Goal: Task Accomplishment & Management: Manage account settings

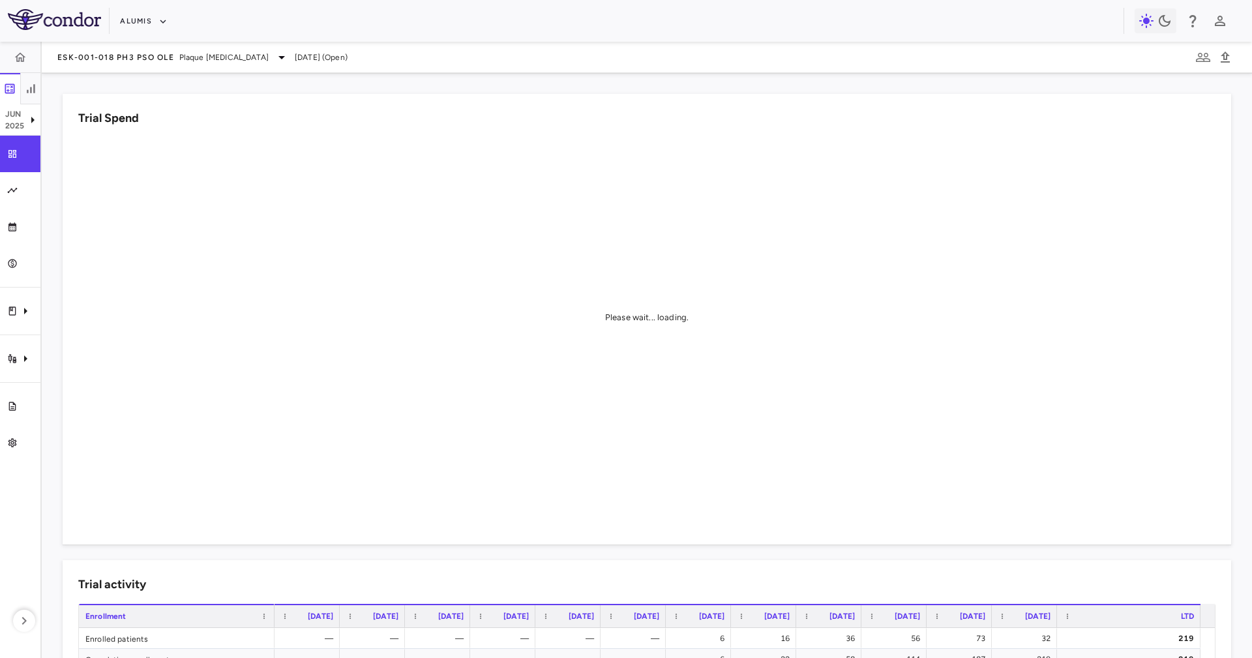
click at [6, 337] on aside "[DATE] Trial dashboard Analytics Financial close Journal entry Clinical expense…" at bounding box center [21, 350] width 42 height 616
click at [11, 344] on div "Trial activity" at bounding box center [20, 358] width 40 height 37
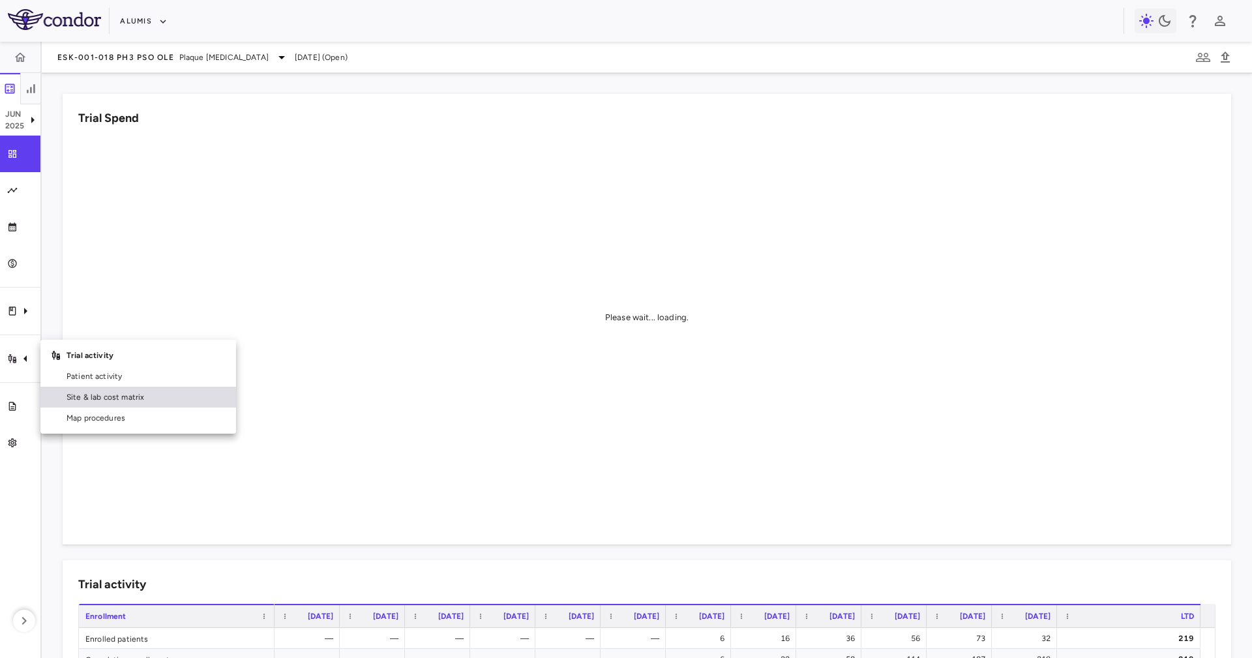
click at [116, 397] on span "Site & lab cost matrix" at bounding box center [146, 397] width 159 height 12
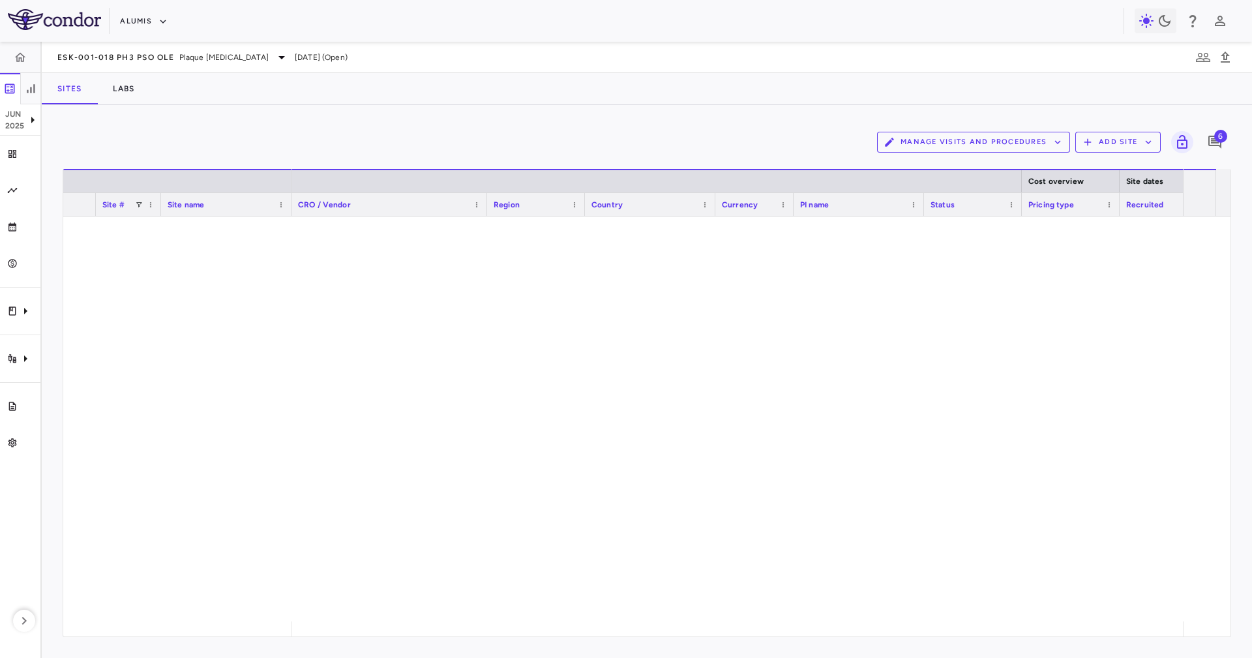
scroll to position [6564, 0]
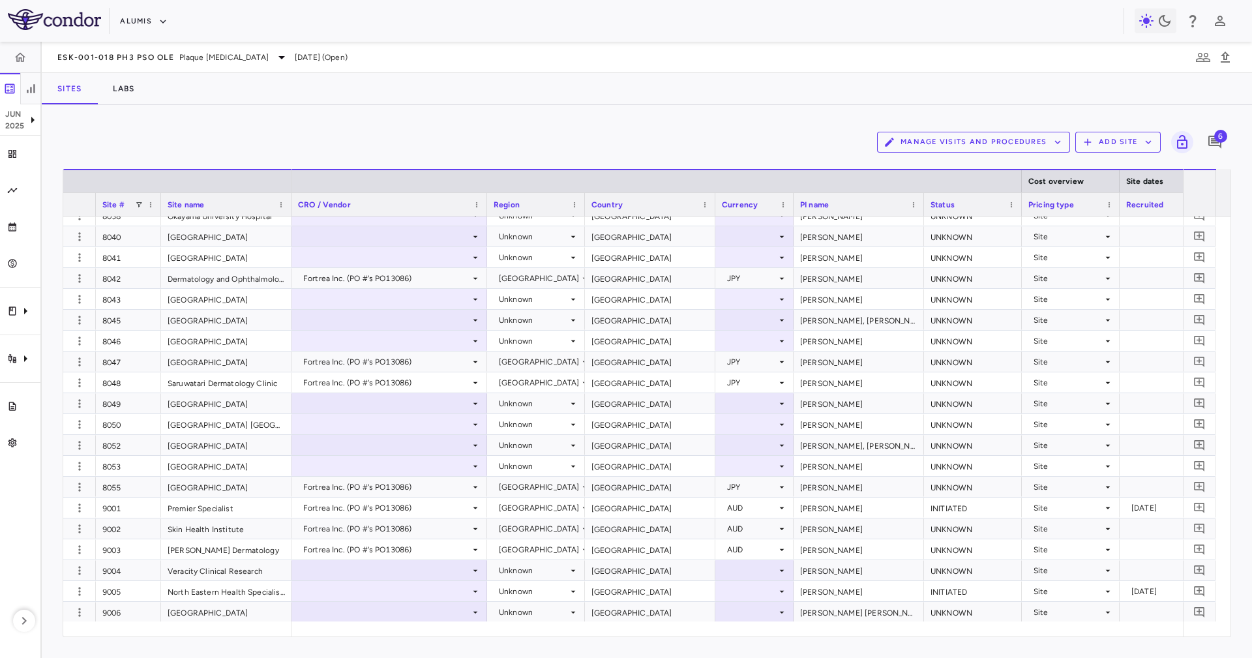
drag, startPoint x: 340, startPoint y: 638, endPoint x: 340, endPoint y: 622, distance: 15.7
click at [354, 632] on div "Manage Visits and Procedures Add Site 6 Drag here to set row groups Drag here t…" at bounding box center [647, 381] width 1210 height 553
drag, startPoint x: 338, startPoint y: 621, endPoint x: 341, endPoint y: 632, distance: 11.6
click at [341, 632] on div "Site # Site name Cost overview Site dates" at bounding box center [646, 403] width 1167 height 468
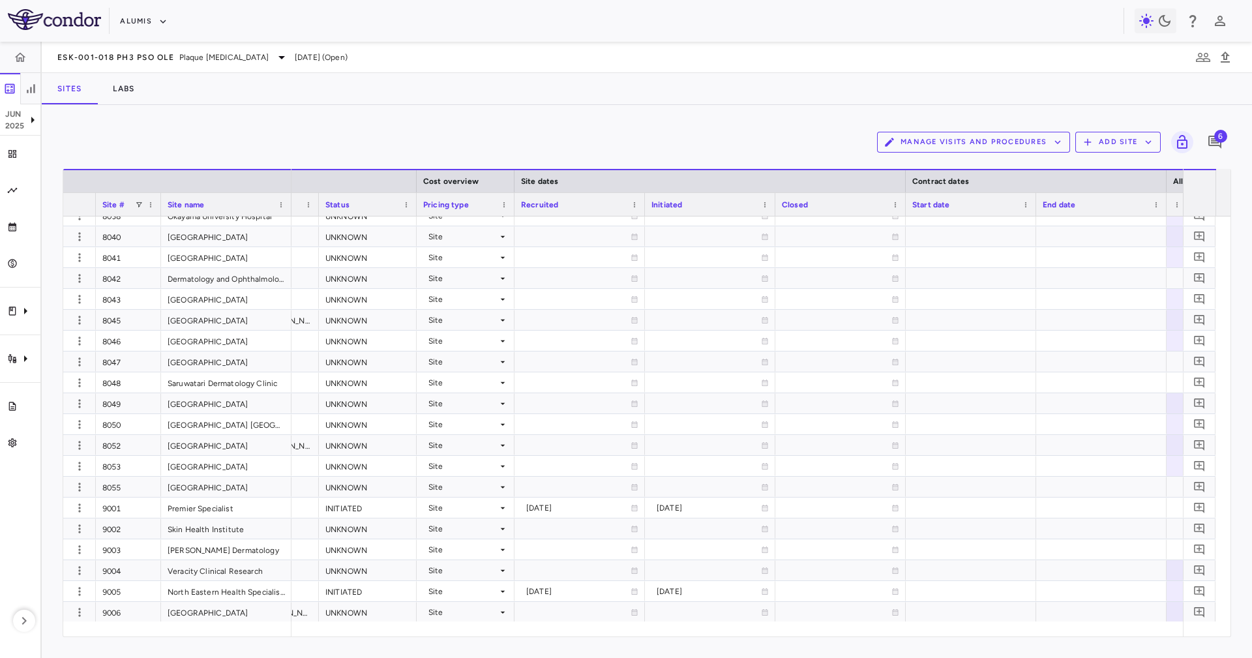
scroll to position [0, 0]
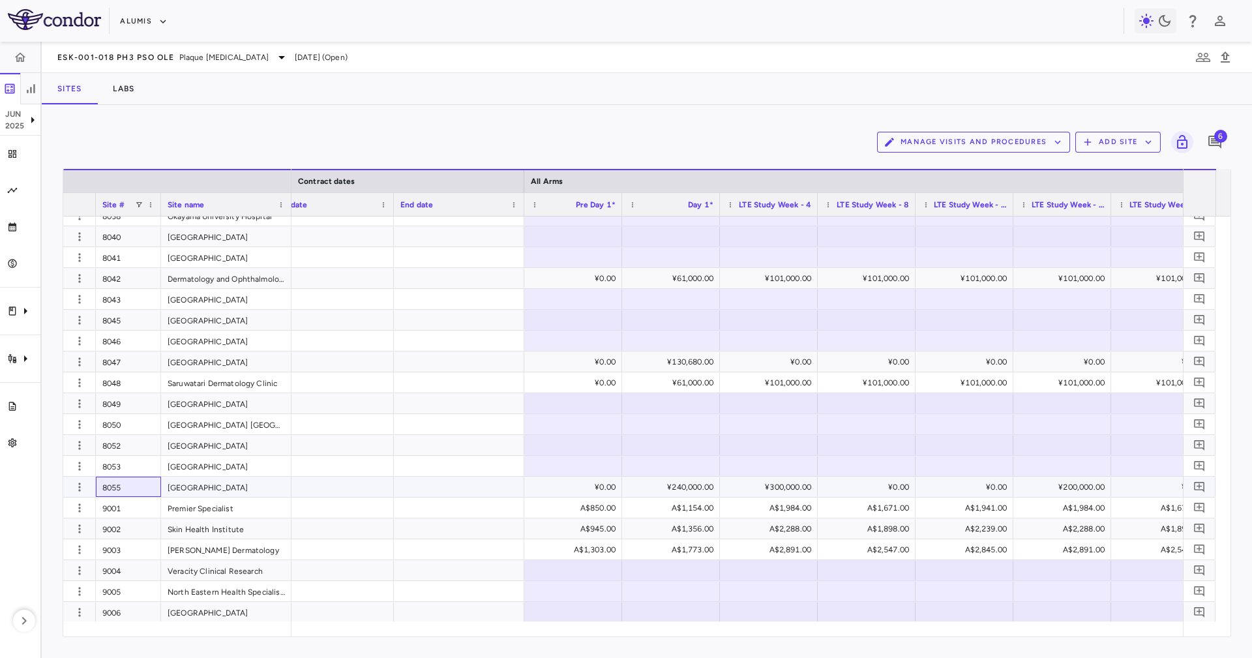
click at [125, 481] on div "8055" at bounding box center [128, 487] width 65 height 20
click at [76, 496] on div at bounding box center [79, 487] width 33 height 20
click at [76, 490] on icon "button" at bounding box center [79, 487] width 13 height 13
click at [102, 539] on div "Edit site" at bounding box center [60, 536] width 121 height 23
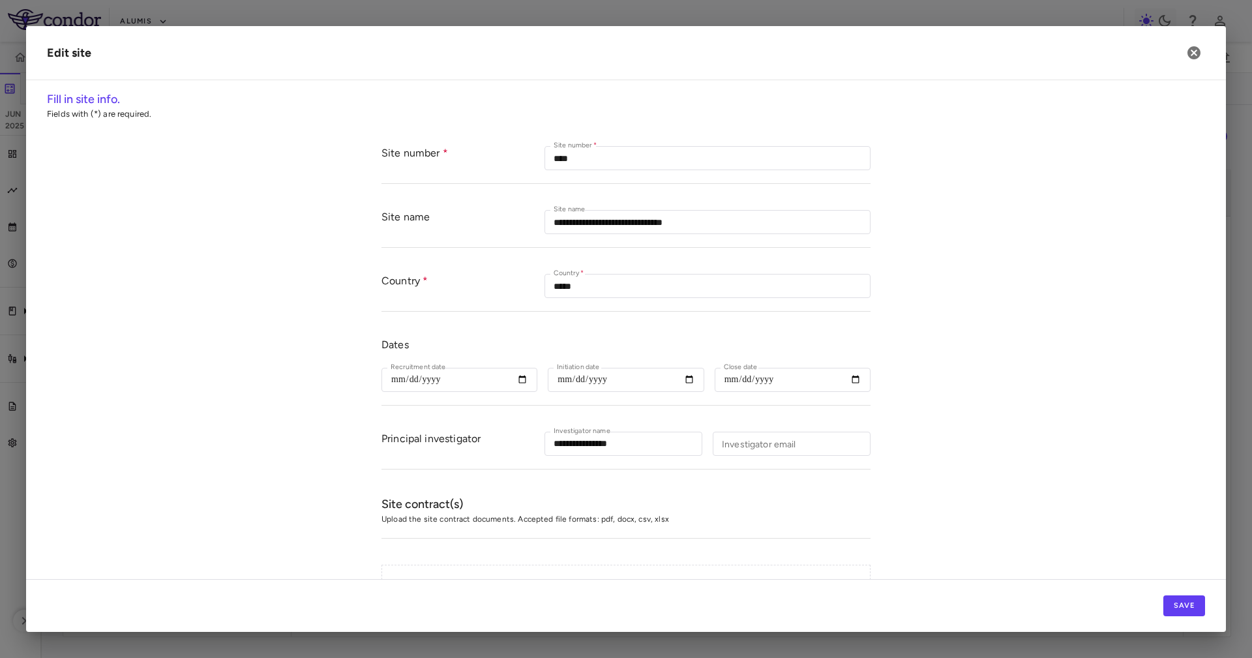
type input "****"
type input "**********"
type input "*****"
type input "**********"
click at [1184, 50] on button "button" at bounding box center [1194, 53] width 22 height 22
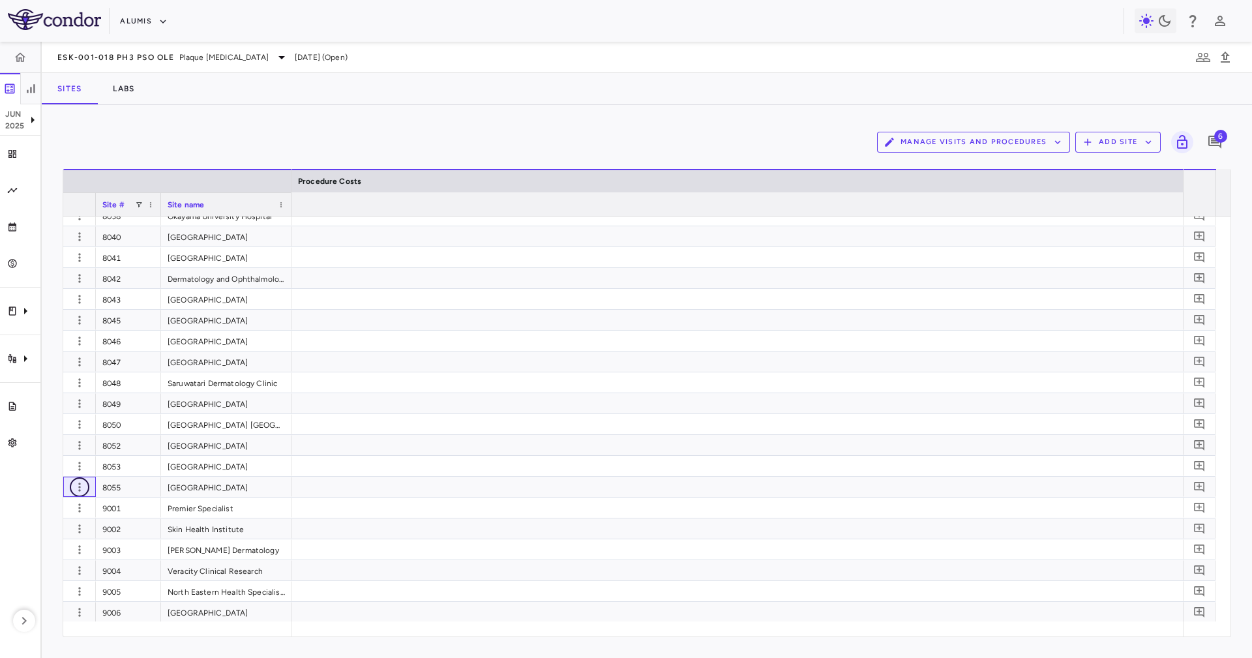
scroll to position [0, 12035]
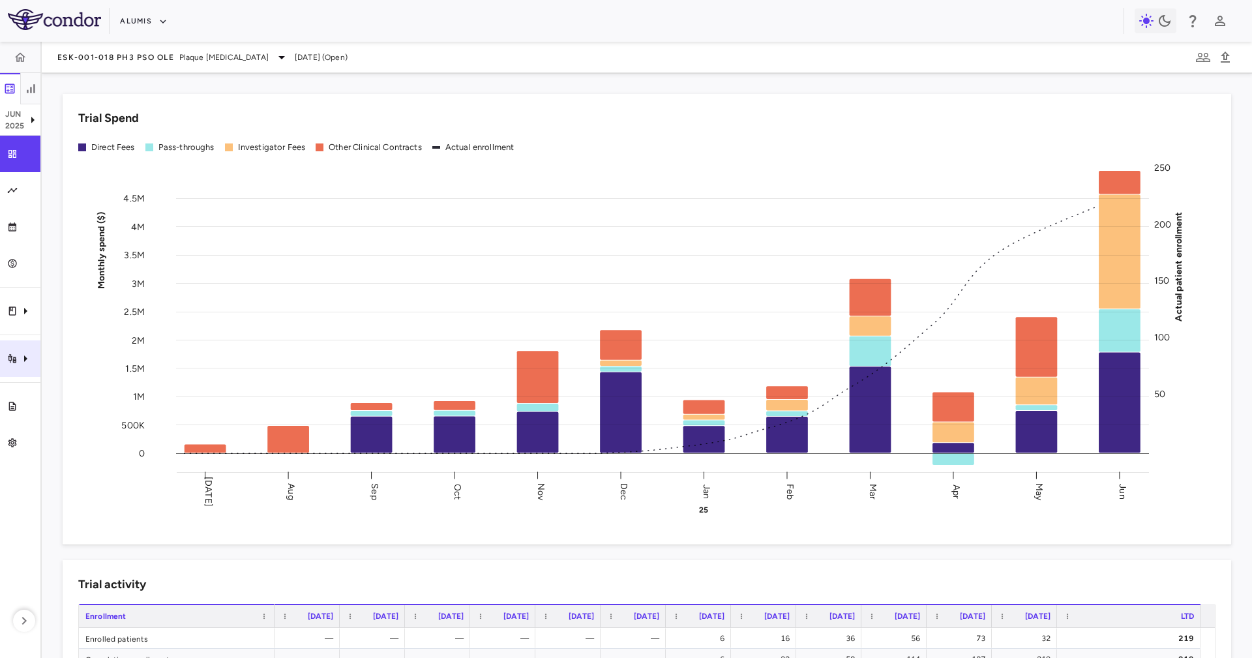
click at [6, 364] on div "Trial activity" at bounding box center [20, 358] width 40 height 37
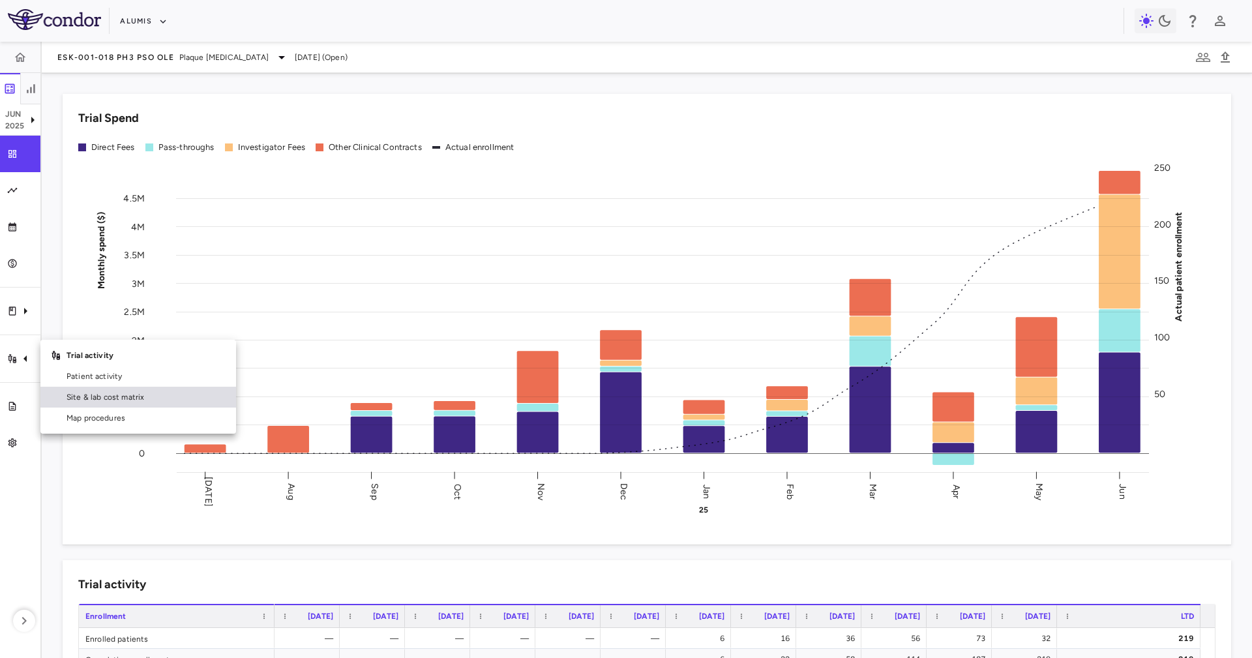
click at [82, 397] on span "Site & lab cost matrix" at bounding box center [146, 397] width 159 height 12
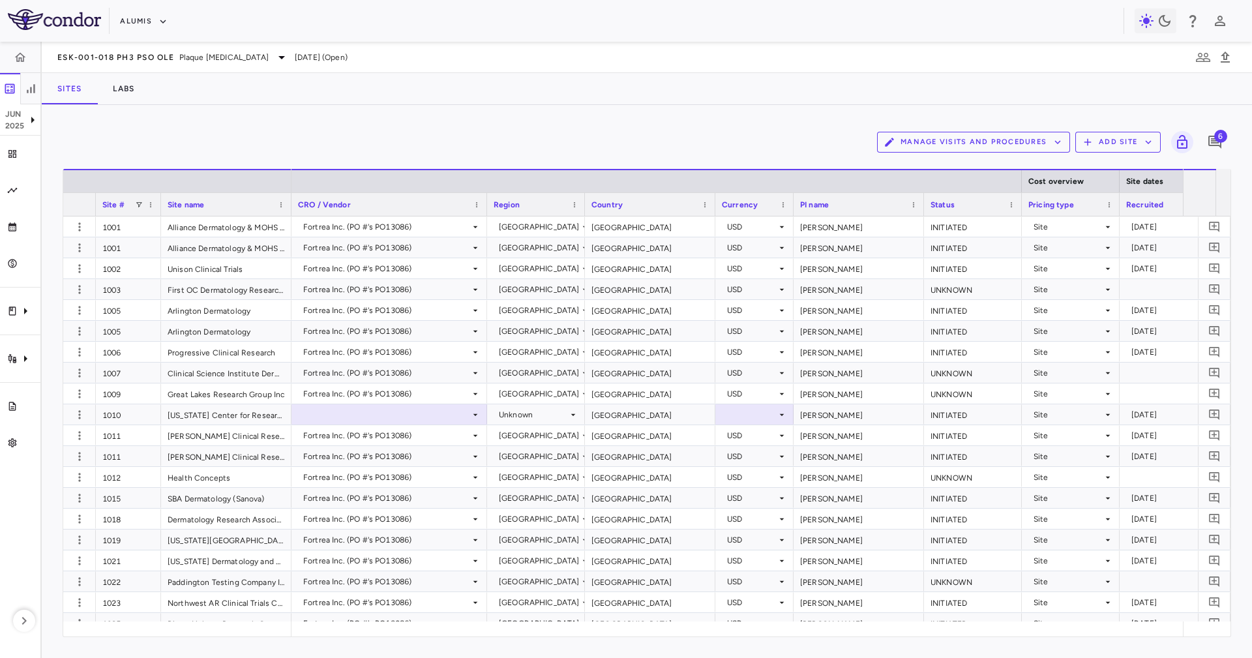
click at [229, 123] on div "Manage Visits and Procedures Add Site 6 Drag here to set row groups Drag here t…" at bounding box center [647, 381] width 1210 height 553
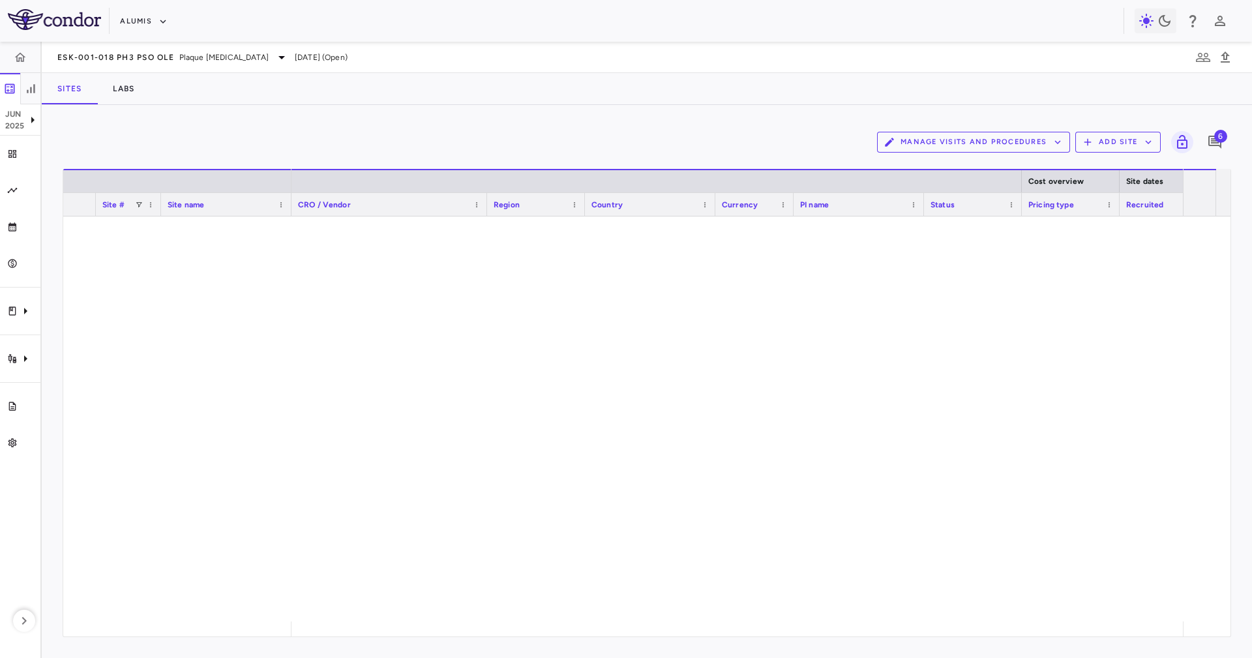
scroll to position [6564, 0]
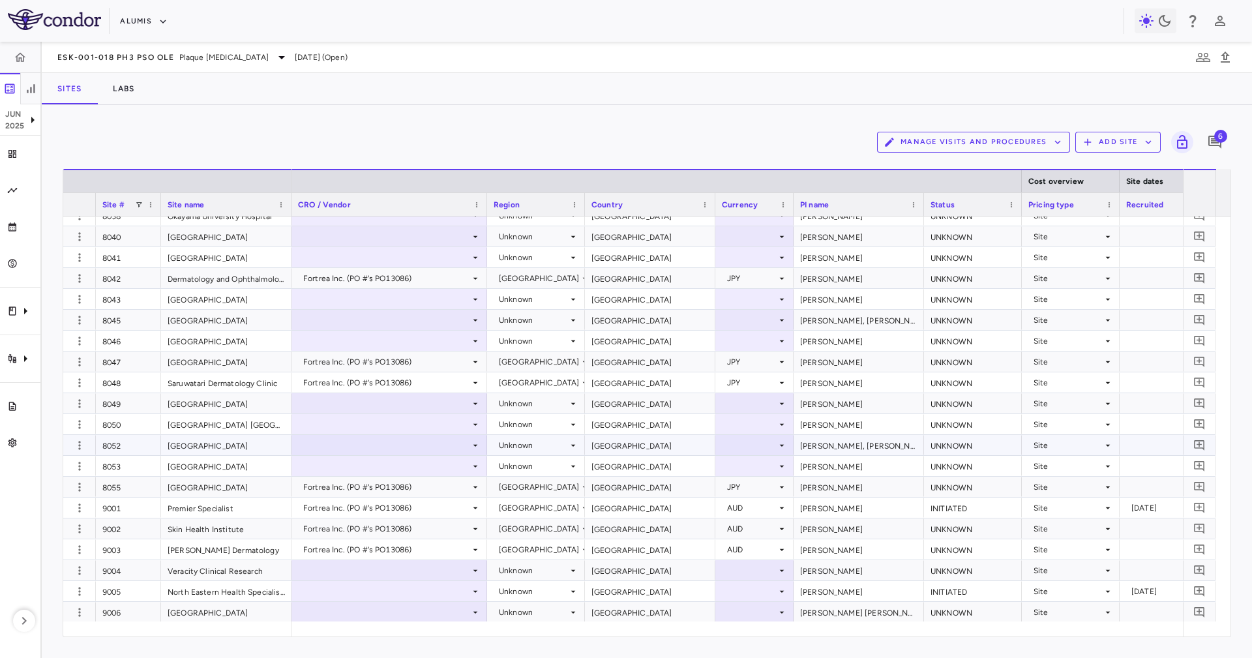
click at [405, 443] on div at bounding box center [389, 445] width 183 height 19
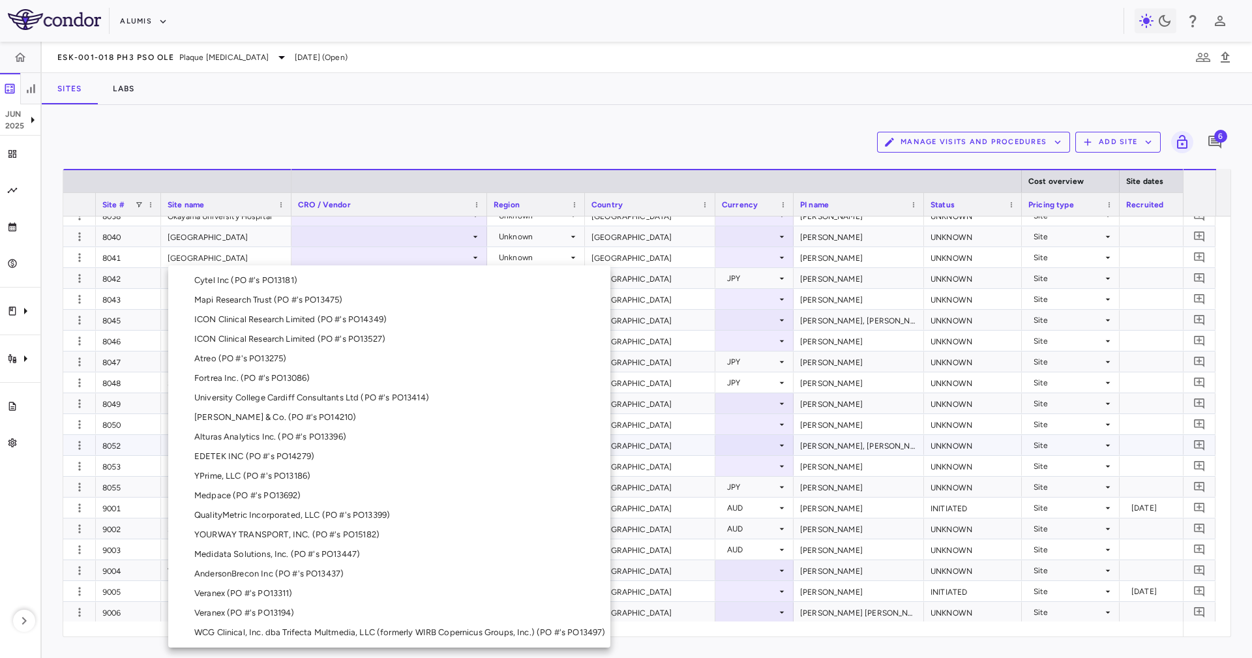
click at [302, 372] on li "Fortrea Inc. (PO #'s PO13086)" at bounding box center [389, 378] width 442 height 20
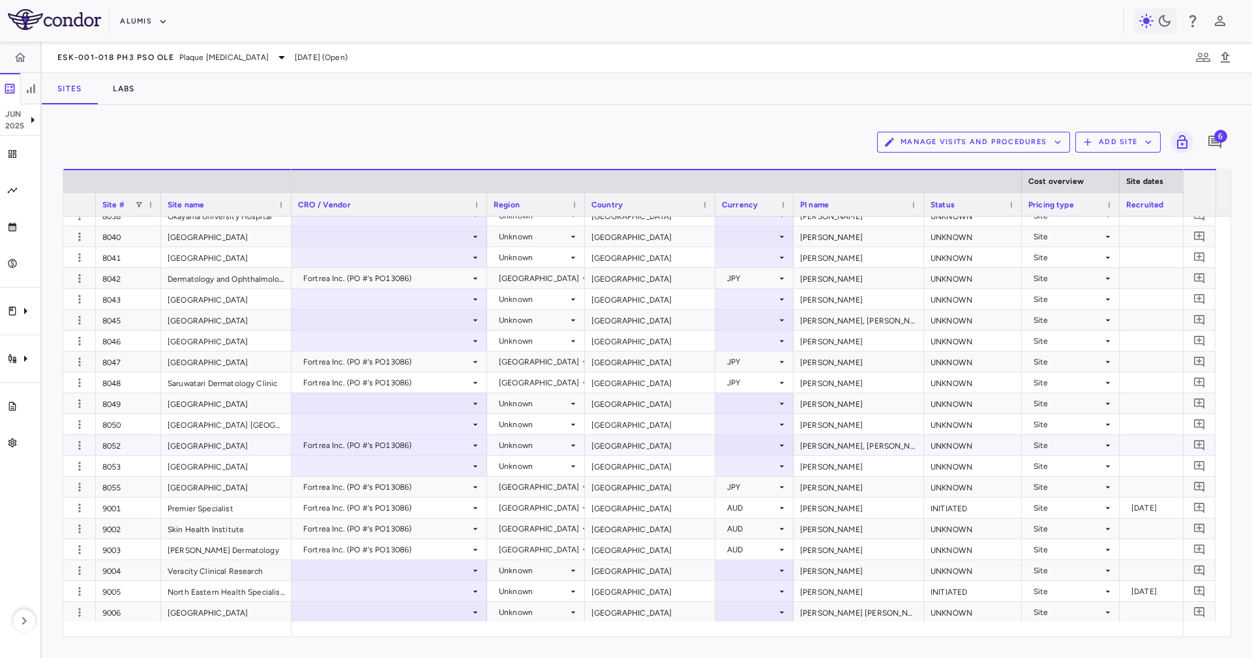
click at [614, 438] on div "[GEOGRAPHIC_DATA]" at bounding box center [650, 445] width 130 height 20
click at [549, 439] on div "Unknown" at bounding box center [533, 445] width 69 height 21
click at [632, 438] on div at bounding box center [626, 329] width 1252 height 658
click at [577, 448] on icon at bounding box center [573, 445] width 10 height 10
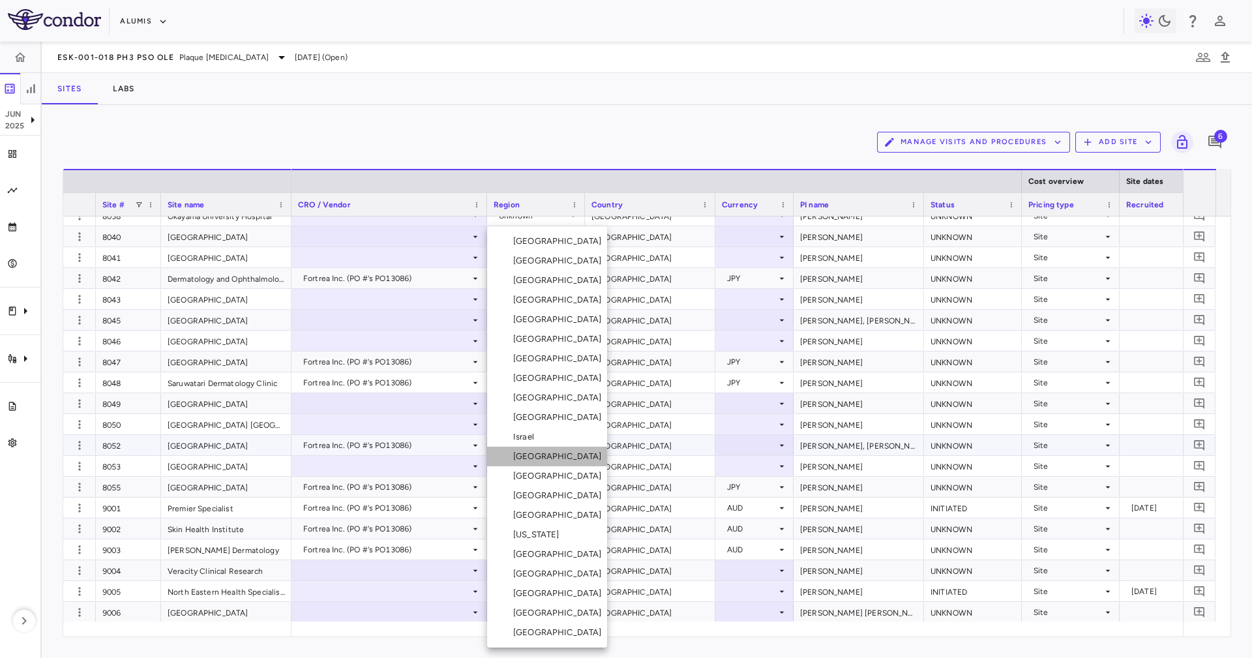
click at [556, 459] on li "[GEOGRAPHIC_DATA]" at bounding box center [547, 457] width 120 height 20
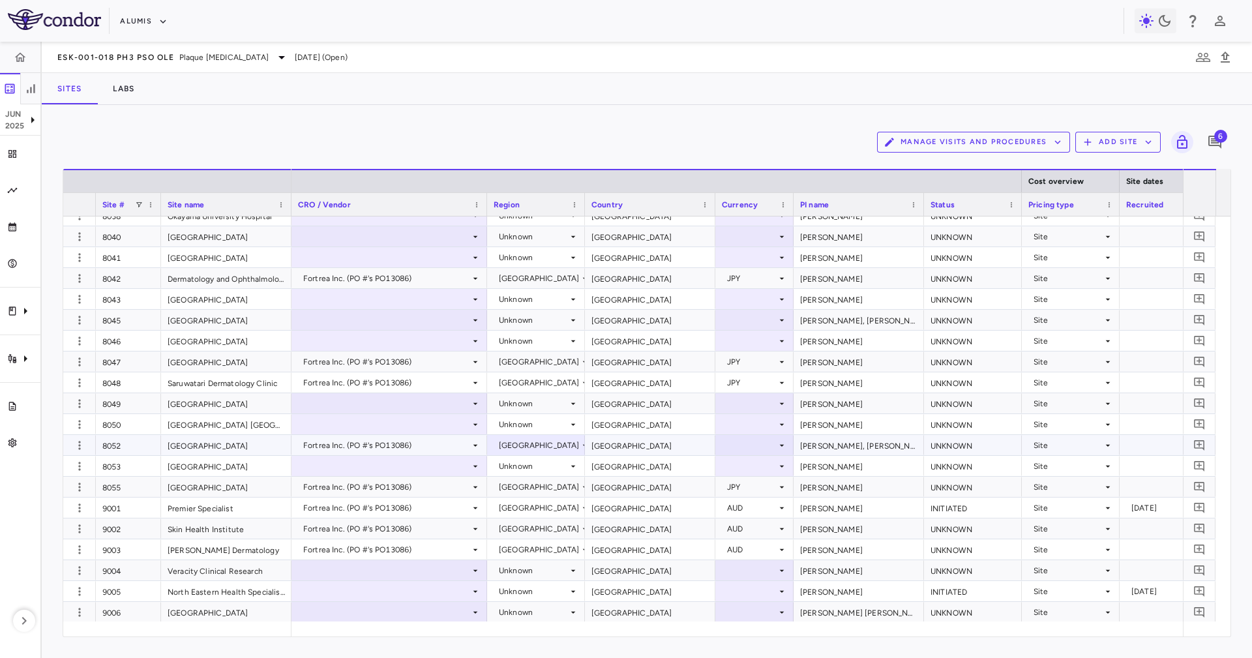
click at [644, 438] on div "[GEOGRAPHIC_DATA]" at bounding box center [650, 445] width 130 height 20
click at [822, 445] on div "Morita, Akimichi" at bounding box center [859, 445] width 130 height 20
click at [787, 446] on div at bounding box center [754, 445] width 78 height 20
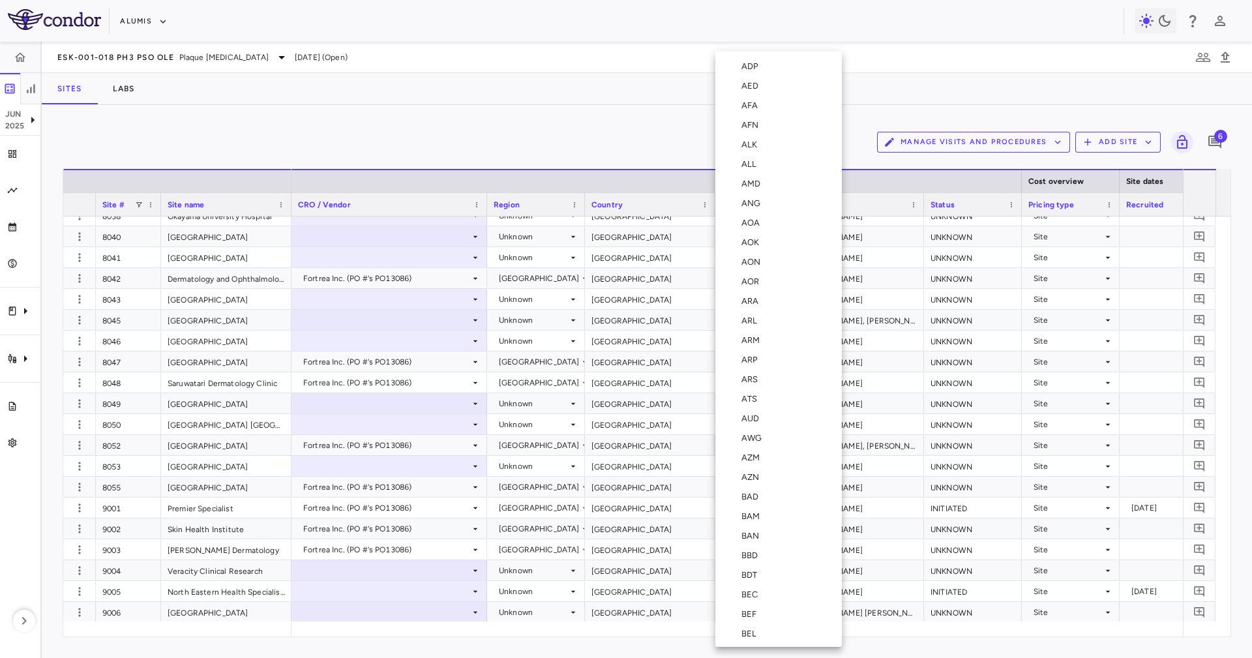
scroll to position [2280, 0]
click at [764, 388] on li "JPY" at bounding box center [778, 389] width 127 height 20
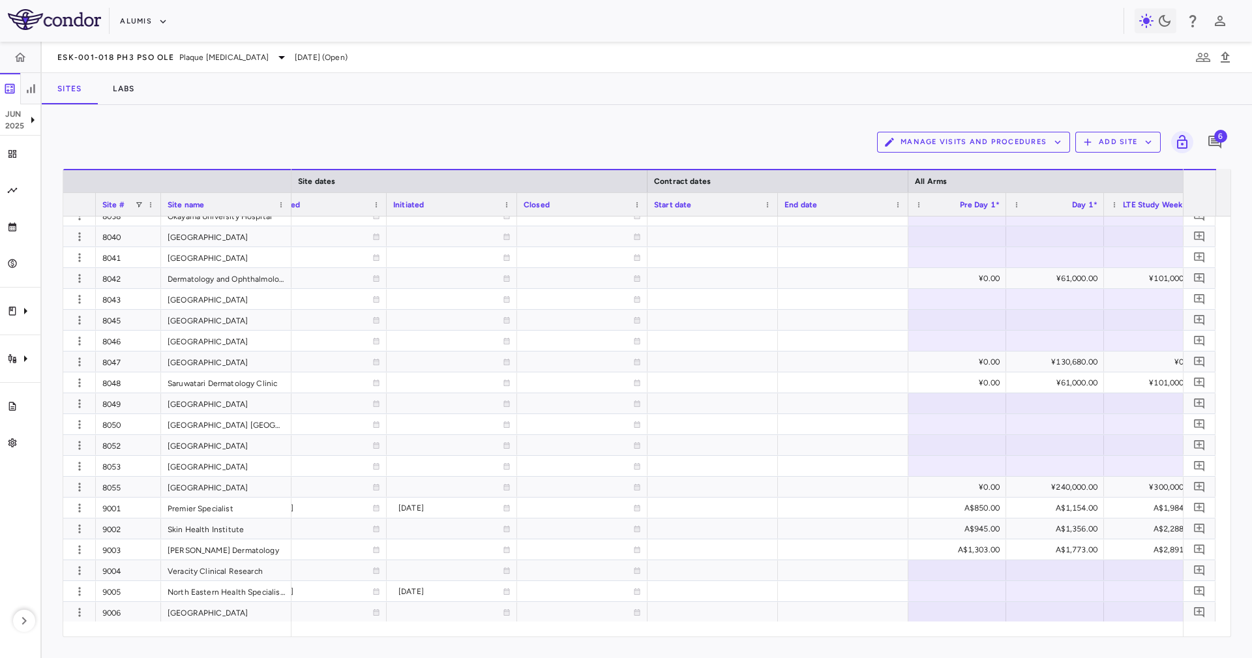
scroll to position [0, 0]
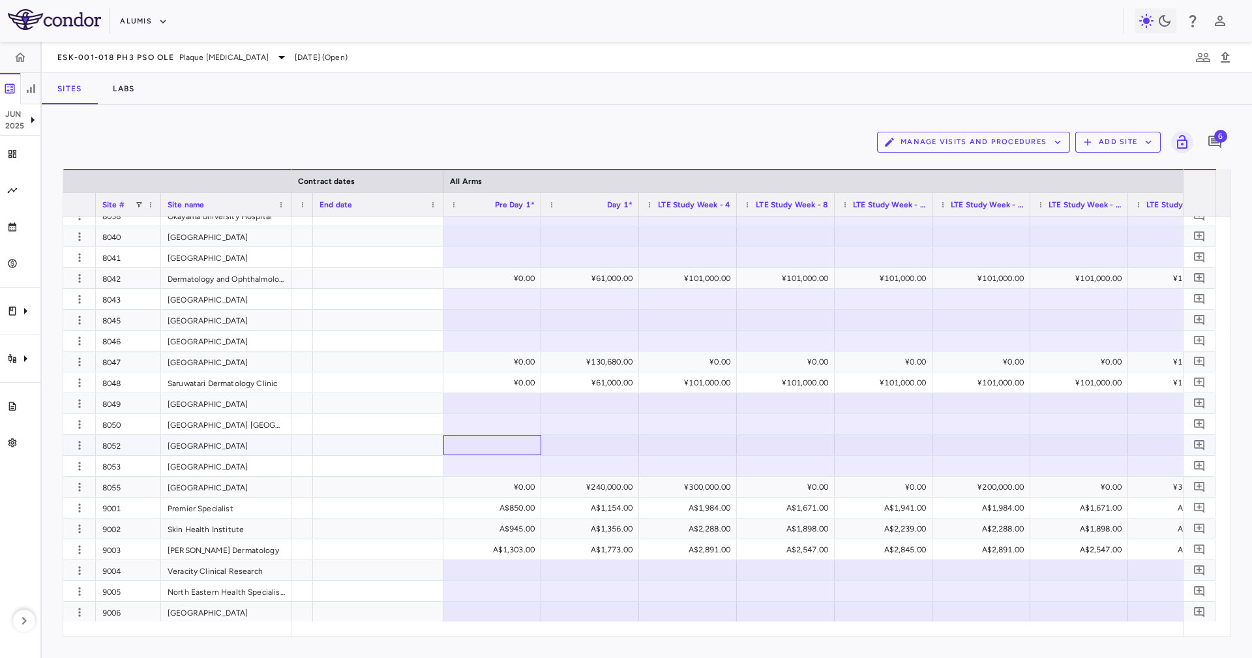
click at [485, 452] on div at bounding box center [492, 445] width 85 height 19
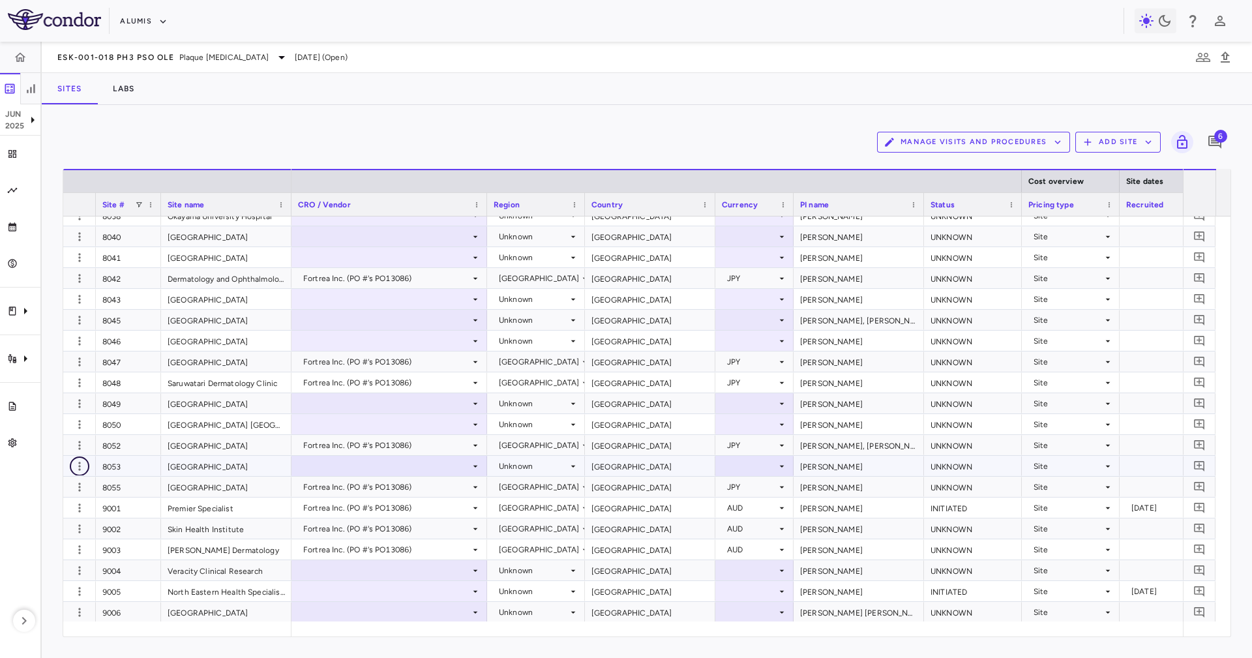
click at [78, 457] on button "button" at bounding box center [80, 467] width 20 height 20
click at [74, 448] on div at bounding box center [626, 329] width 1252 height 658
click at [74, 449] on icon "button" at bounding box center [79, 445] width 13 height 13
click at [82, 493] on div "Edit site" at bounding box center [60, 494] width 121 height 23
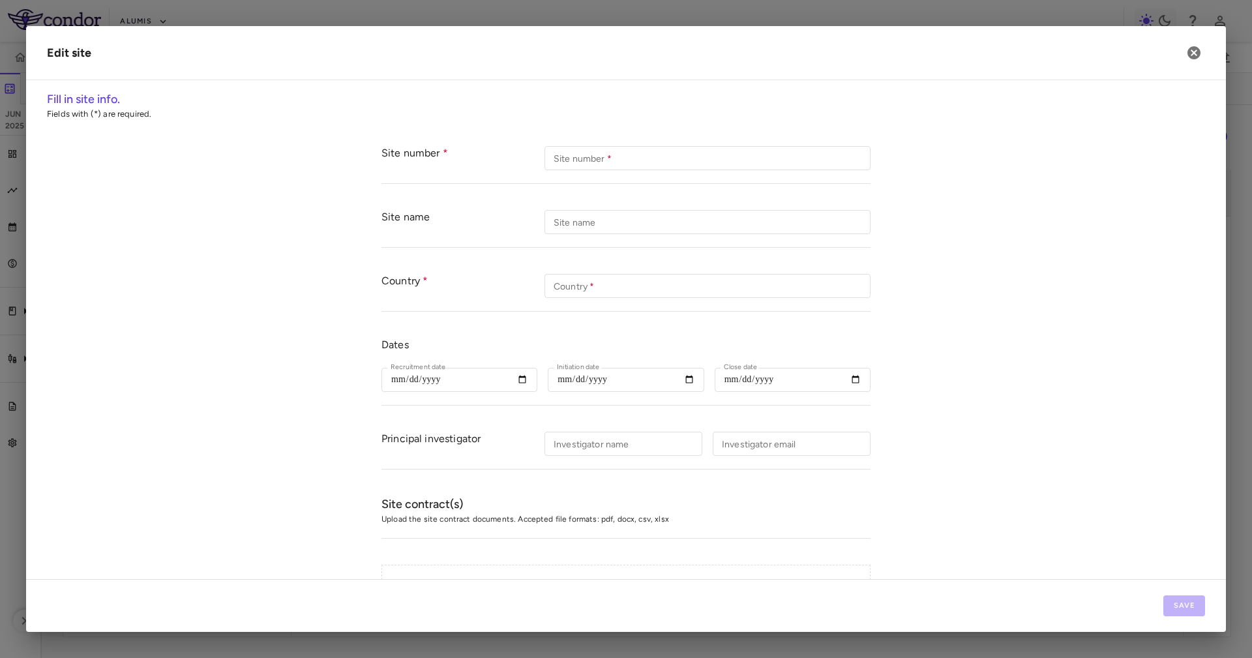
type input "****"
type input "**********"
type input "*****"
type input "**********"
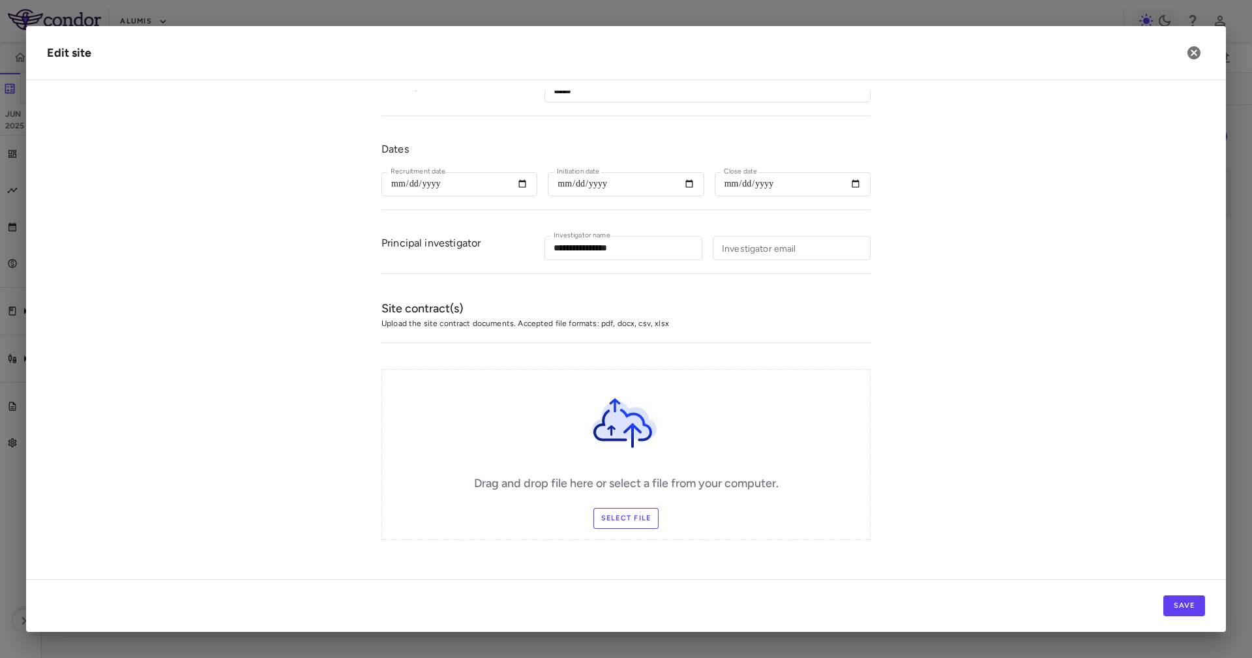
click at [637, 525] on label "Select file" at bounding box center [627, 518] width 66 height 21
click at [0, 0] on input "Select file" at bounding box center [0, 0] width 0 height 0
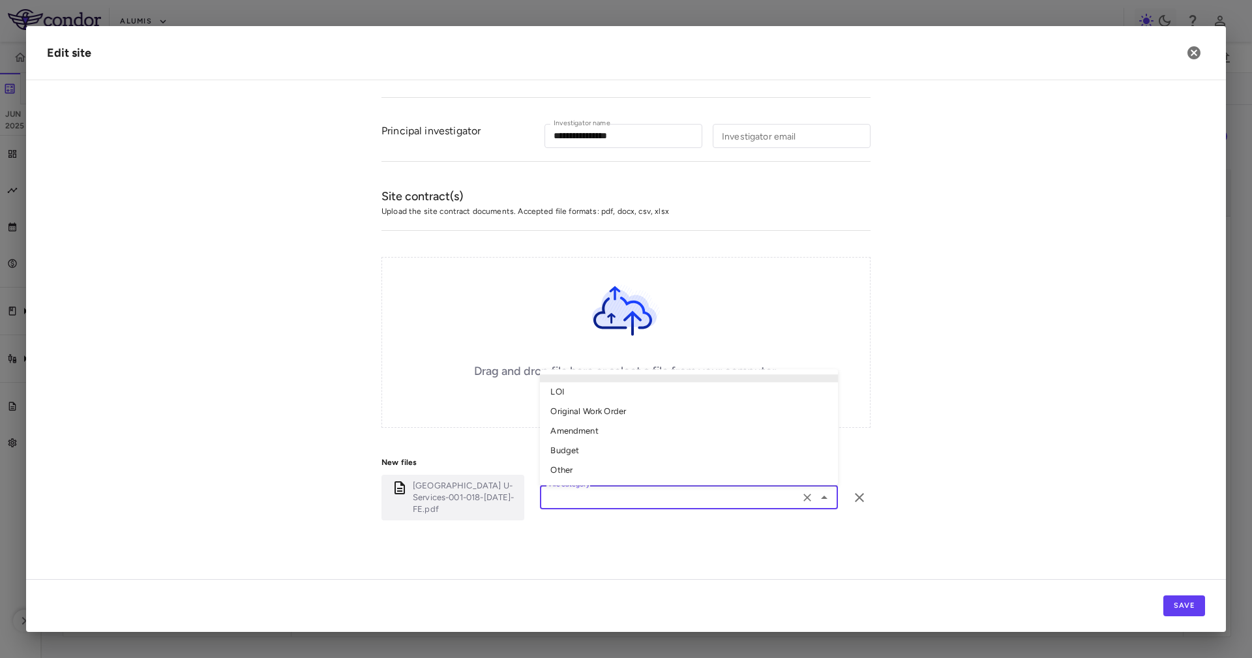
click at [614, 498] on input "File category" at bounding box center [670, 497] width 252 height 16
click at [601, 404] on li "Original Work Order" at bounding box center [689, 412] width 298 height 20
type input "**********"
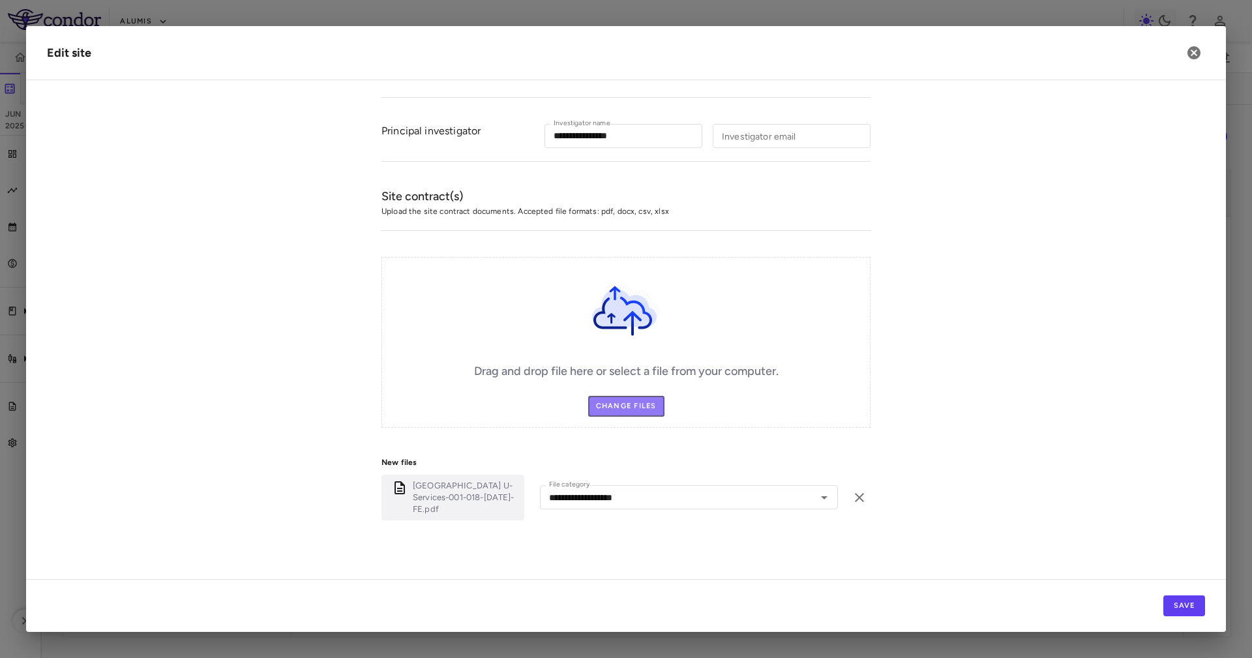
click at [601, 404] on label "Change Files" at bounding box center [626, 406] width 76 height 21
click at [0, 0] on input "Change Files" at bounding box center [0, 0] width 0 height 0
click at [629, 528] on div "ESK-001-018.Site 8052.xlsx File category File category" at bounding box center [626, 544] width 489 height 34
click at [631, 532] on div "File category" at bounding box center [689, 544] width 298 height 24
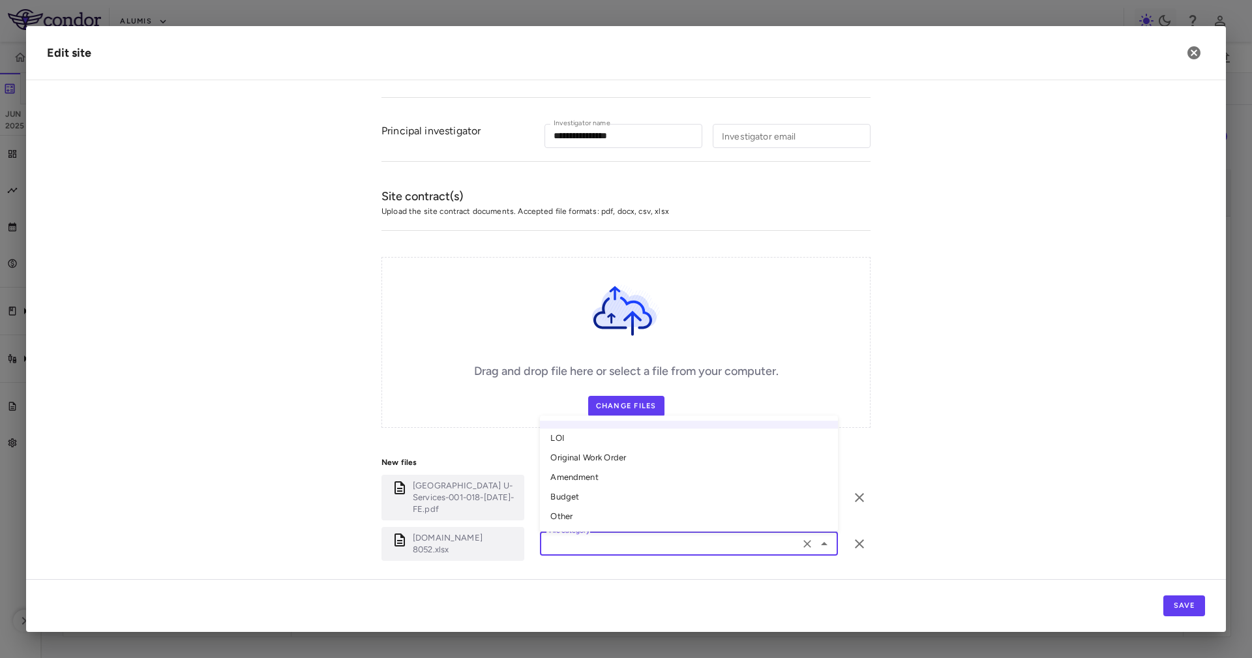
click at [605, 514] on li "Other" at bounding box center [689, 517] width 298 height 20
type input "*****"
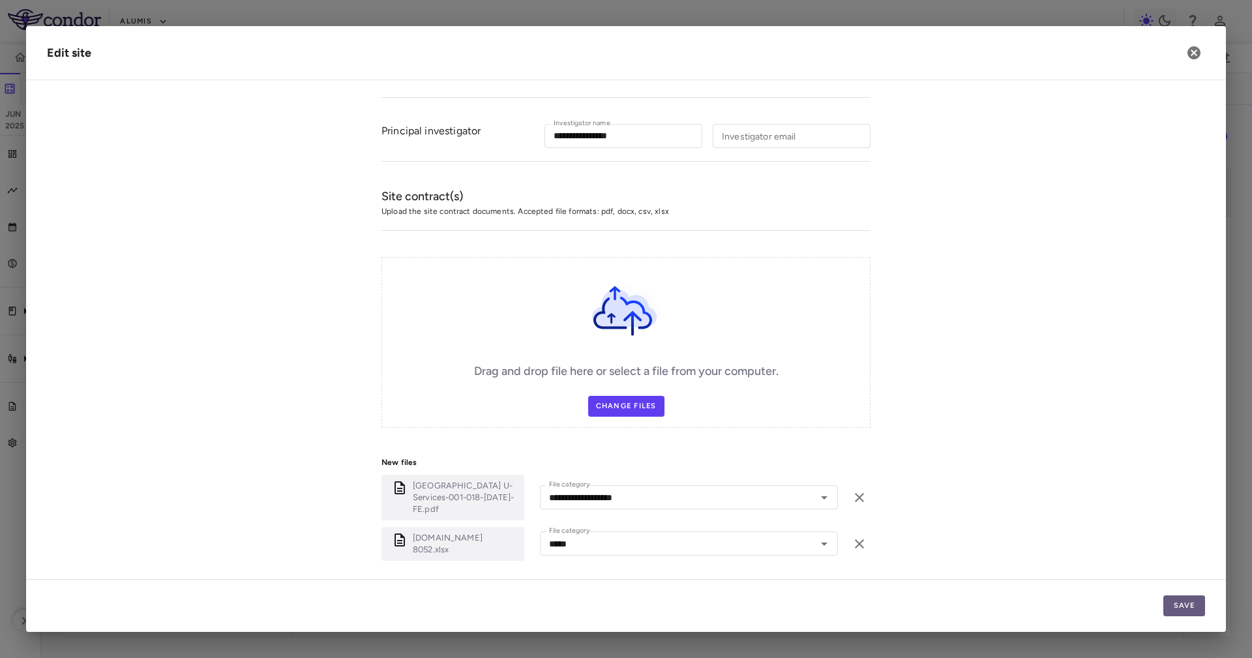
click at [1186, 605] on button "Save" at bounding box center [1185, 605] width 42 height 21
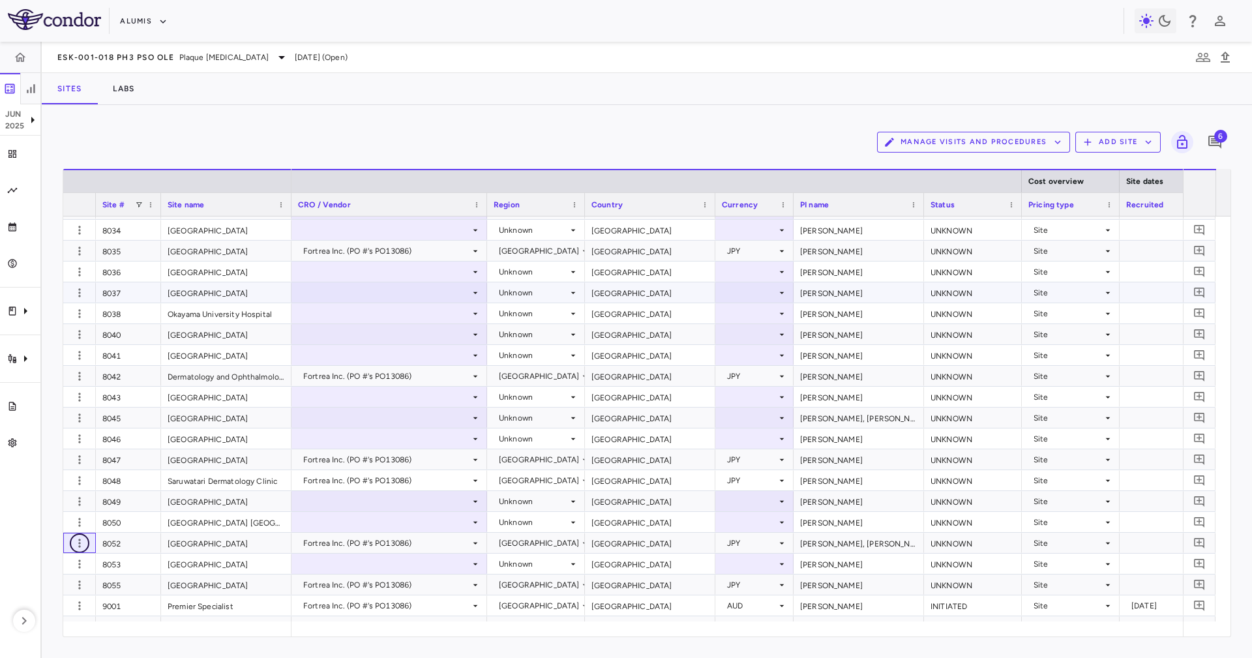
scroll to position [6369, 0]
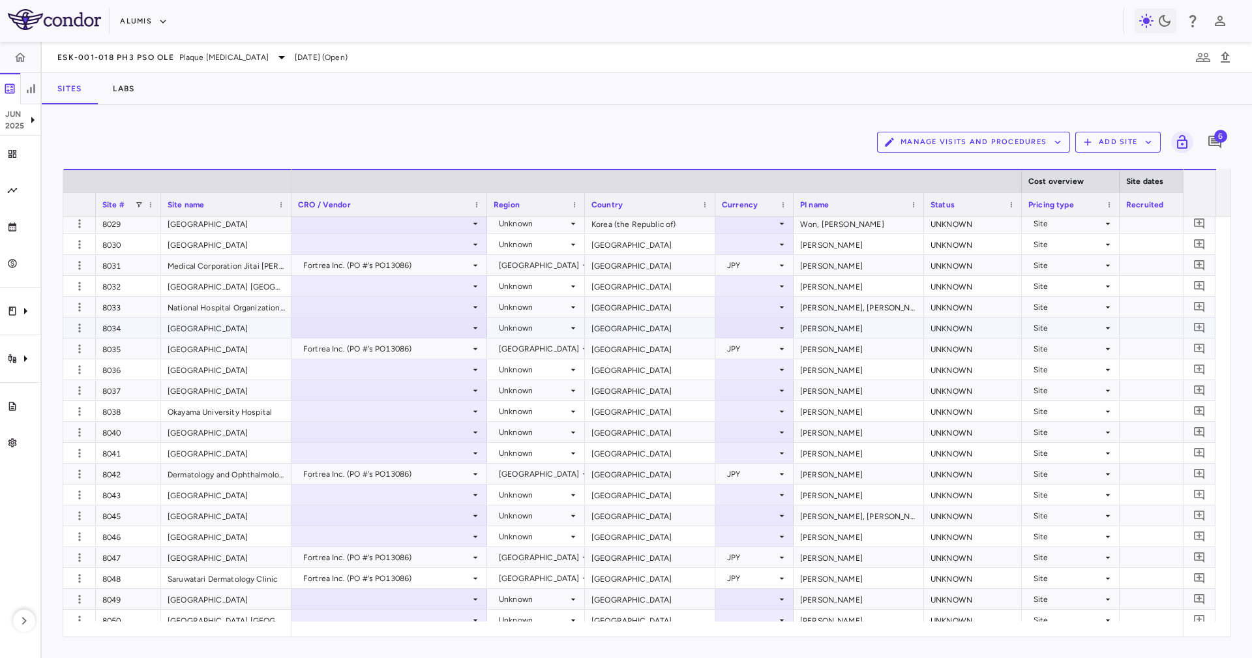
click at [133, 321] on div "8034" at bounding box center [128, 328] width 65 height 20
click at [306, 365] on div at bounding box center [389, 369] width 183 height 19
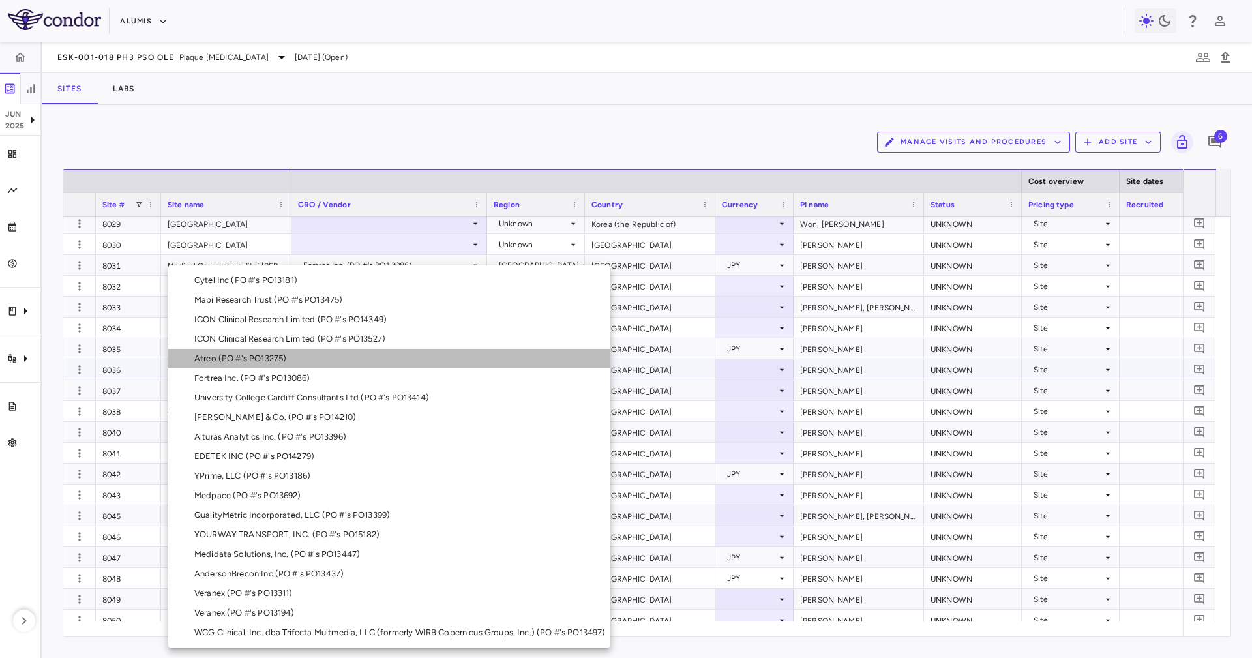
click at [293, 364] on li "Atreo (PO #'s PO13275)" at bounding box center [389, 359] width 442 height 20
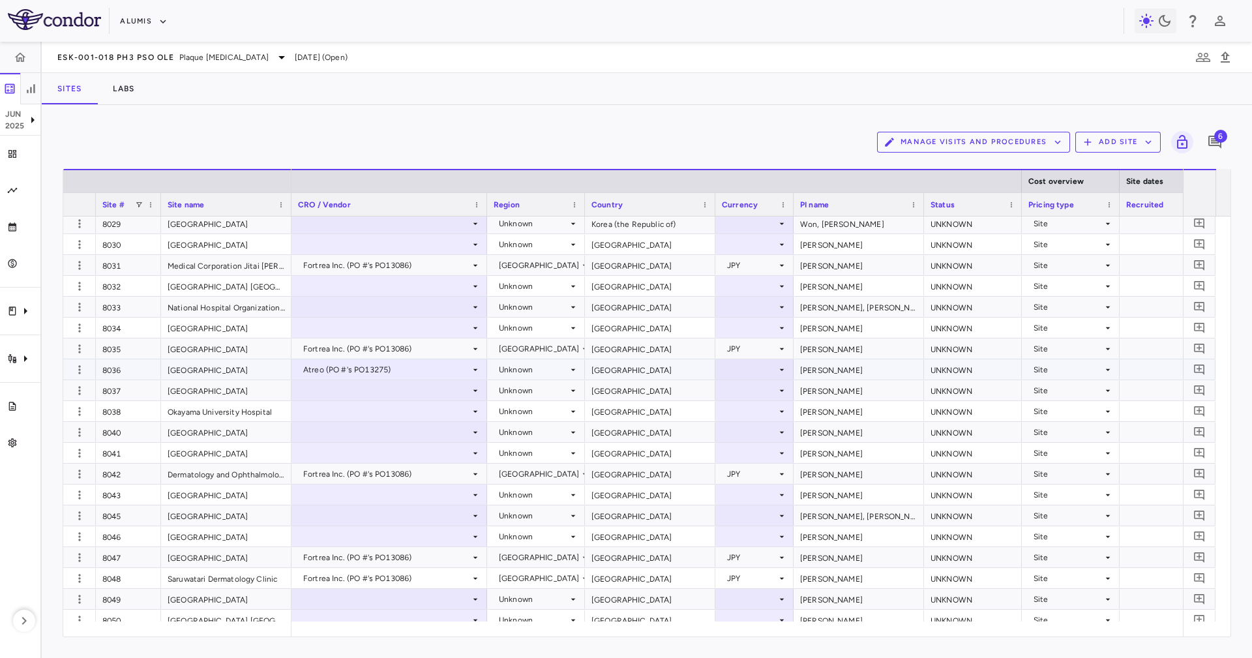
click at [321, 363] on div "Atreo (PO #'s PO13275)" at bounding box center [390, 369] width 196 height 20
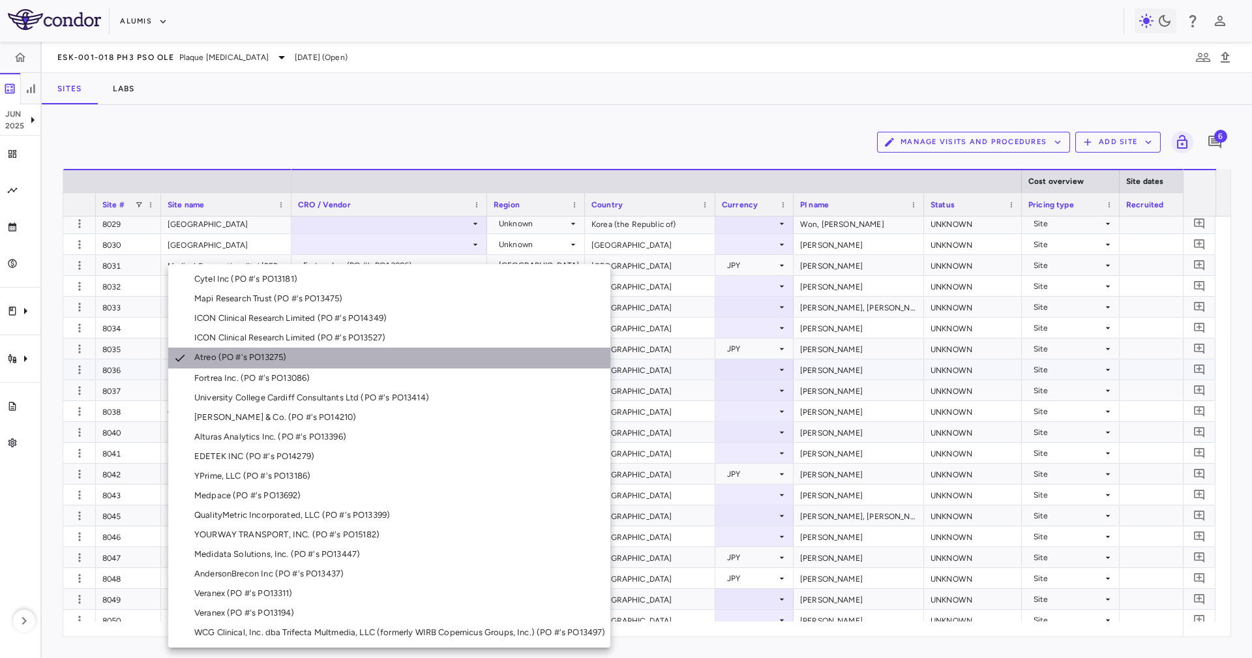
click at [321, 363] on li "Atreo (PO #'s PO13275)" at bounding box center [389, 358] width 442 height 21
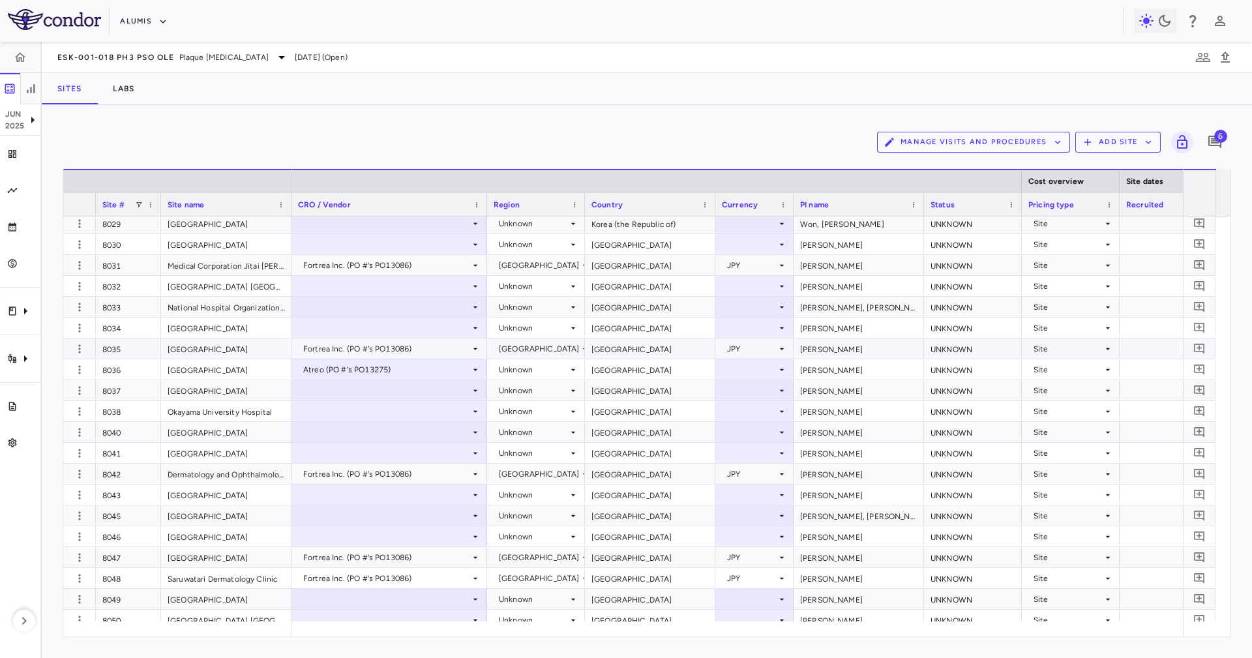
click at [318, 357] on div "Fortrea Inc. (PO #'s PO13086)" at bounding box center [386, 348] width 167 height 21
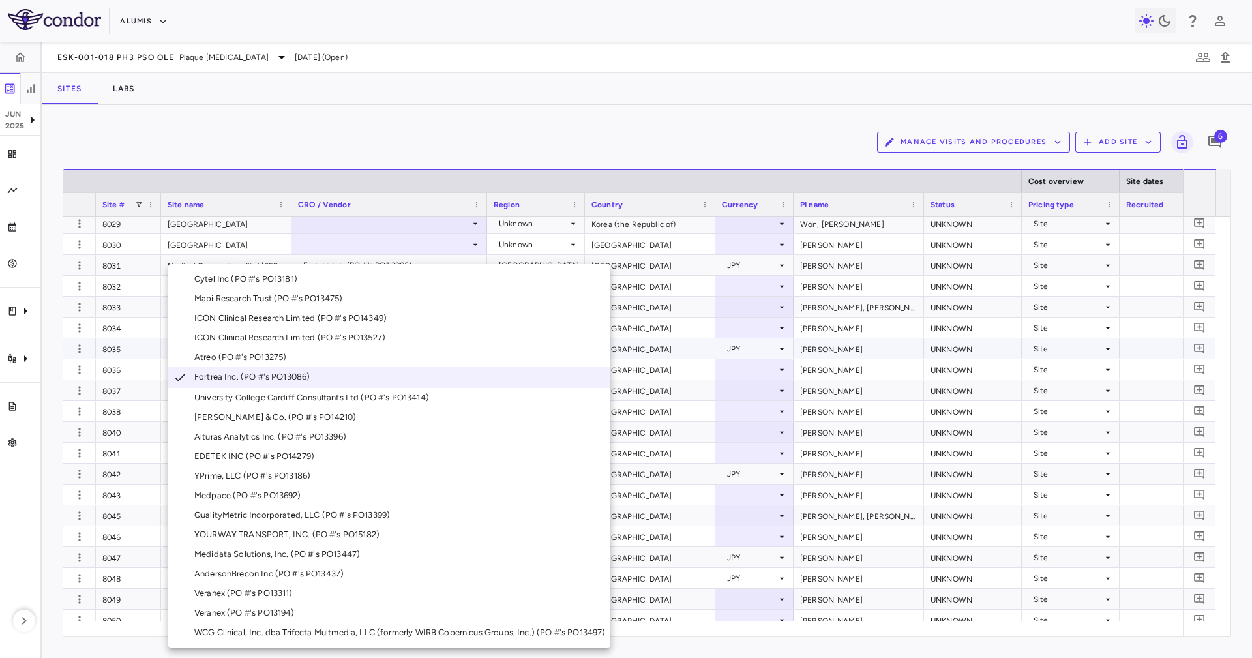
click at [100, 370] on div at bounding box center [626, 329] width 1252 height 658
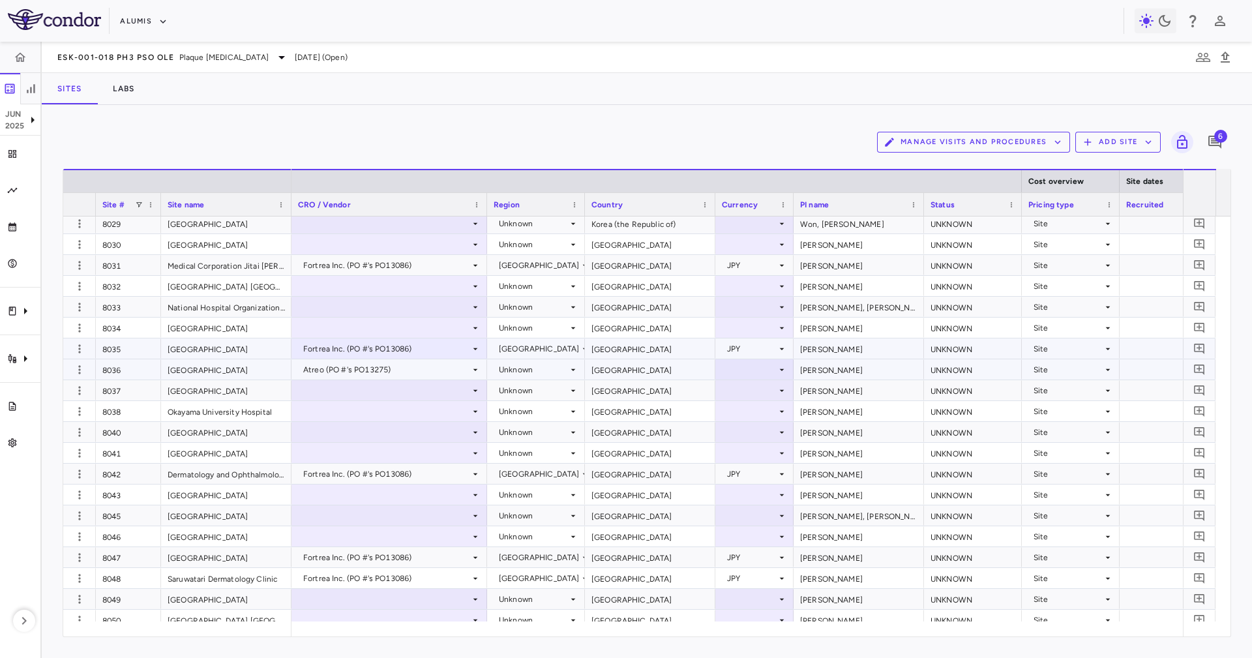
click at [329, 369] on div "Atreo (PO #'s PO13275)" at bounding box center [386, 369] width 167 height 21
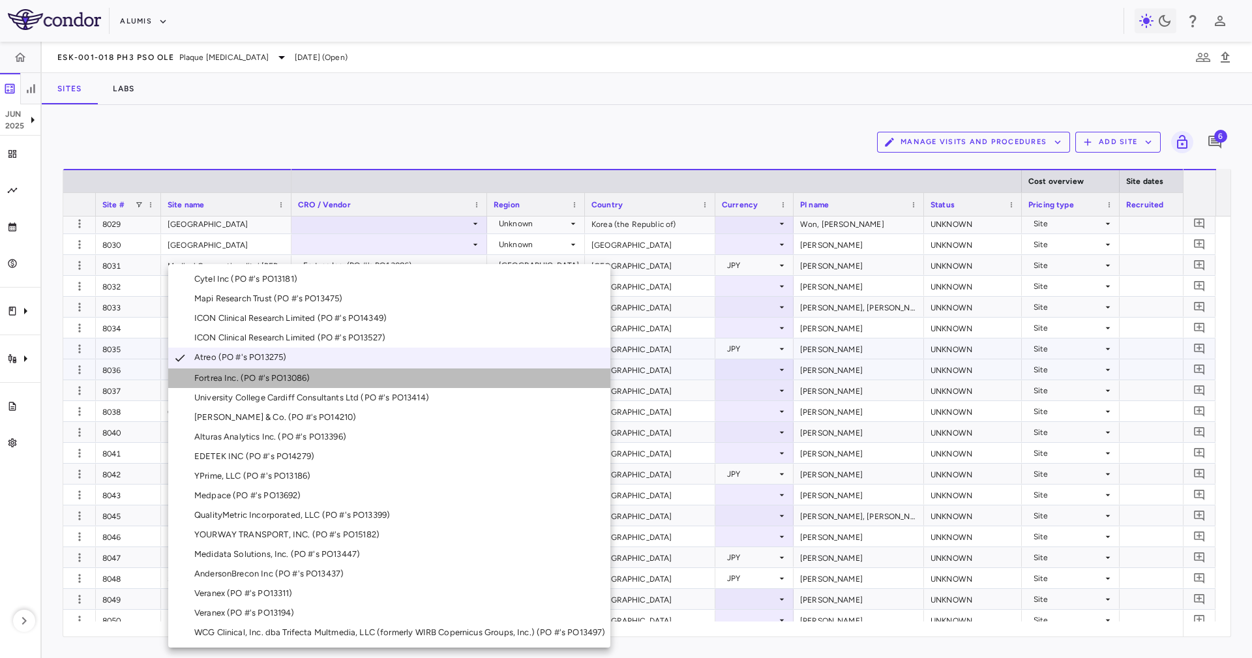
click at [334, 380] on li "Fortrea Inc. (PO #'s PO13086)" at bounding box center [389, 378] width 442 height 20
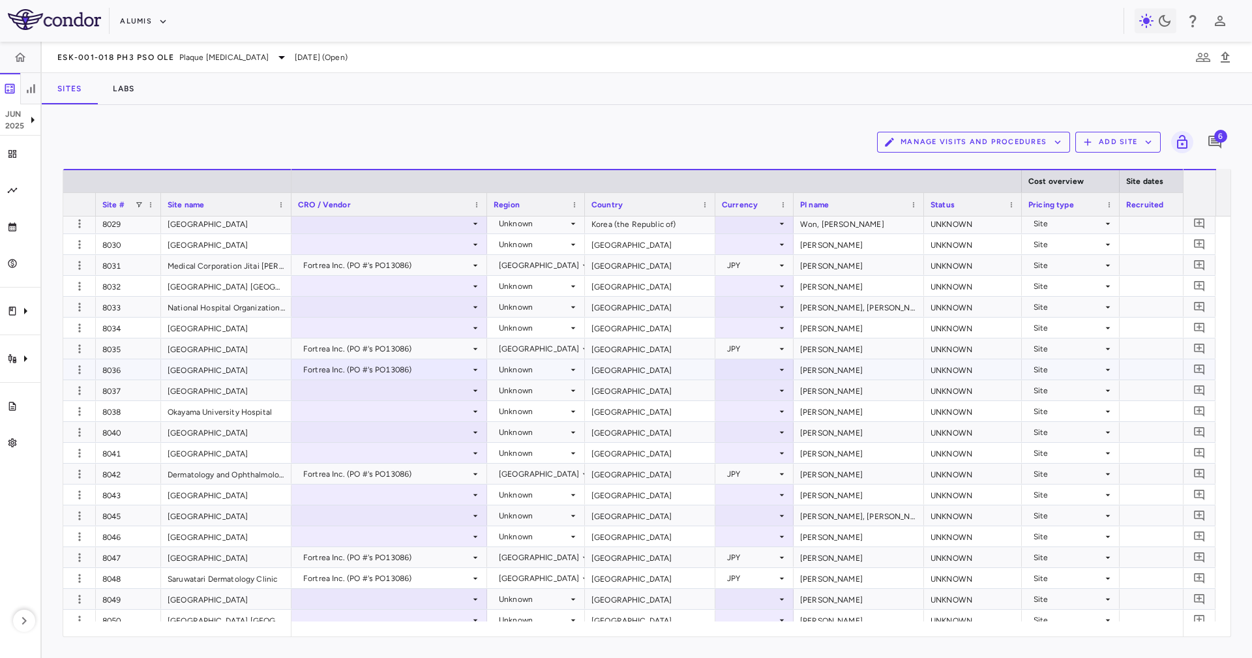
click at [628, 374] on div "Japan" at bounding box center [650, 369] width 130 height 20
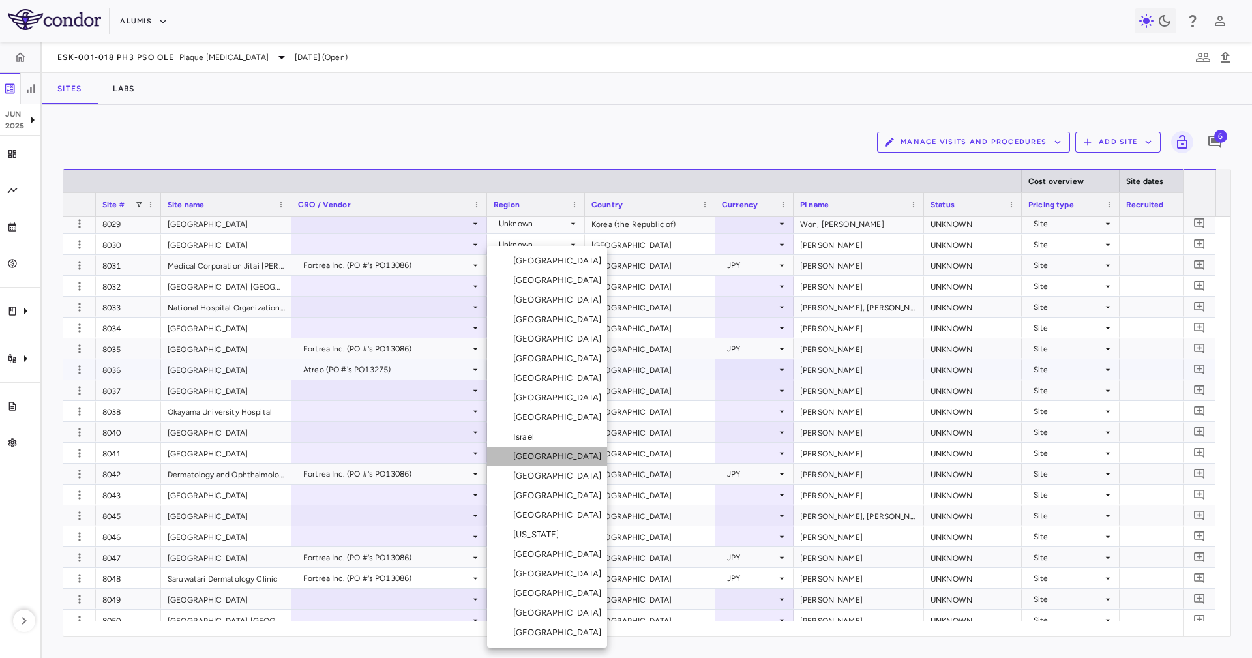
click at [556, 455] on li "Japan" at bounding box center [547, 457] width 120 height 20
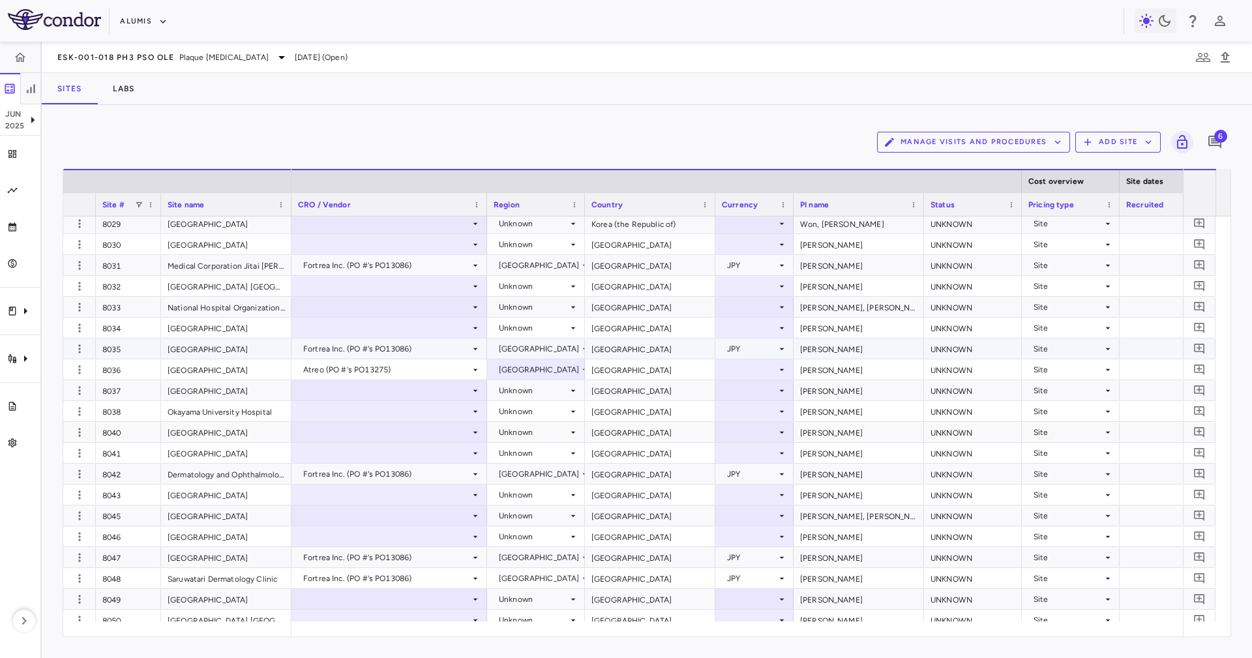
click at [662, 369] on div "Japan" at bounding box center [650, 369] width 130 height 20
click at [734, 370] on div at bounding box center [754, 369] width 65 height 19
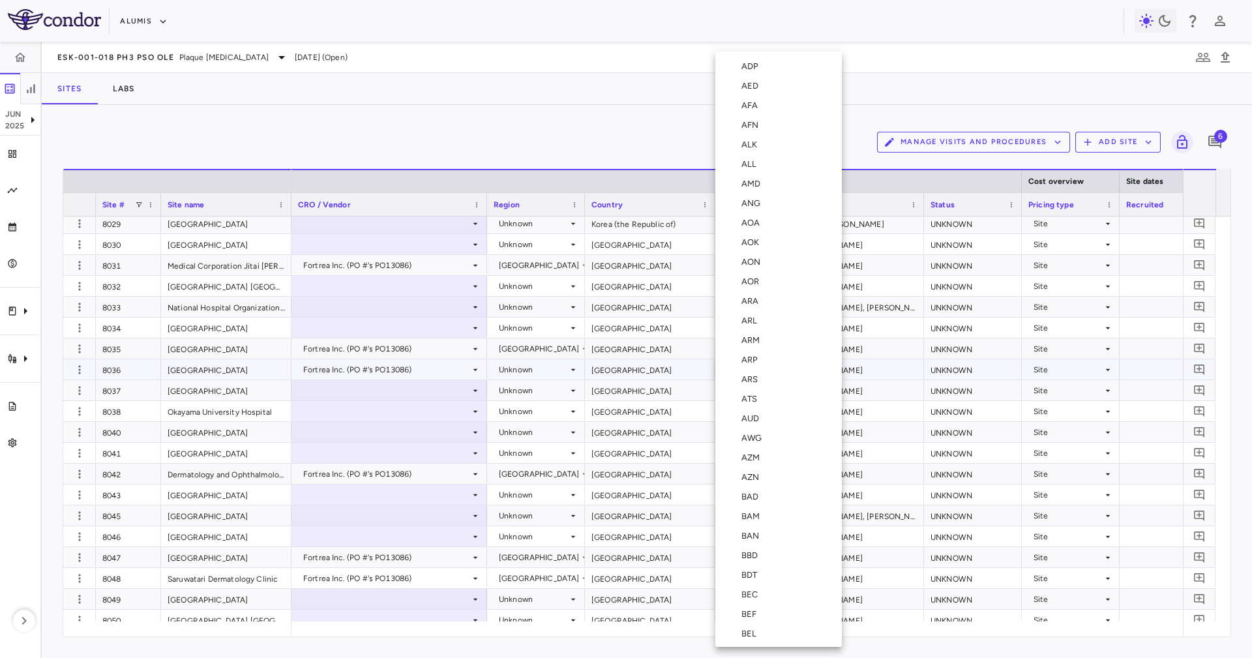
scroll to position [2280, 0]
click at [742, 383] on div "JPY" at bounding box center [752, 389] width 20 height 12
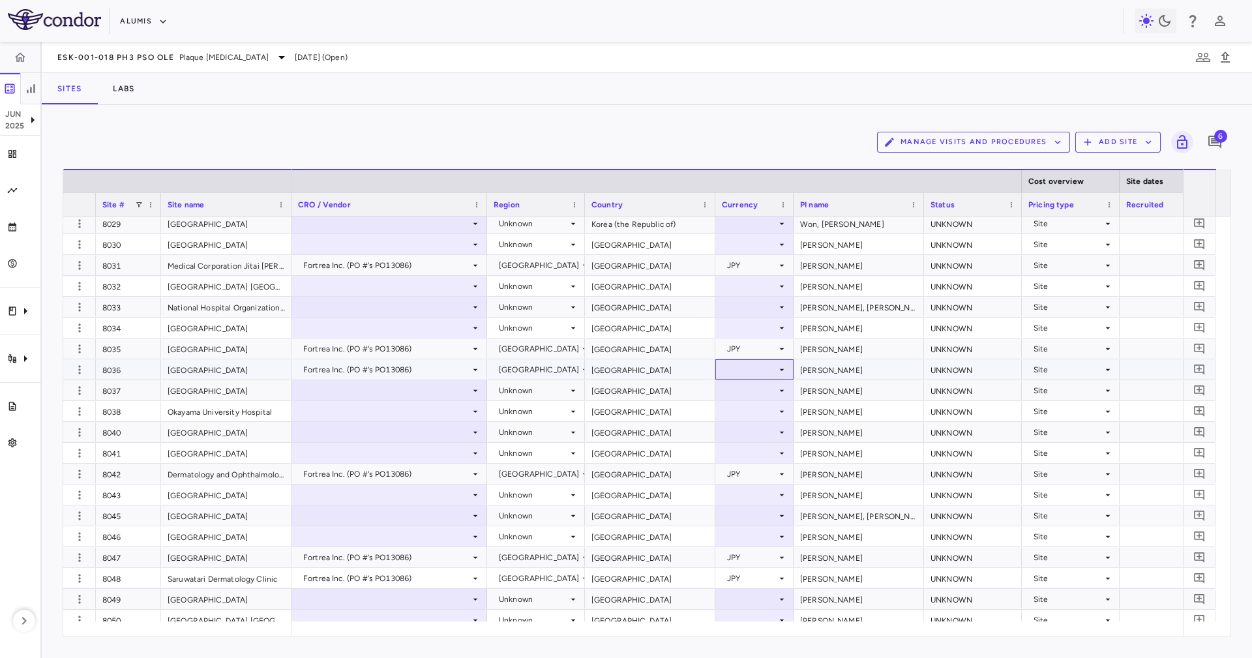
click at [777, 372] on icon at bounding box center [782, 370] width 10 height 10
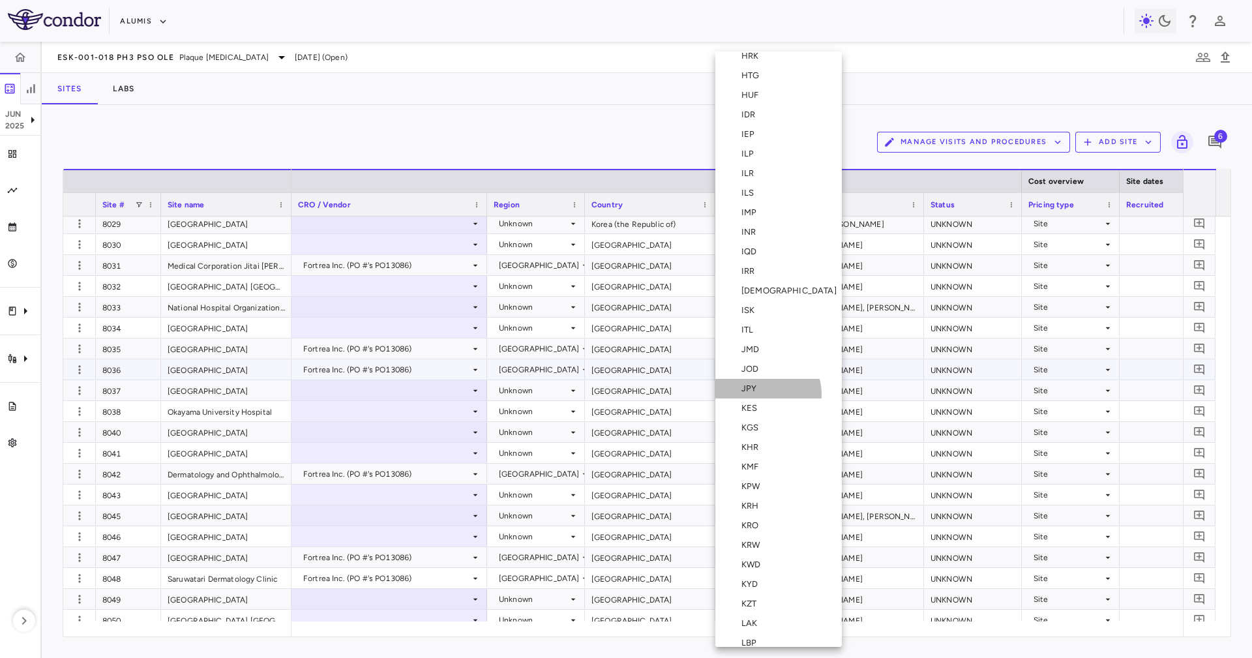
click at [767, 393] on li "JPY" at bounding box center [778, 389] width 127 height 20
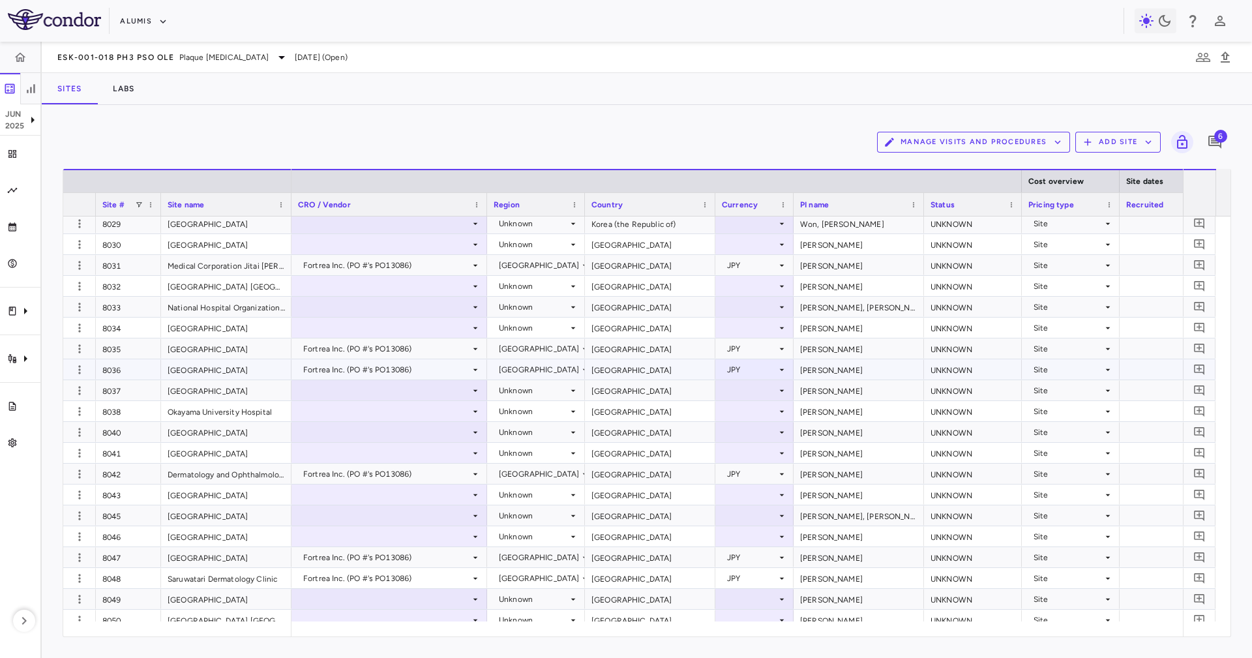
click at [828, 363] on div "Yamaguchi, Michiya" at bounding box center [859, 369] width 130 height 20
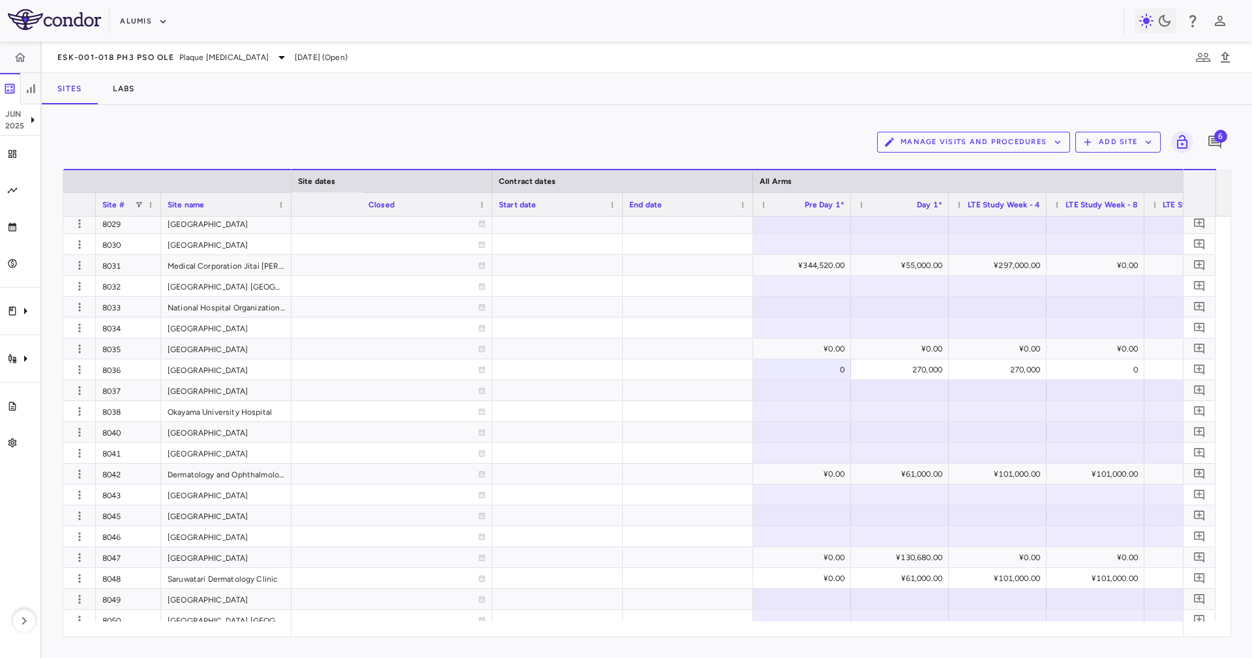
scroll to position [0, 1425]
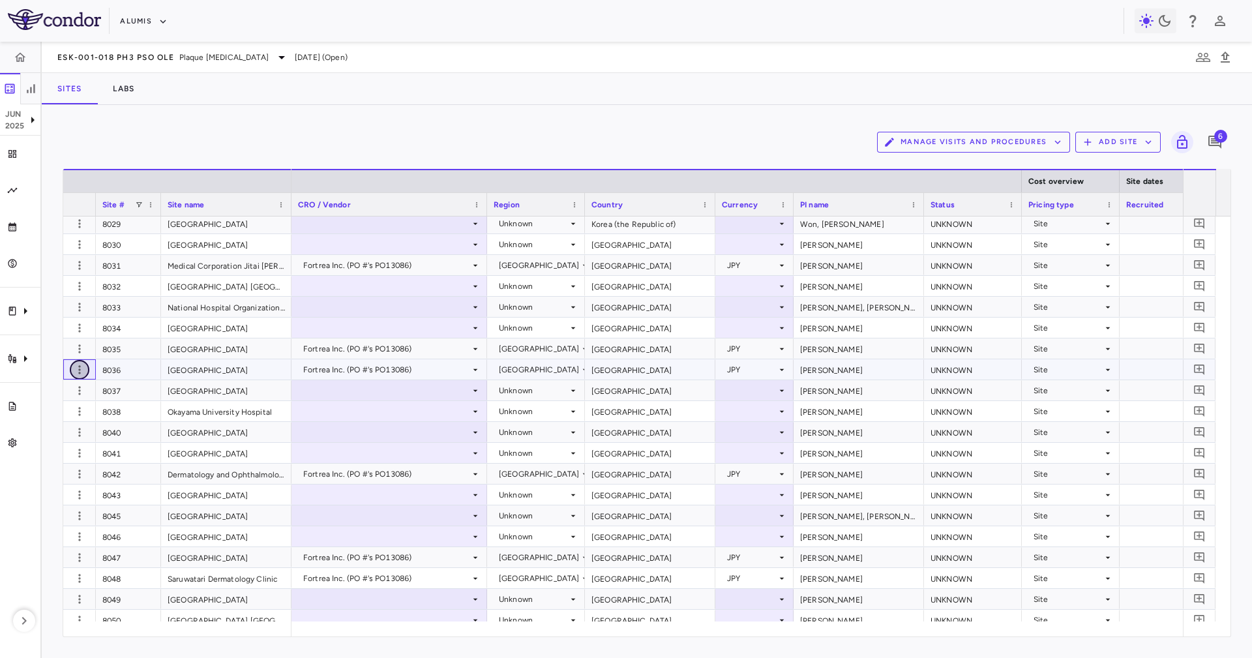
click at [84, 370] on icon "button" at bounding box center [79, 369] width 13 height 13
click at [81, 425] on div "Edit site" at bounding box center [60, 419] width 121 height 23
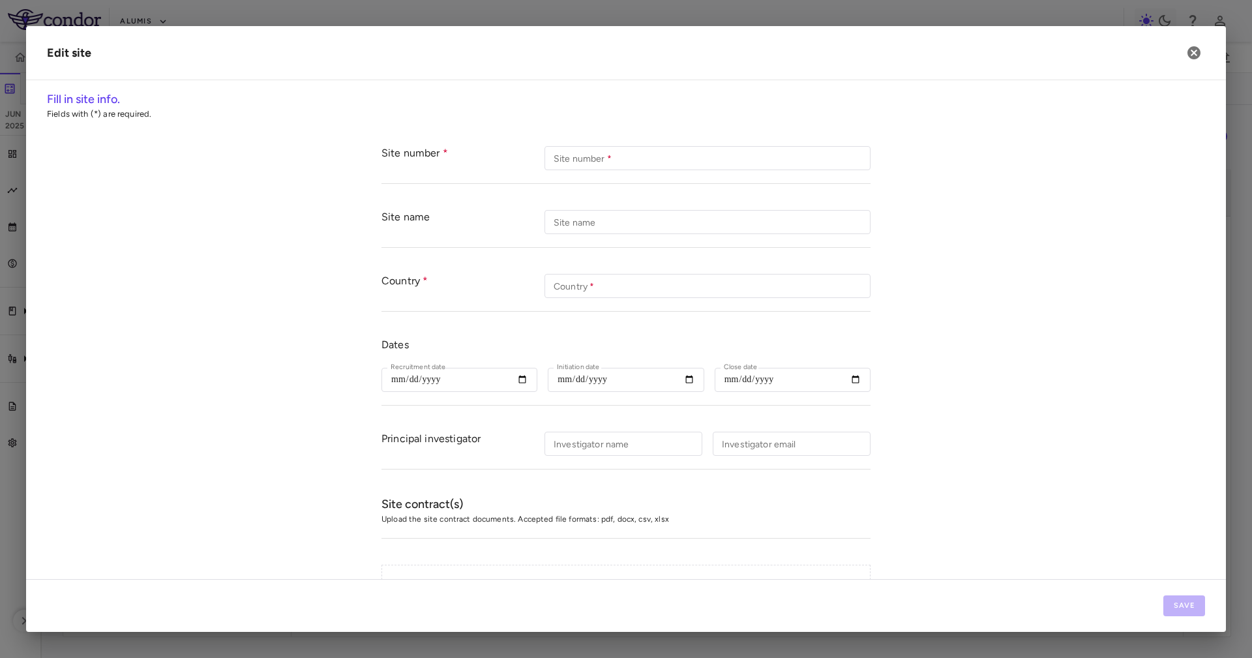
type input "****"
type input "**********"
type input "*****"
type input "**********"
click at [912, 321] on form "**********" at bounding box center [626, 441] width 1158 height 616
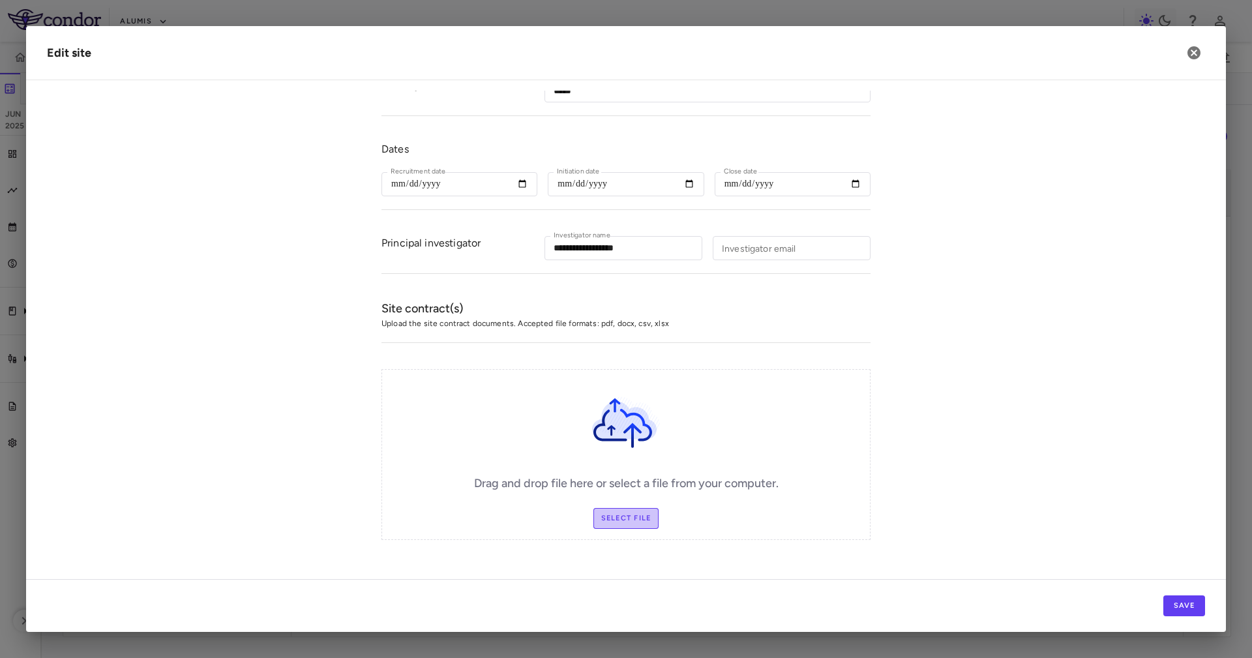
click at [640, 515] on label "Select file" at bounding box center [627, 518] width 66 height 21
click at [0, 0] on input "Select file" at bounding box center [0, 0] width 0 height 0
click at [654, 505] on div "Drag and drop file here or select a file from your computer. Change Files" at bounding box center [626, 454] width 489 height 171
click at [667, 515] on div "Drag and drop file here or select a file from your computer. Change Files" at bounding box center [626, 454] width 489 height 171
click at [647, 514] on label "Change Files" at bounding box center [626, 518] width 76 height 21
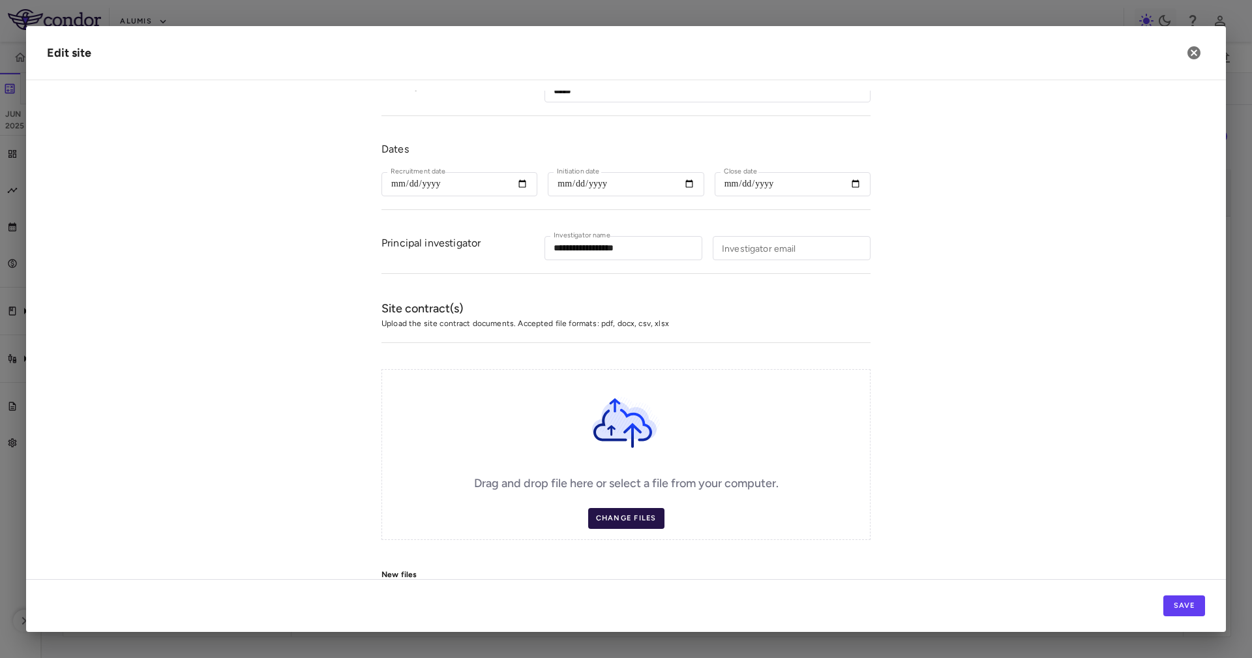
click at [0, 0] on input "Change Files" at bounding box center [0, 0] width 0 height 0
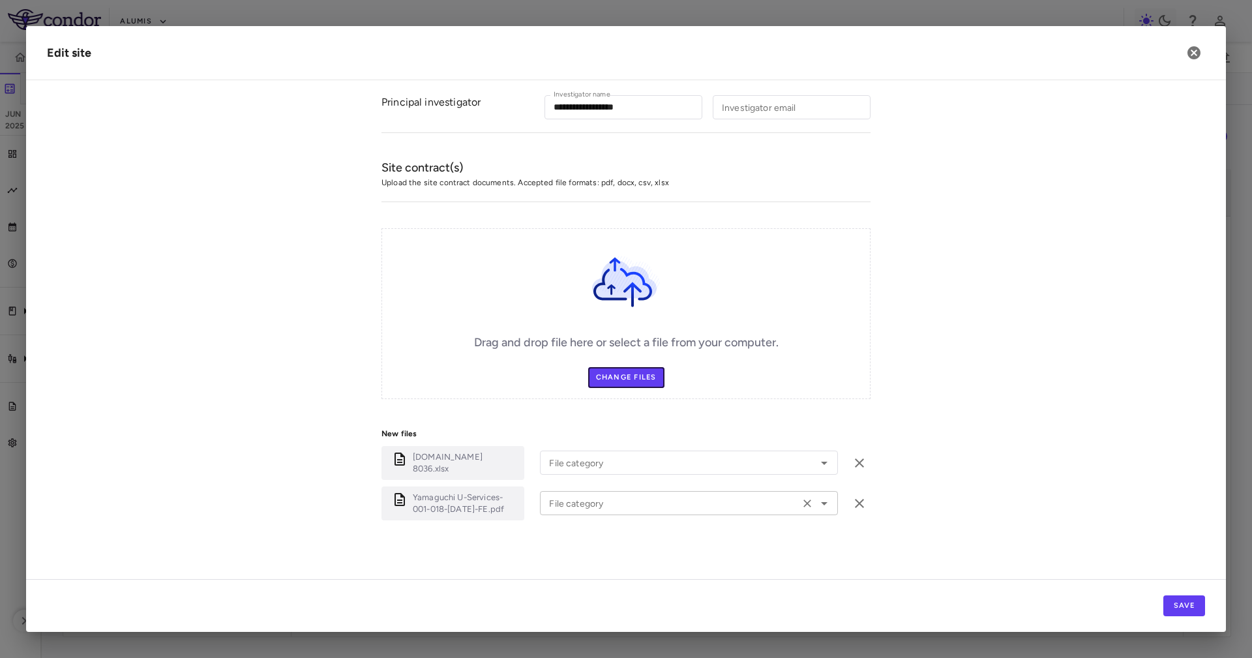
click at [582, 511] on div "File category" at bounding box center [689, 503] width 298 height 24
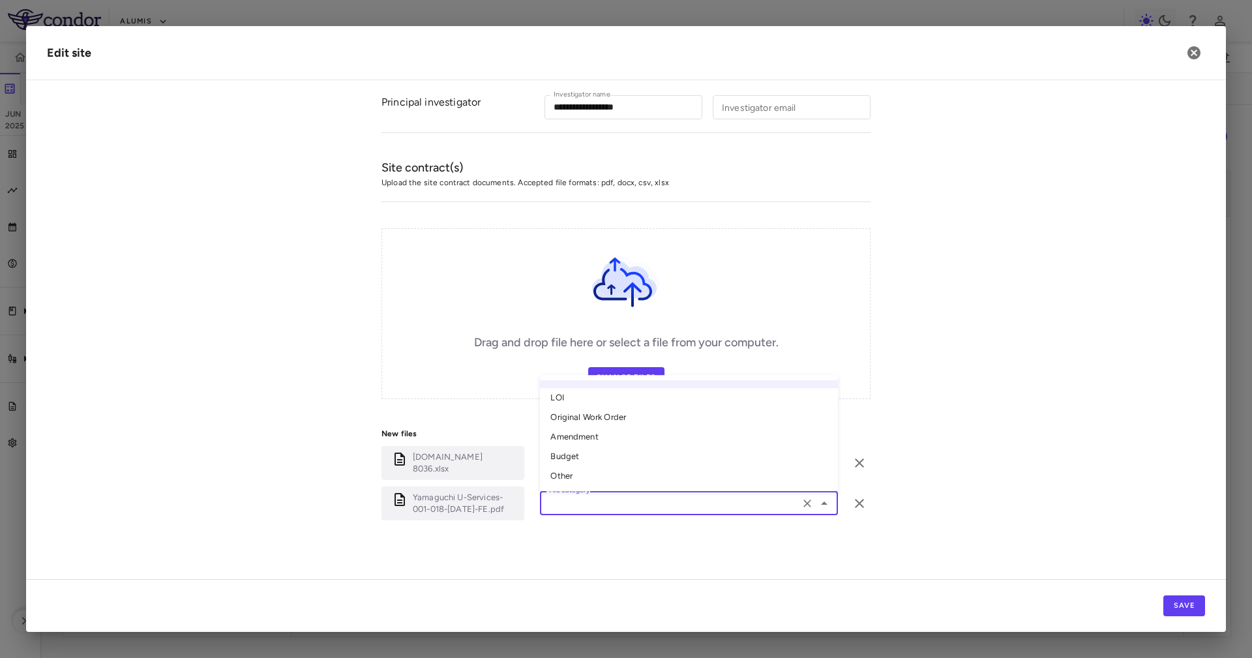
click at [601, 415] on li "Original Work Order" at bounding box center [689, 418] width 298 height 20
type input "**********"
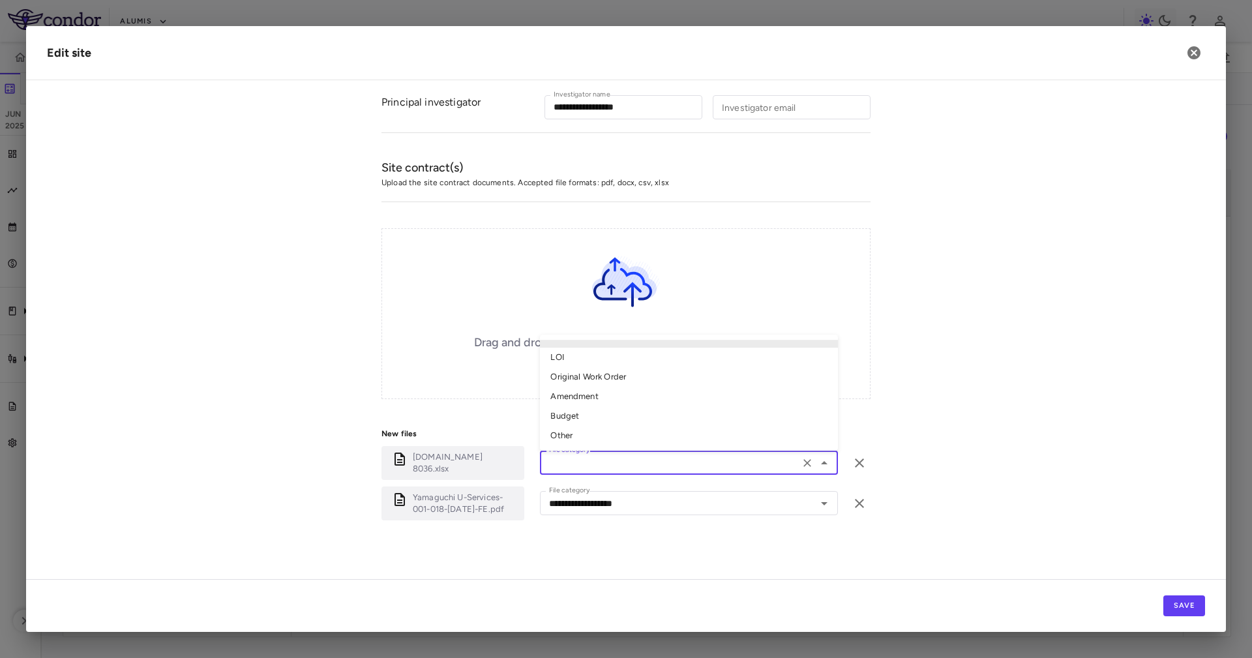
click at [612, 455] on input "File category" at bounding box center [670, 463] width 252 height 16
click at [595, 438] on li "Other" at bounding box center [689, 437] width 298 height 20
type input "*****"
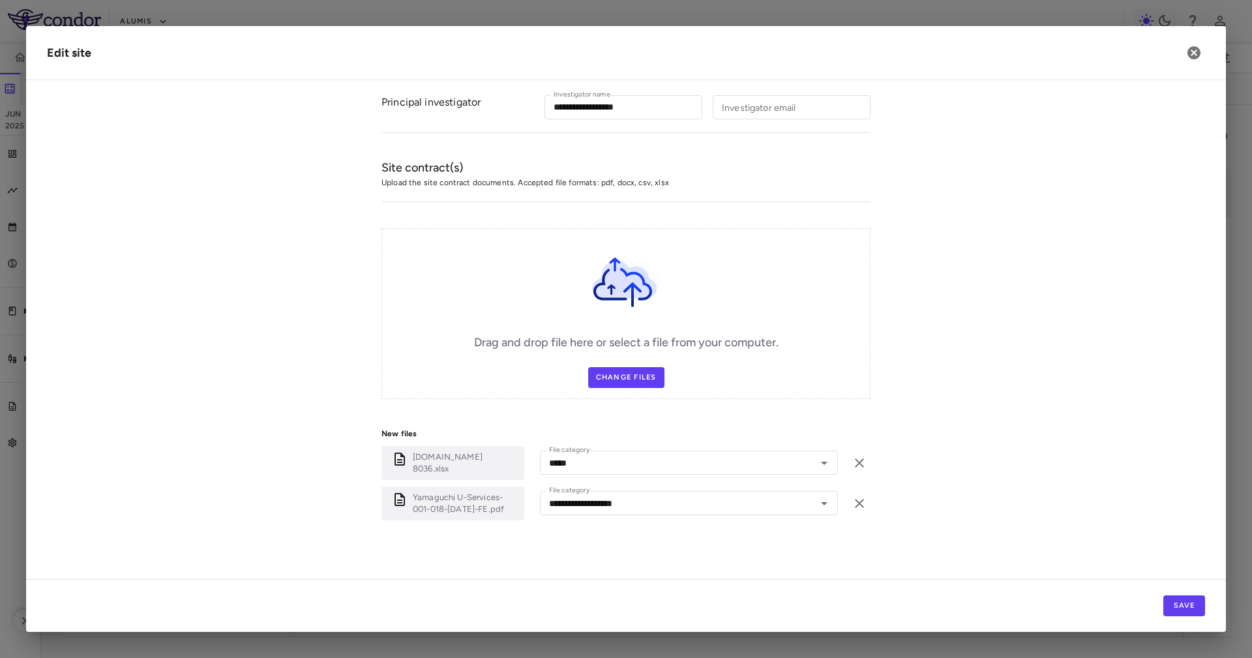
click at [954, 382] on form "**********" at bounding box center [626, 175] width 1158 height 757
click at [1183, 605] on button "Save" at bounding box center [1185, 605] width 42 height 21
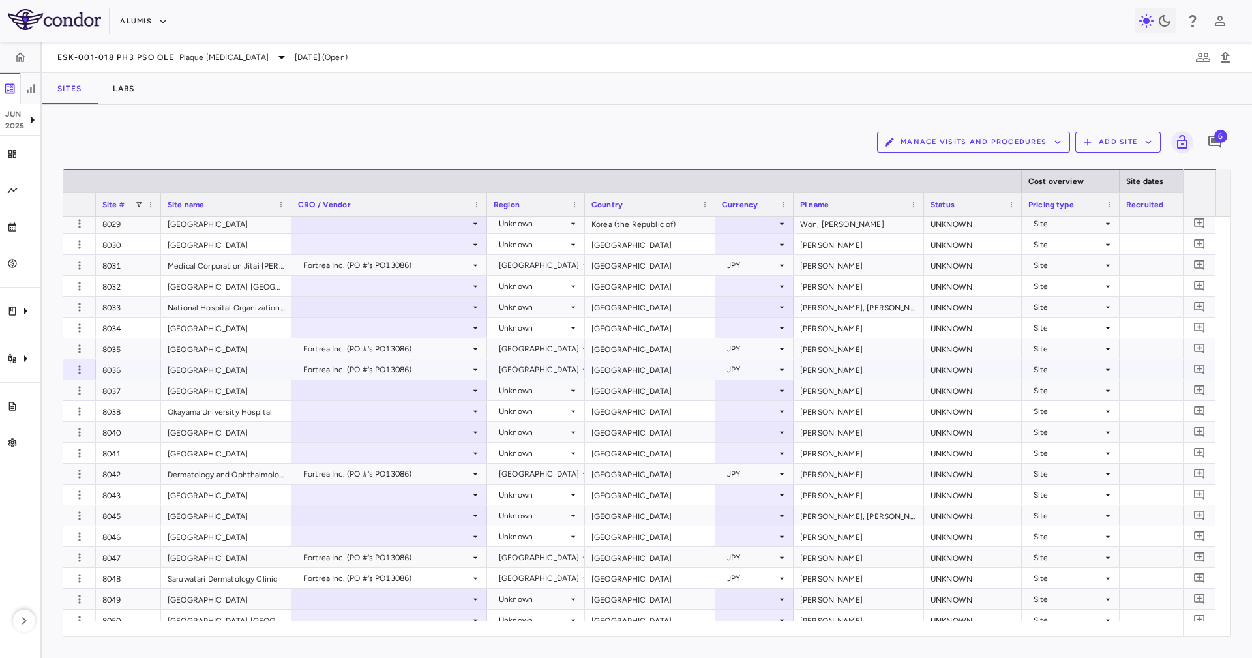
click at [151, 371] on div "8036" at bounding box center [128, 369] width 65 height 20
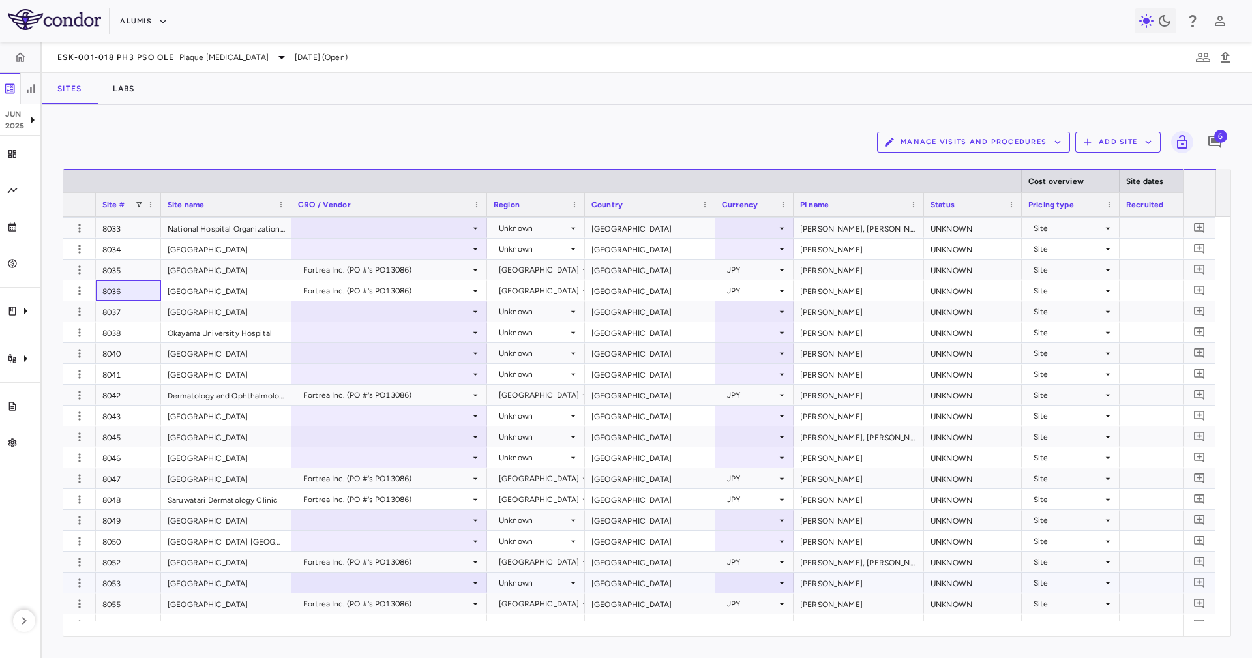
scroll to position [6467, 0]
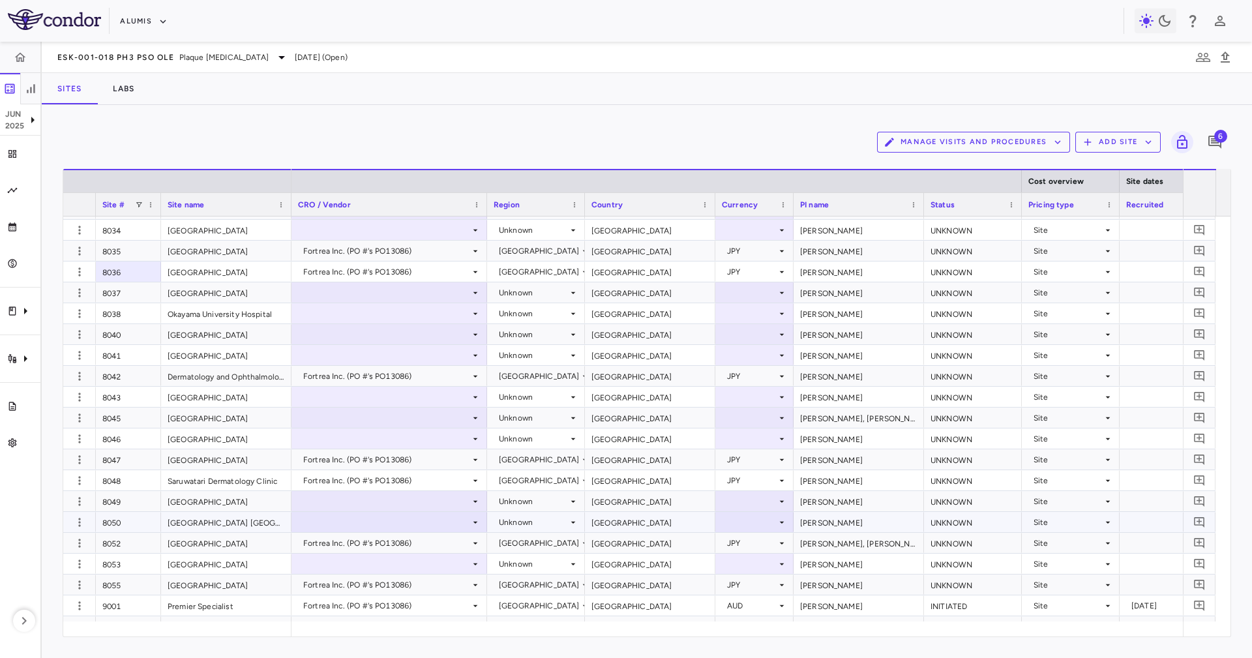
click at [352, 515] on div at bounding box center [389, 522] width 183 height 19
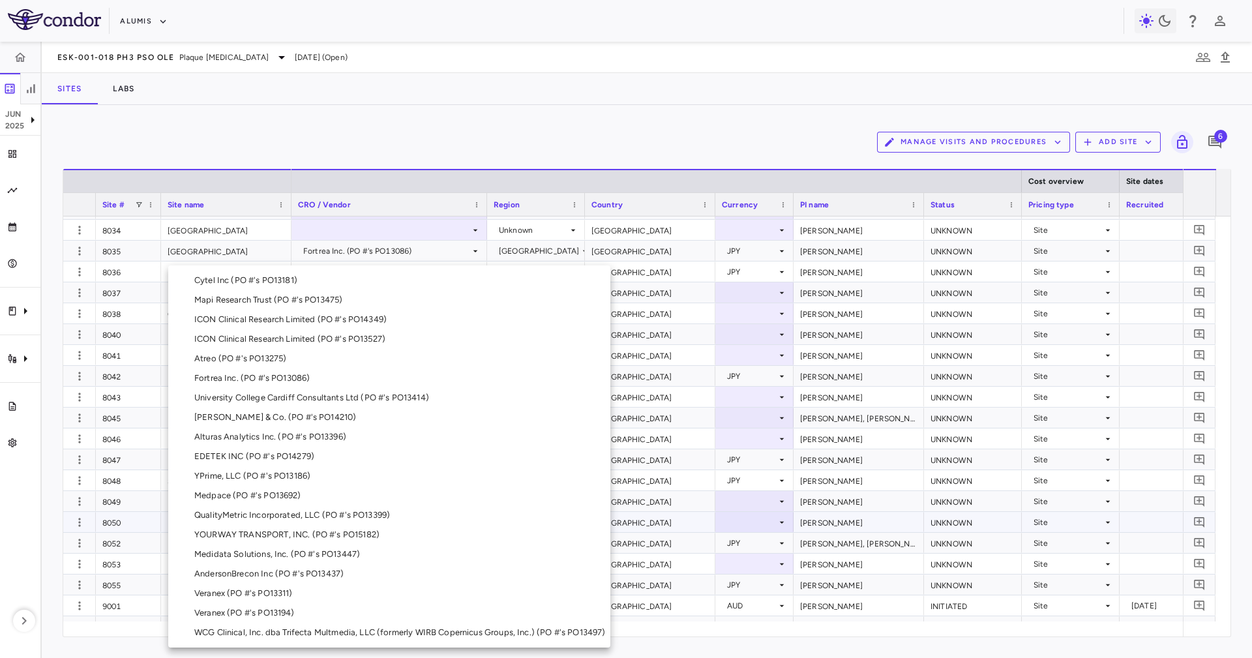
click at [285, 383] on div "Fortrea Inc. (PO #'s PO13086)" at bounding box center [254, 378] width 121 height 12
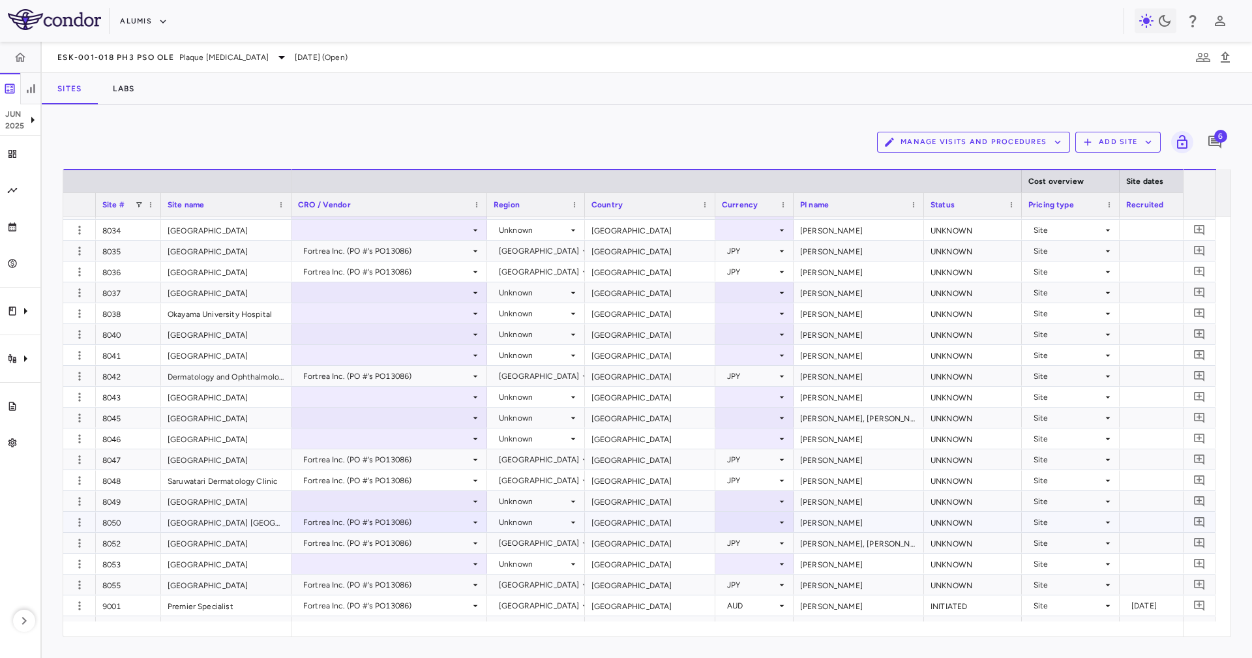
click at [617, 518] on div "Japan" at bounding box center [650, 522] width 130 height 20
click at [734, 521] on div at bounding box center [754, 522] width 65 height 19
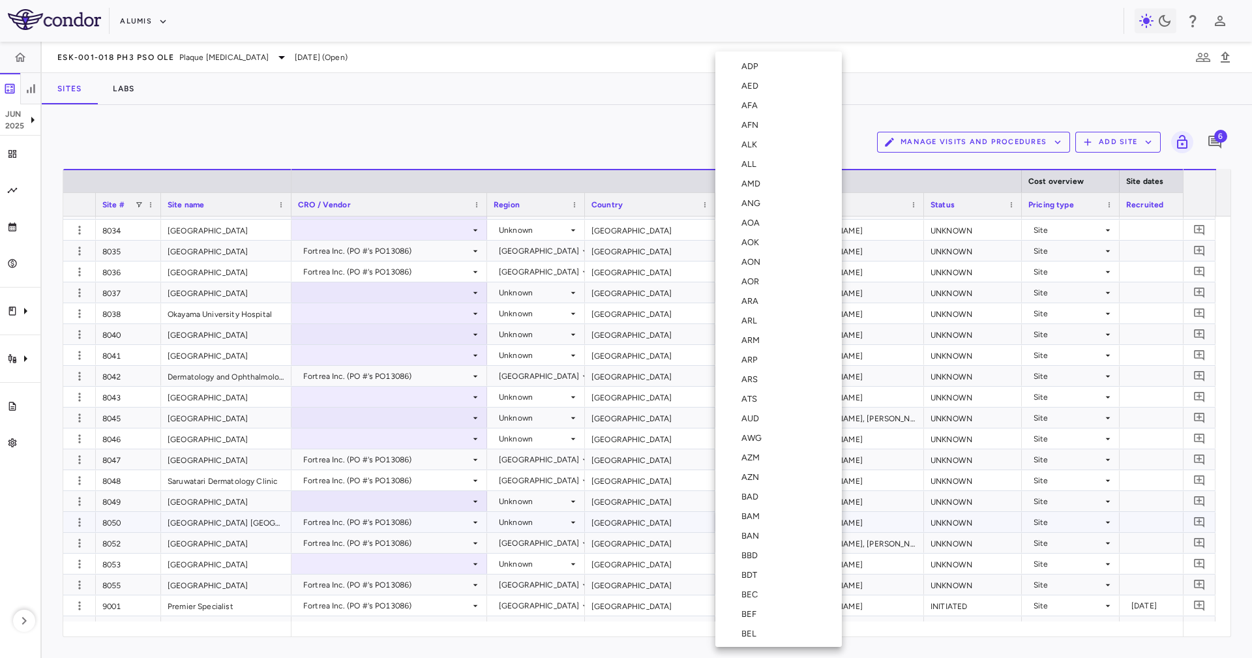
scroll to position [2280, 0]
click at [753, 380] on li "JPY" at bounding box center [778, 389] width 127 height 20
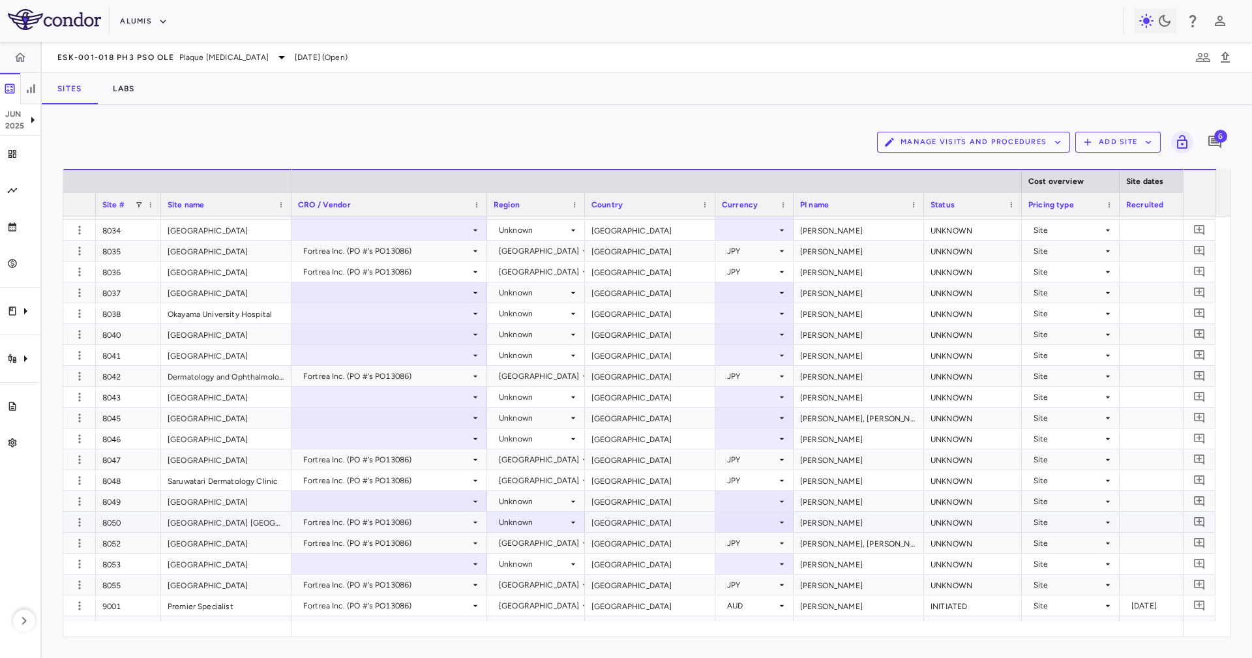
click at [502, 519] on div "Unknown" at bounding box center [533, 522] width 69 height 21
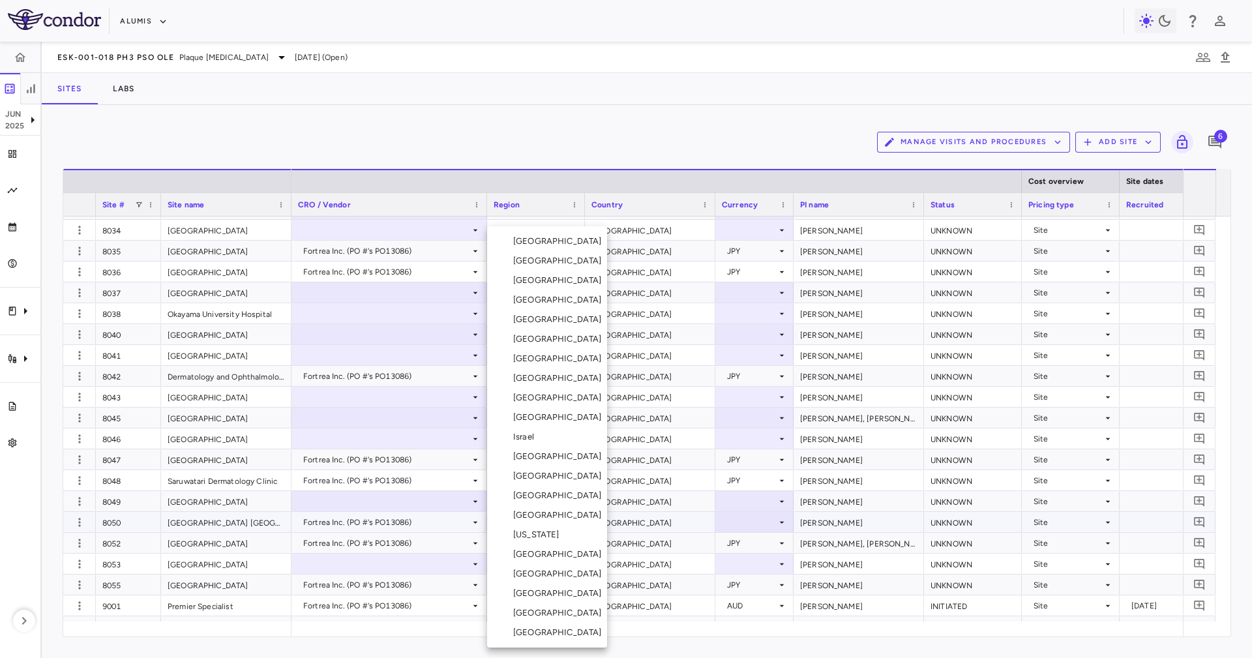
click at [550, 460] on li "Japan" at bounding box center [547, 457] width 120 height 20
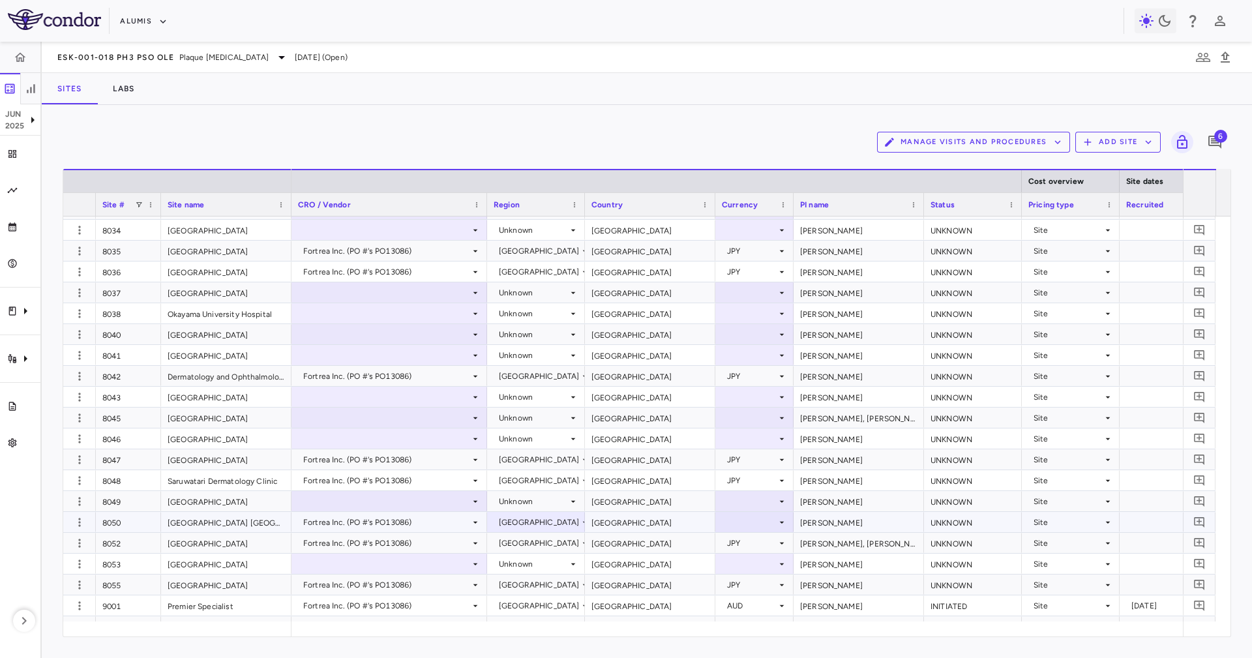
click at [633, 524] on div "Japan" at bounding box center [650, 522] width 130 height 20
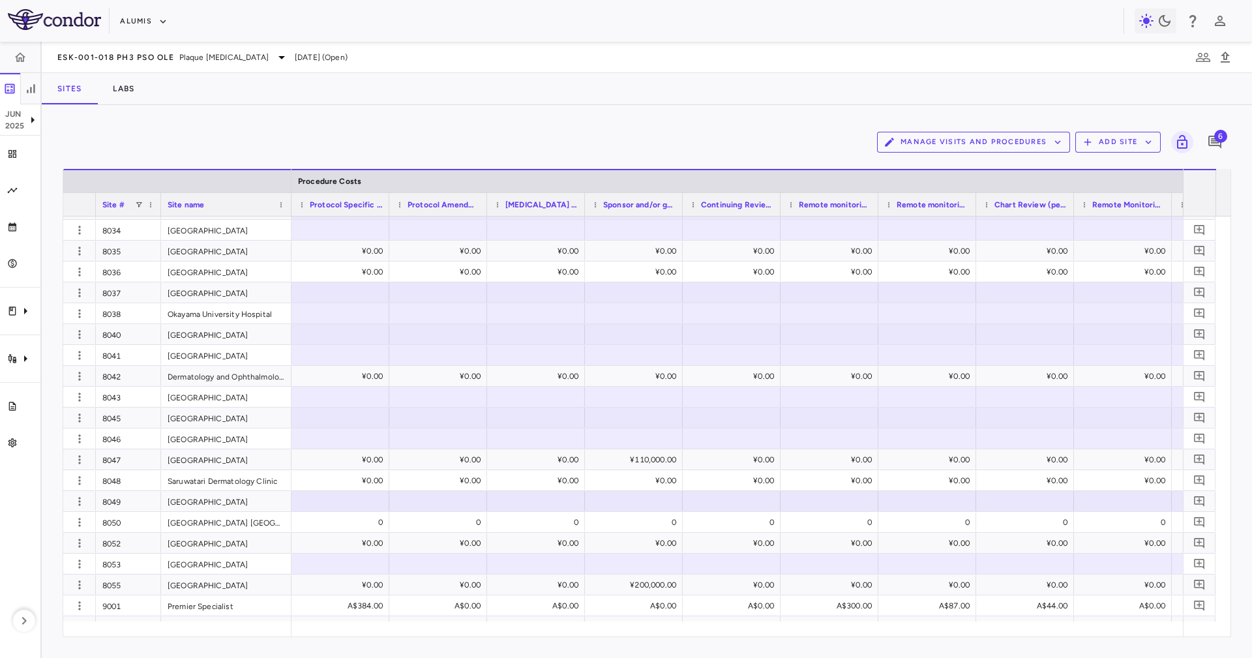
scroll to position [0, 5692]
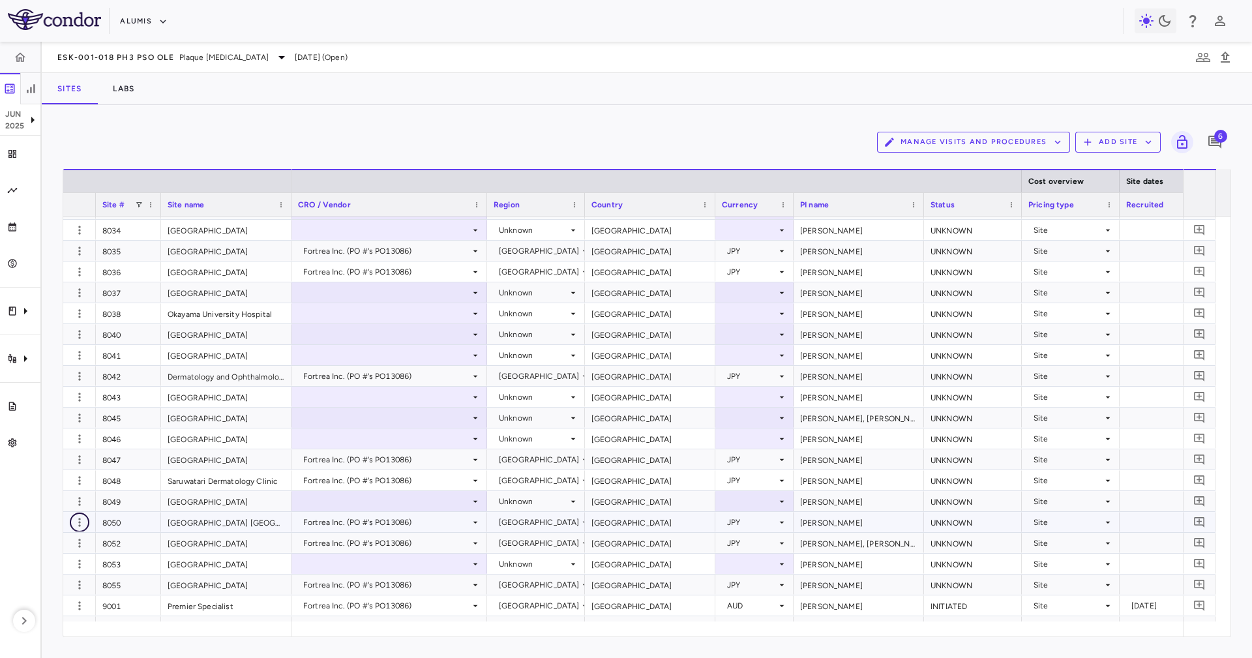
click at [82, 520] on icon "button" at bounding box center [79, 522] width 13 height 13
click at [86, 571] on div "Edit site" at bounding box center [60, 571] width 121 height 23
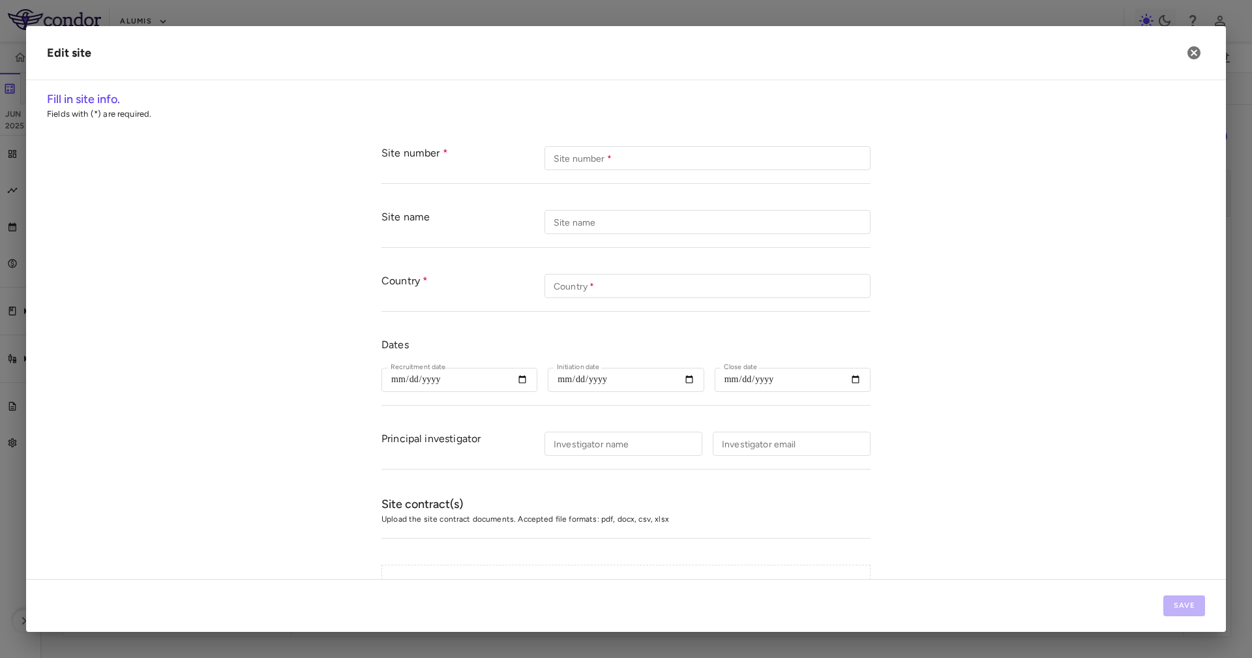
type input "****"
type input "**********"
type input "*****"
type input "**********"
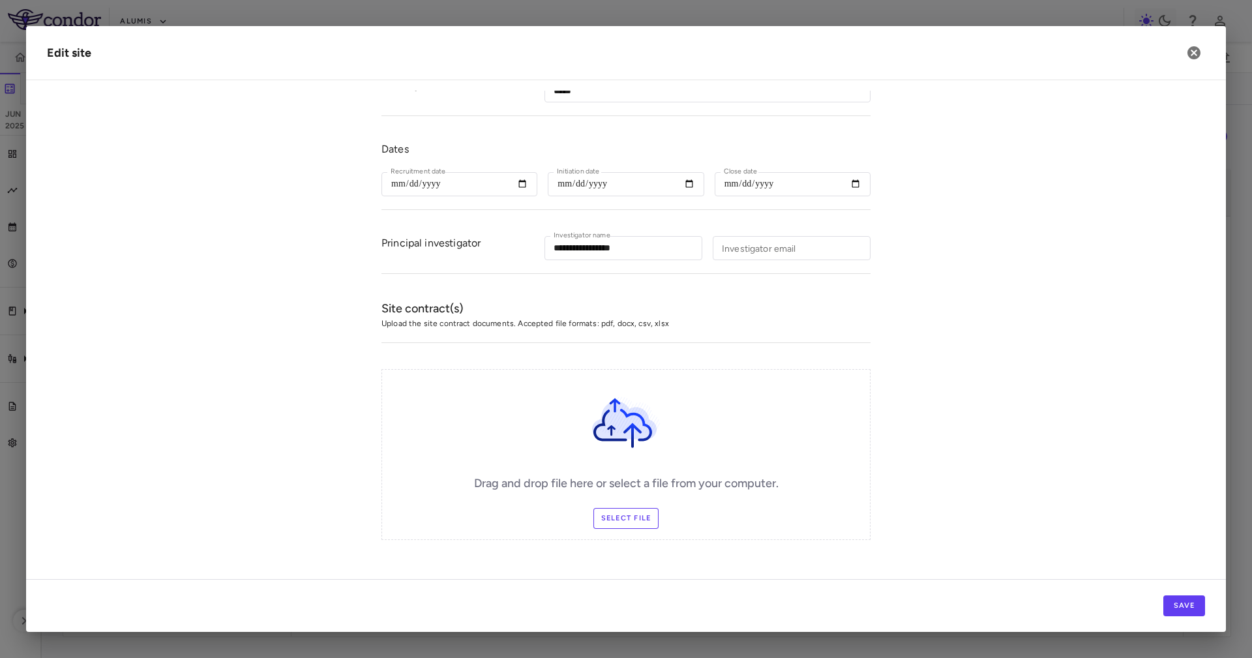
click at [648, 513] on label "Select file" at bounding box center [627, 518] width 66 height 21
click at [0, 0] on input "Select file" at bounding box center [0, 0] width 0 height 0
click at [628, 513] on label "Change Files" at bounding box center [626, 518] width 76 height 21
click at [0, 0] on input "Change Files" at bounding box center [0, 0] width 0 height 0
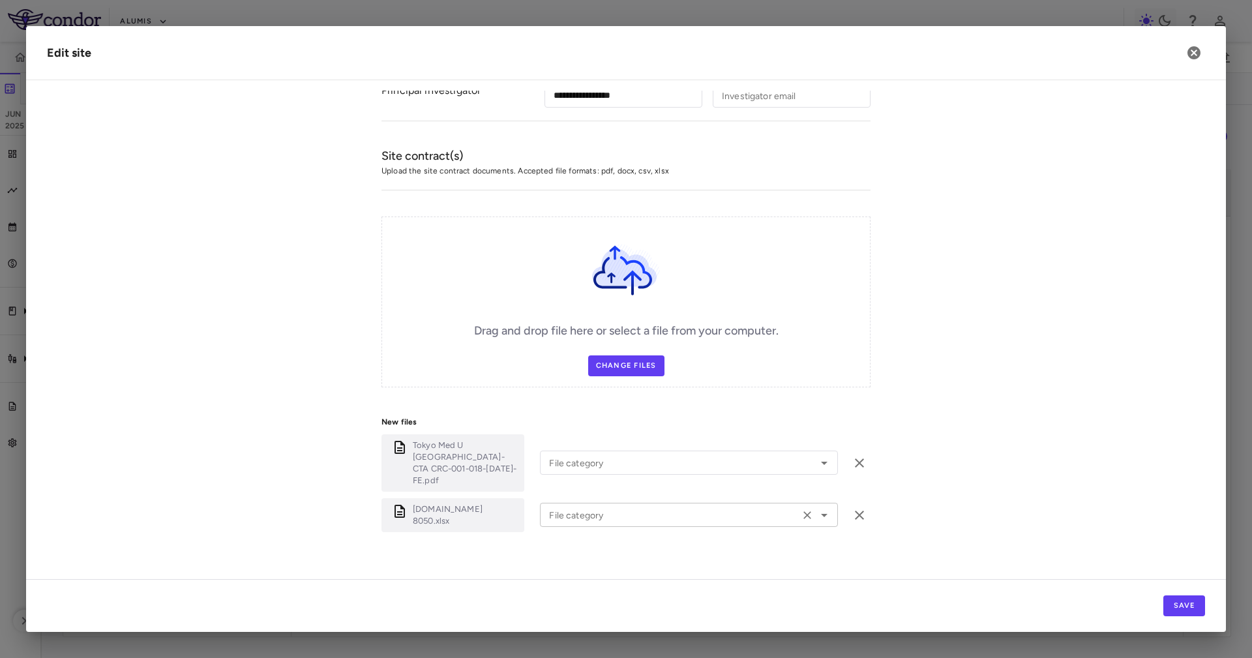
click at [596, 507] on input "File category" at bounding box center [670, 515] width 252 height 16
click at [590, 459] on li "Budget" at bounding box center [689, 469] width 298 height 20
click at [592, 507] on input "******" at bounding box center [670, 515] width 252 height 16
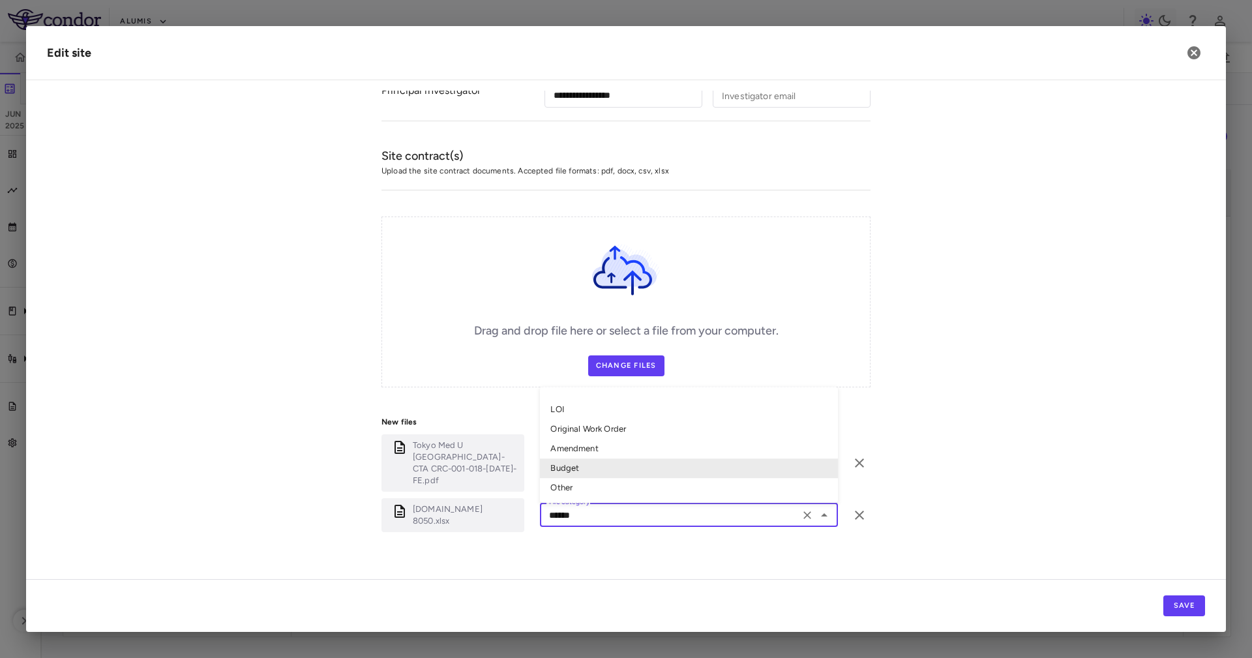
click at [572, 460] on li "Budget" at bounding box center [689, 469] width 298 height 20
click at [582, 481] on div "New files Tokyo Med U Ibaraki-CTA CRC-001-018-08Aug2025-FE.pdf File category Fi…" at bounding box center [626, 477] width 489 height 149
click at [592, 507] on input "******" at bounding box center [670, 515] width 252 height 16
click at [583, 479] on li "Other" at bounding box center [689, 489] width 298 height 20
type input "*****"
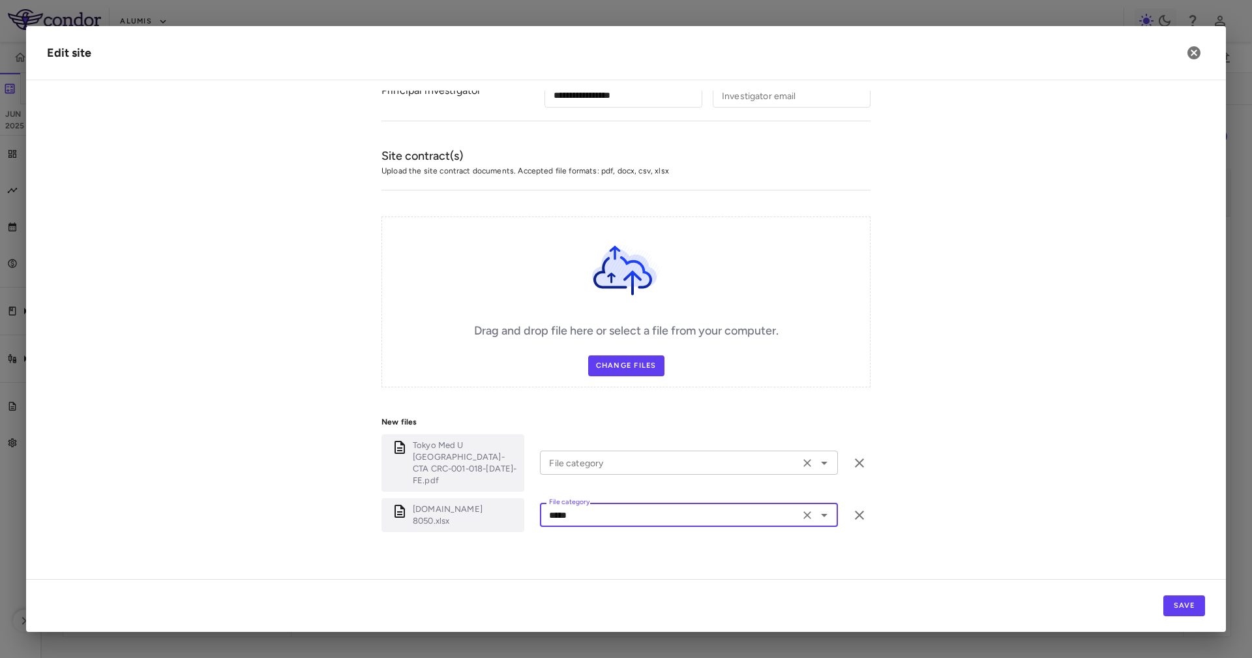
click at [584, 465] on div "File category" at bounding box center [689, 463] width 298 height 24
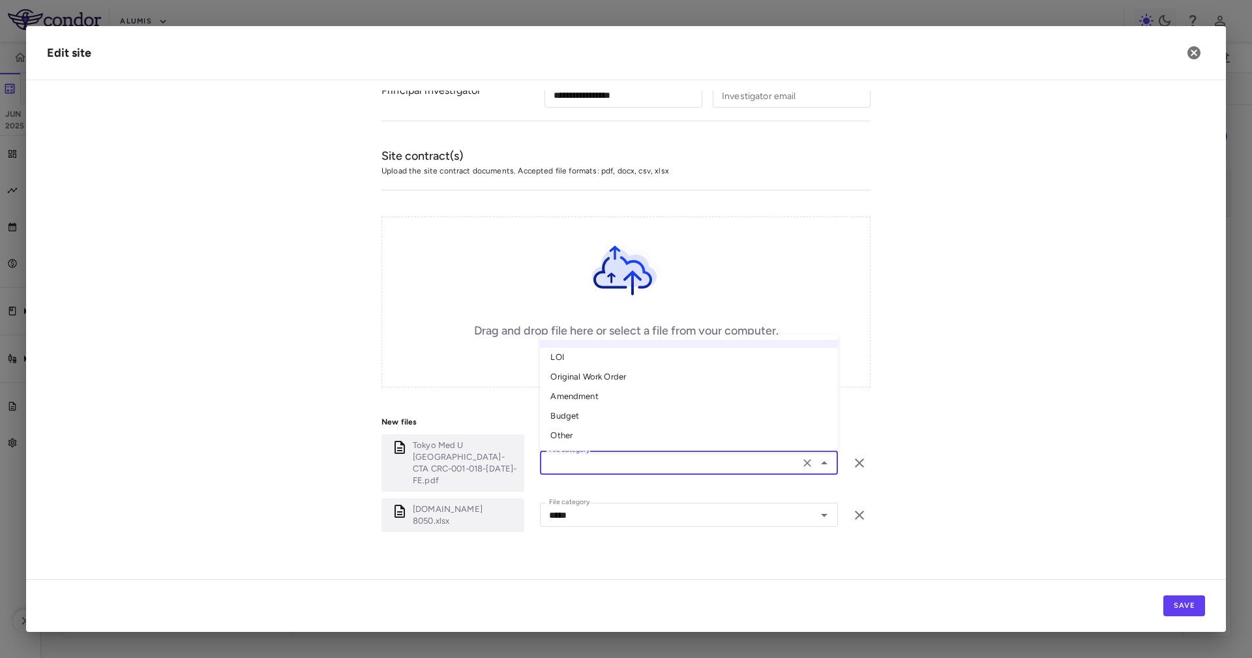
click at [616, 372] on li "Original Work Order" at bounding box center [689, 378] width 298 height 20
type input "**********"
click at [1045, 435] on form "**********" at bounding box center [626, 175] width 1158 height 780
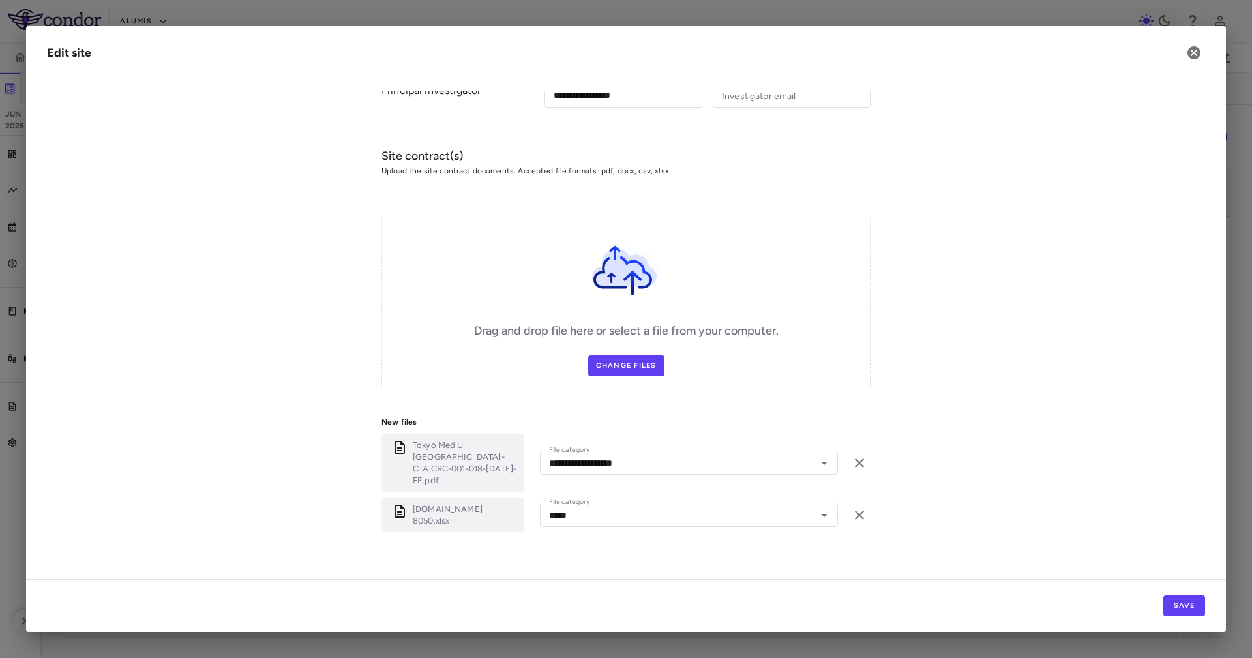
click at [1184, 594] on div "Save" at bounding box center [626, 605] width 1200 height 53
click at [1186, 596] on button "Save" at bounding box center [1185, 605] width 42 height 21
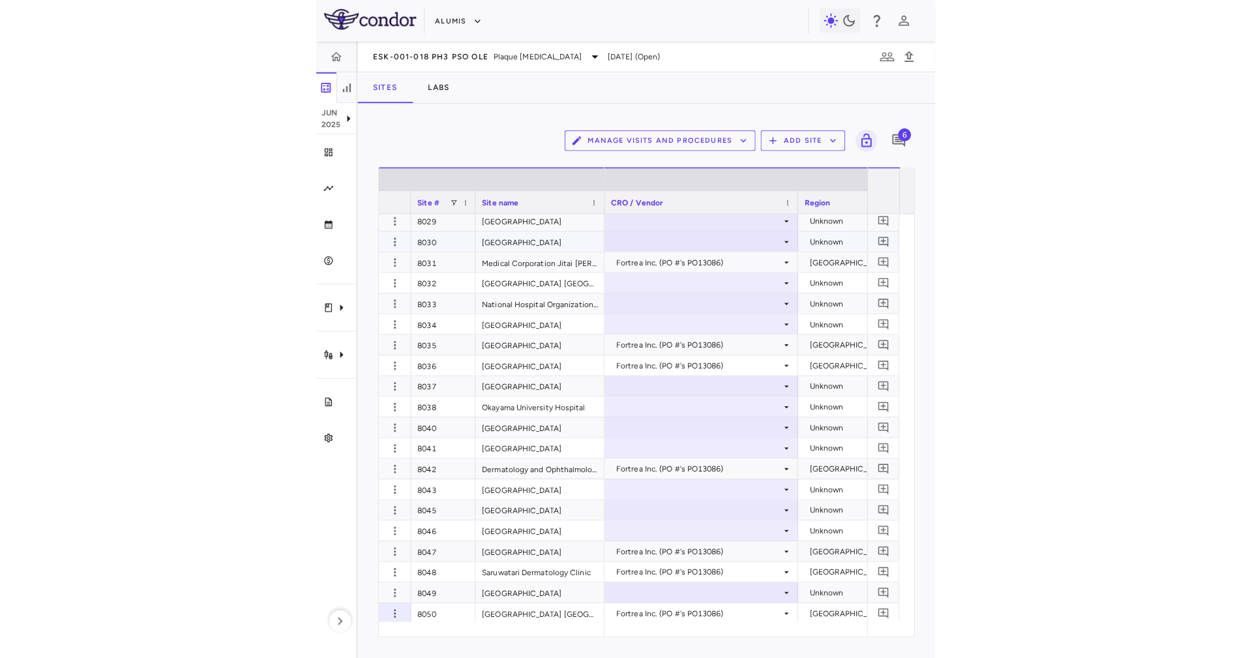
scroll to position [6271, 0]
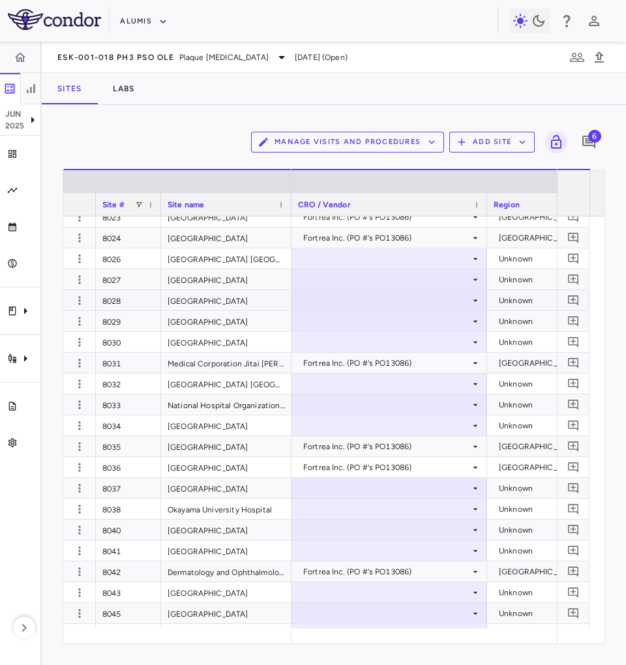
drag, startPoint x: 116, startPoint y: 305, endPoint x: 123, endPoint y: 307, distance: 7.3
click at [116, 305] on div "8028" at bounding box center [128, 300] width 65 height 20
click at [333, 297] on div at bounding box center [389, 300] width 183 height 19
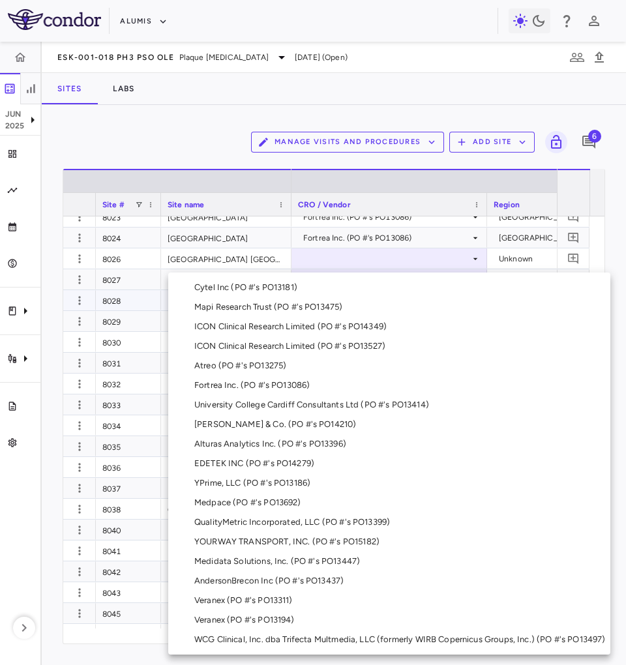
click at [326, 380] on li "Fortrea Inc. (PO #'s PO13086)" at bounding box center [389, 386] width 442 height 20
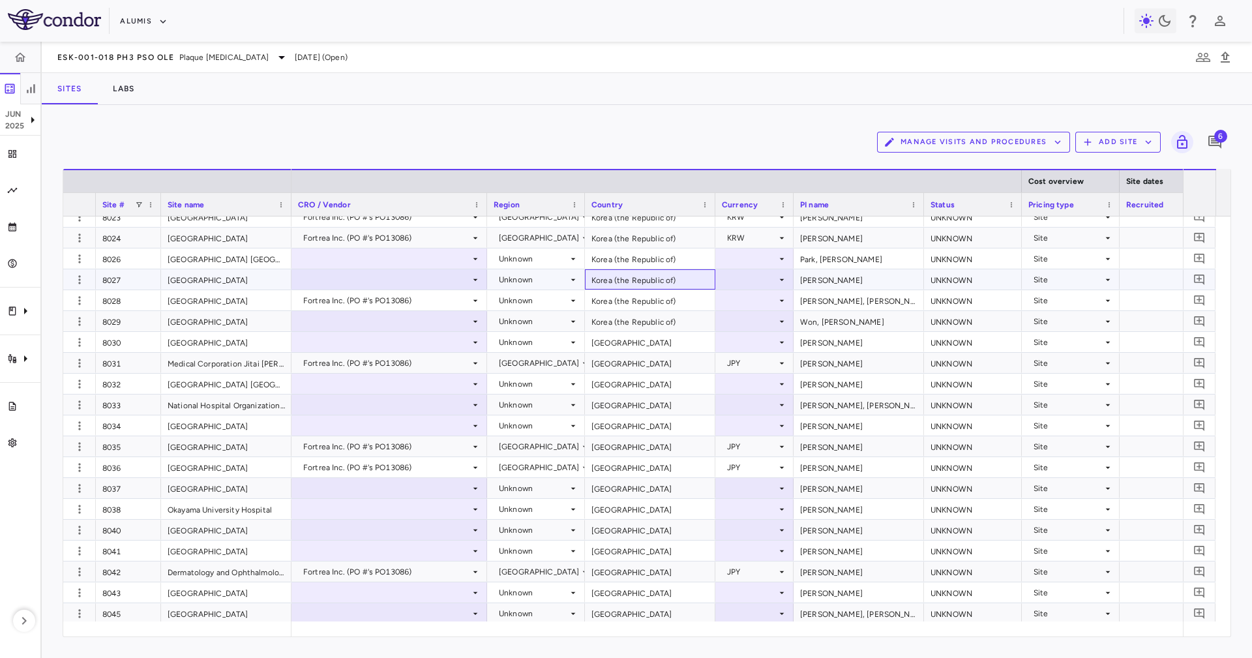
click at [656, 288] on div "Korea (the Republic of)" at bounding box center [650, 279] width 130 height 20
click at [645, 309] on div "Korea (the Republic of)" at bounding box center [650, 300] width 130 height 20
click at [534, 298] on div "Unknown" at bounding box center [533, 300] width 69 height 21
click at [626, 292] on div at bounding box center [626, 329] width 1252 height 658
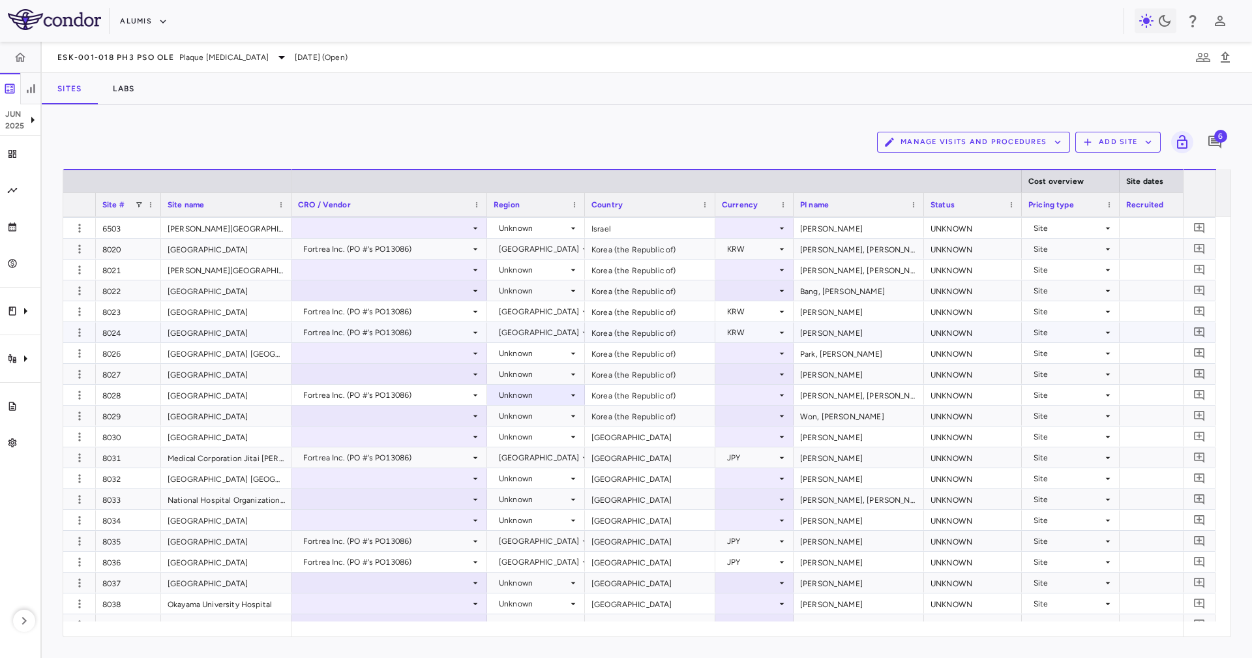
scroll to position [6173, 0]
click at [573, 399] on icon at bounding box center [573, 398] width 10 height 10
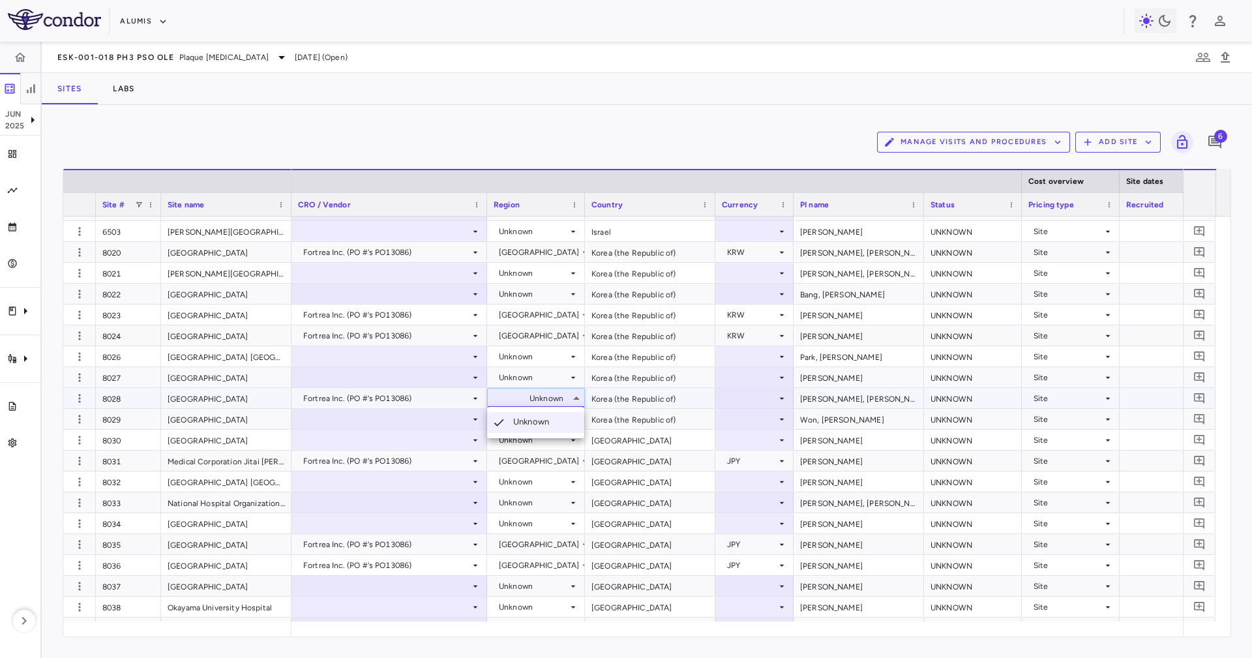
click at [599, 398] on div at bounding box center [626, 329] width 1252 height 658
click at [722, 389] on div at bounding box center [754, 398] width 65 height 19
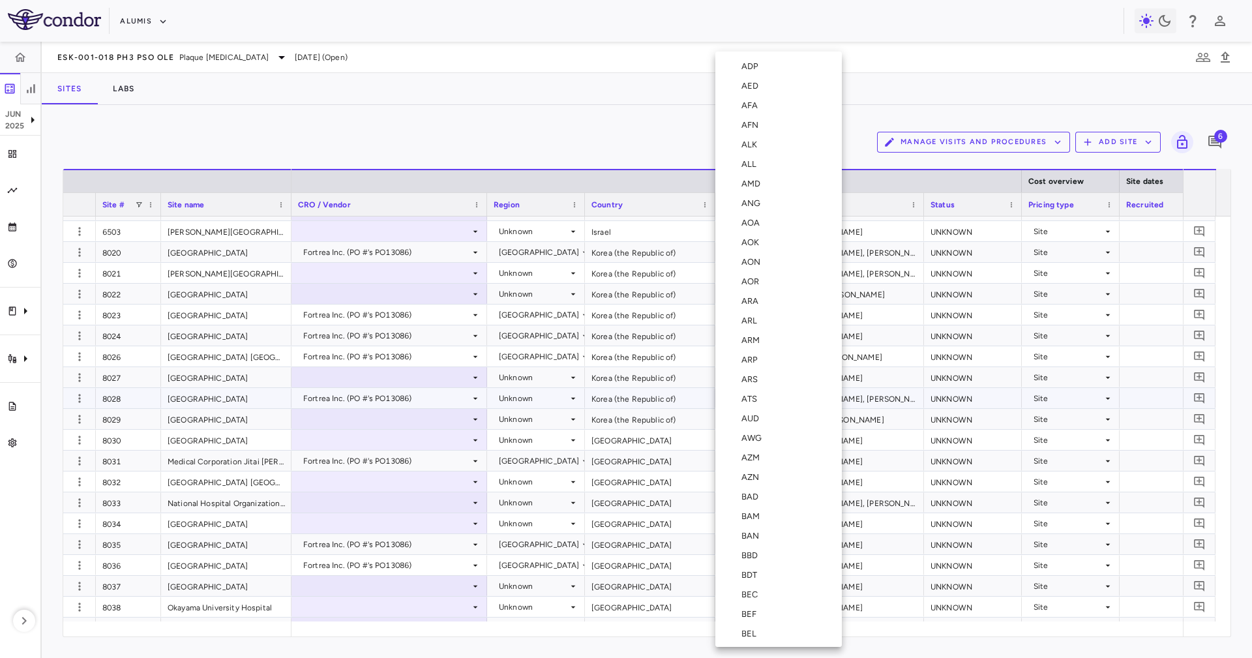
scroll to position [2339, 0]
click at [763, 477] on li "KRW" at bounding box center [778, 487] width 127 height 20
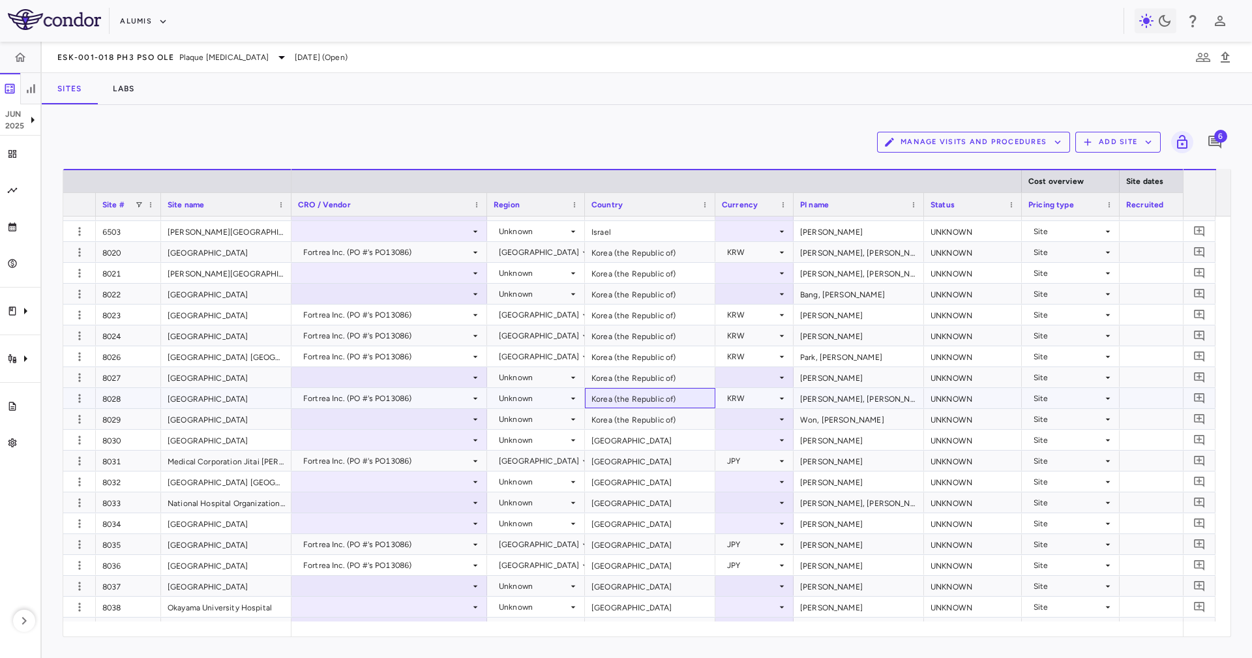
click at [638, 395] on div "Korea (the Republic of)" at bounding box center [650, 398] width 130 height 20
click at [565, 402] on div "Unknown" at bounding box center [533, 398] width 69 height 21
click at [560, 395] on div "Unknown" at bounding box center [533, 398] width 69 height 21
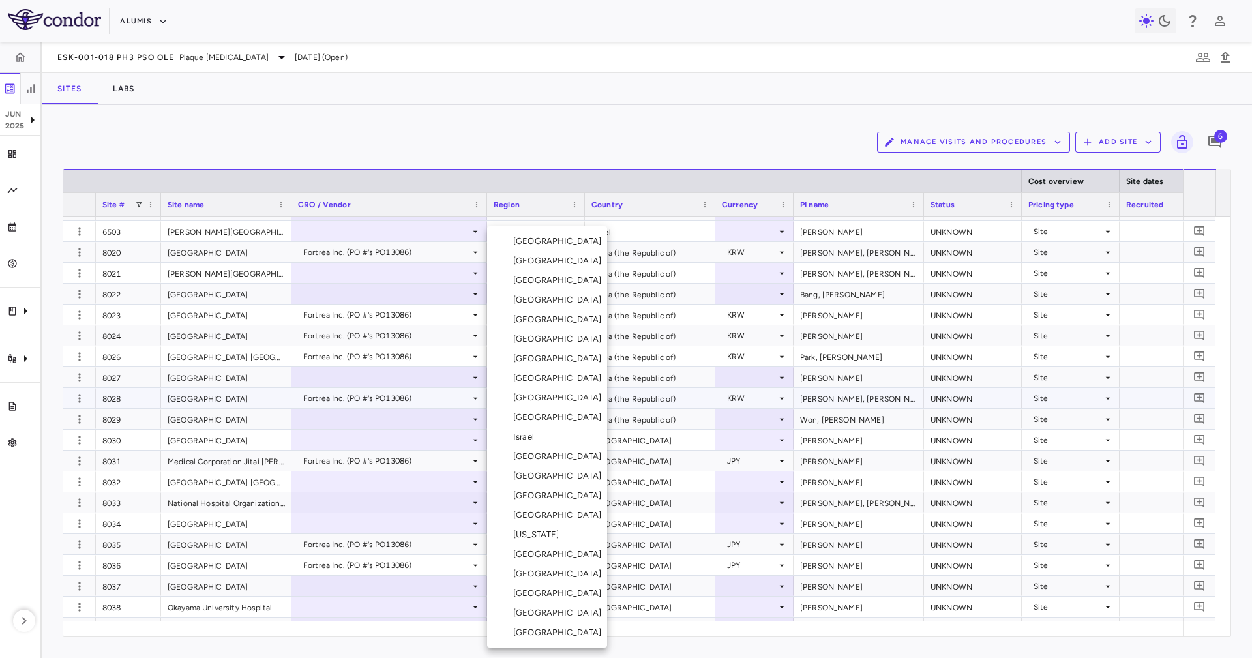
click at [546, 579] on div "South Korea" at bounding box center [560, 574] width 94 height 12
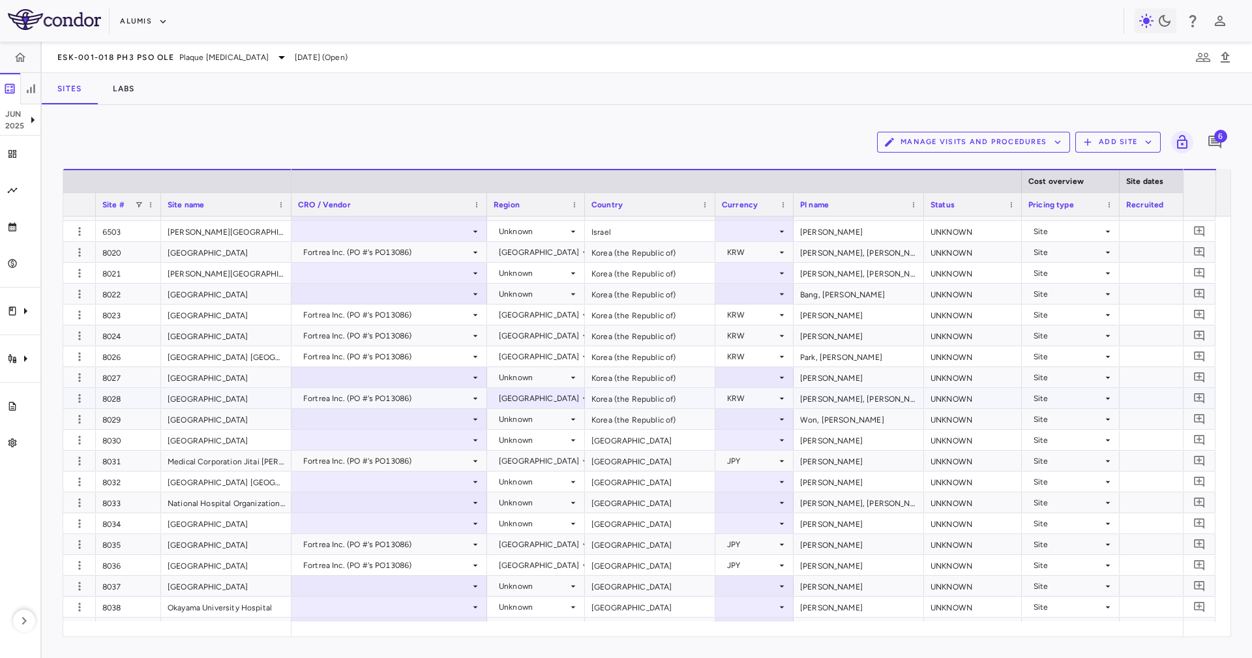
click at [632, 393] on div "Korea (the Republic of)" at bounding box center [650, 398] width 130 height 20
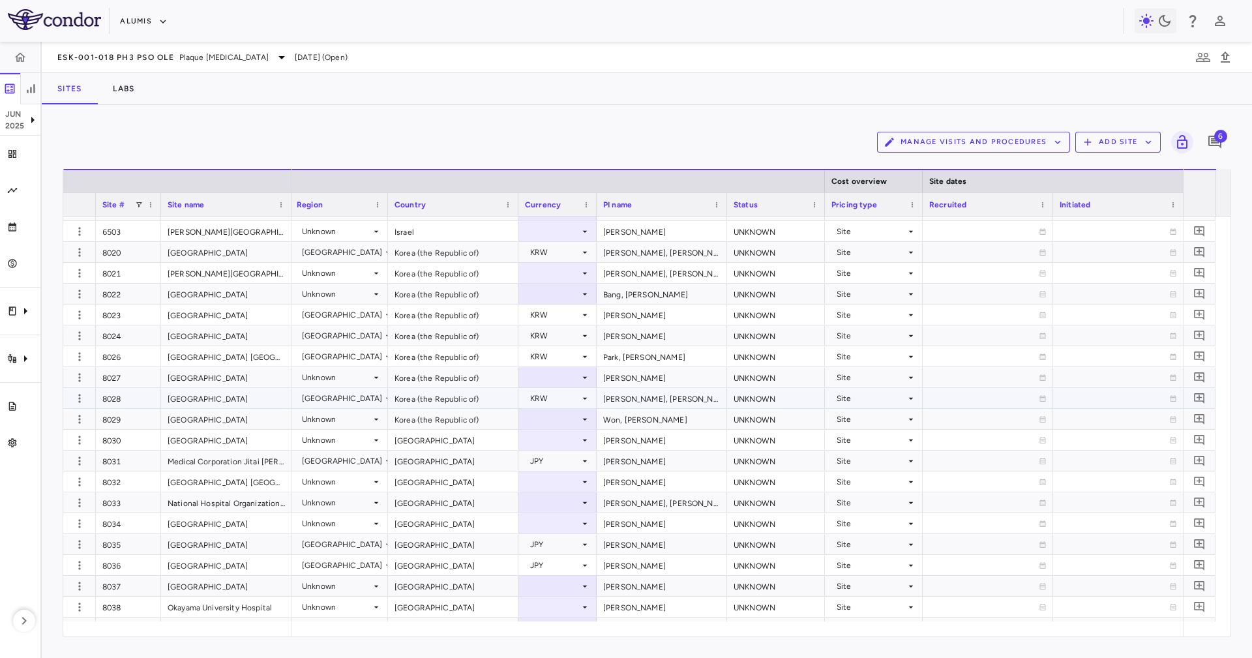
scroll to position [0, 327]
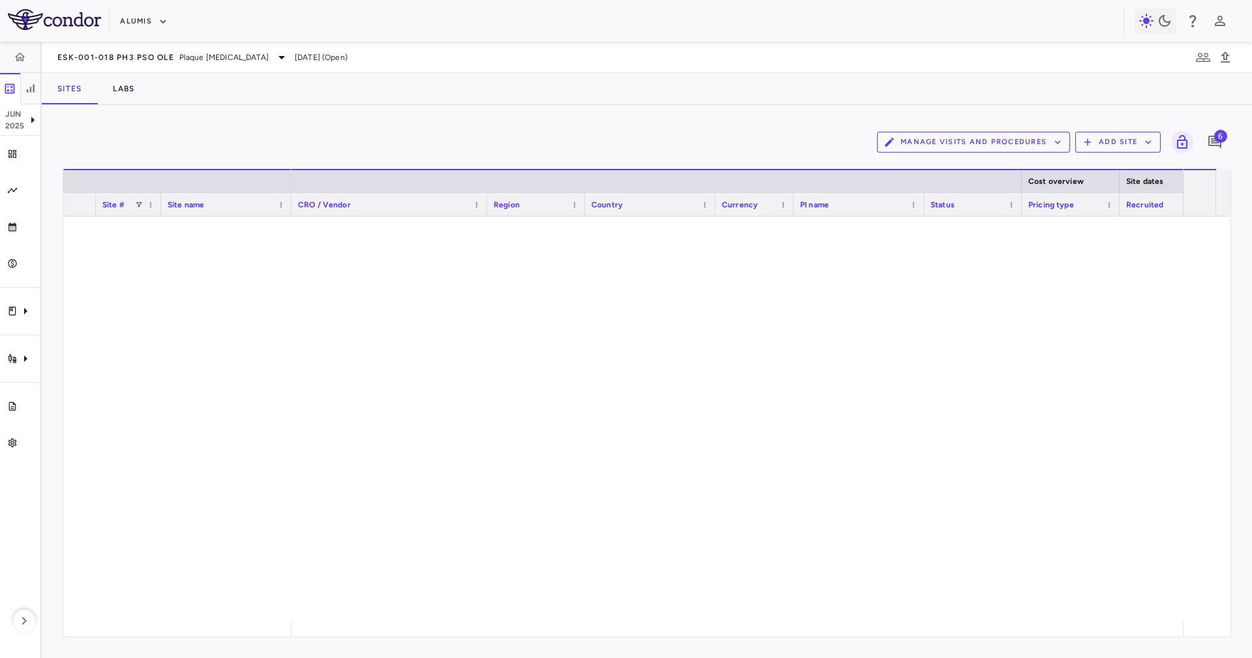
scroll to position [6173, 0]
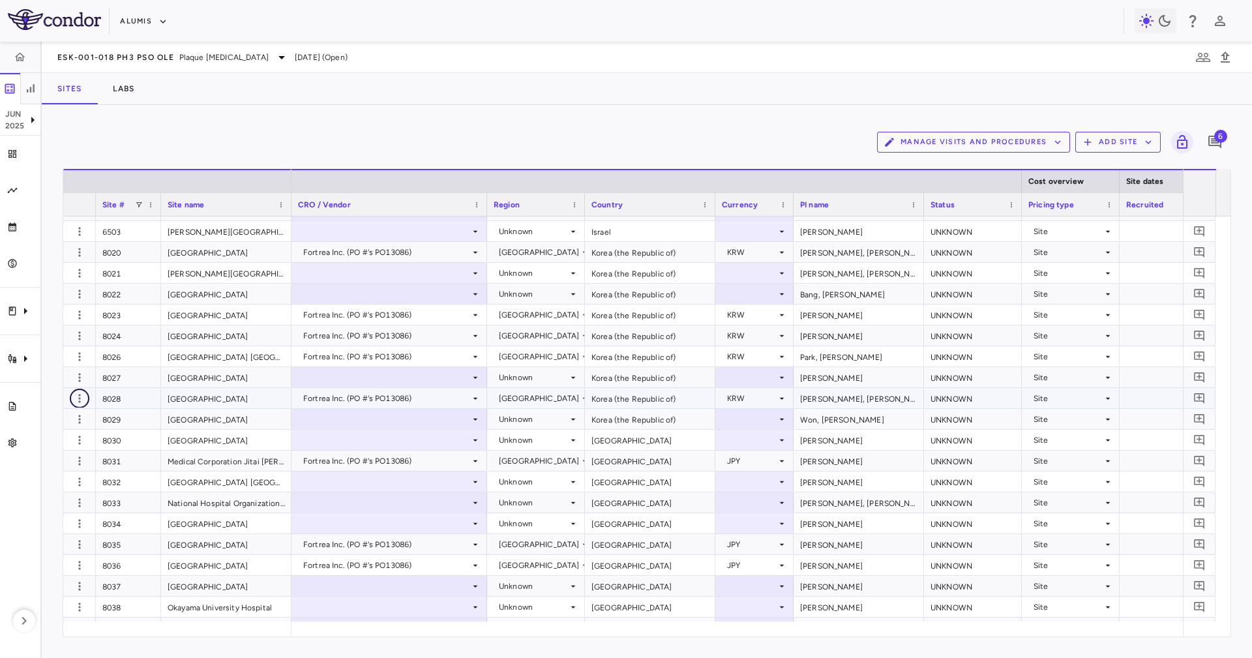
click at [74, 392] on icon "button" at bounding box center [79, 398] width 13 height 13
click at [87, 447] on div "Edit site" at bounding box center [60, 447] width 121 height 23
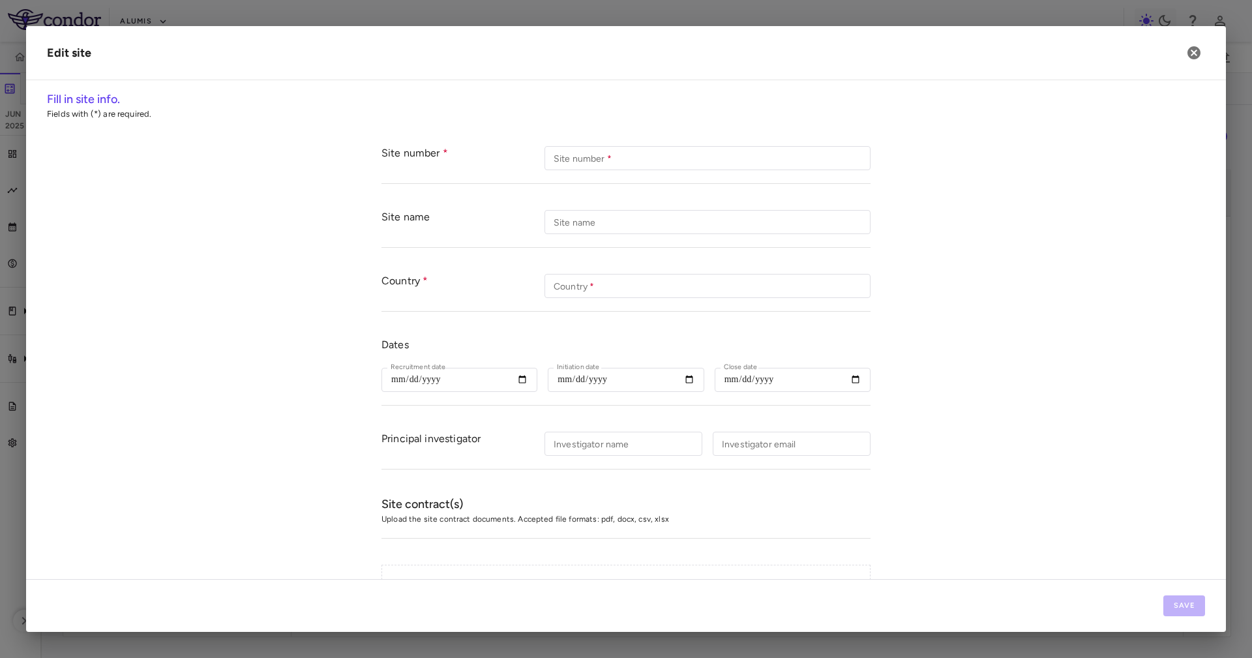
type input "****"
type input "**********"
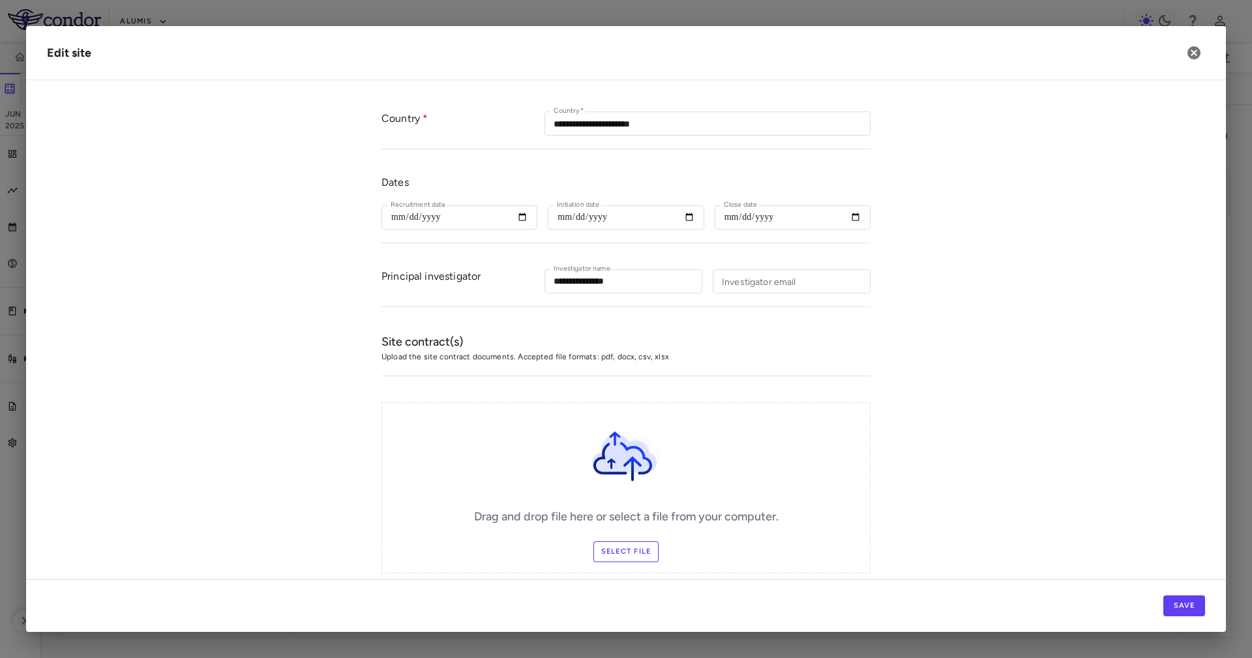
scroll to position [196, 0]
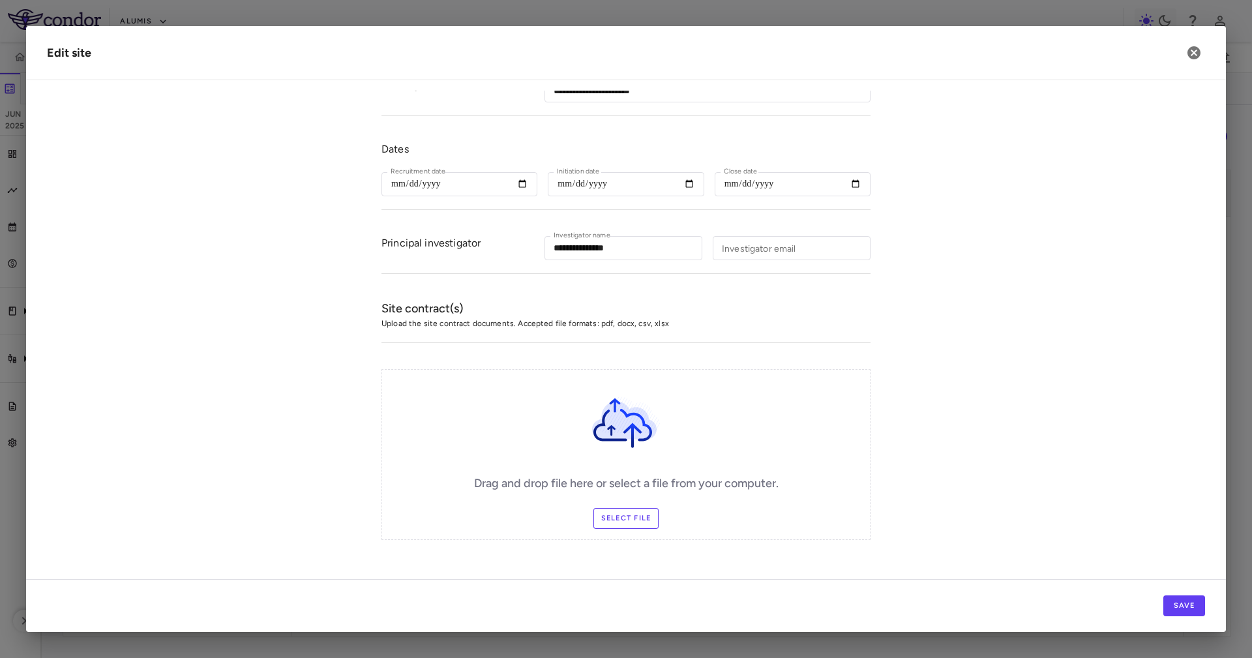
click at [611, 503] on div "Drag and drop file here or select a file from your computer. Select file" at bounding box center [626, 454] width 489 height 171
click at [616, 509] on label "Select file" at bounding box center [627, 518] width 66 height 21
click at [0, 0] on input "Select file" at bounding box center [0, 0] width 0 height 0
click at [627, 515] on label "Change Files" at bounding box center [626, 518] width 76 height 21
click at [0, 0] on input "Change Files" at bounding box center [0, 0] width 0 height 0
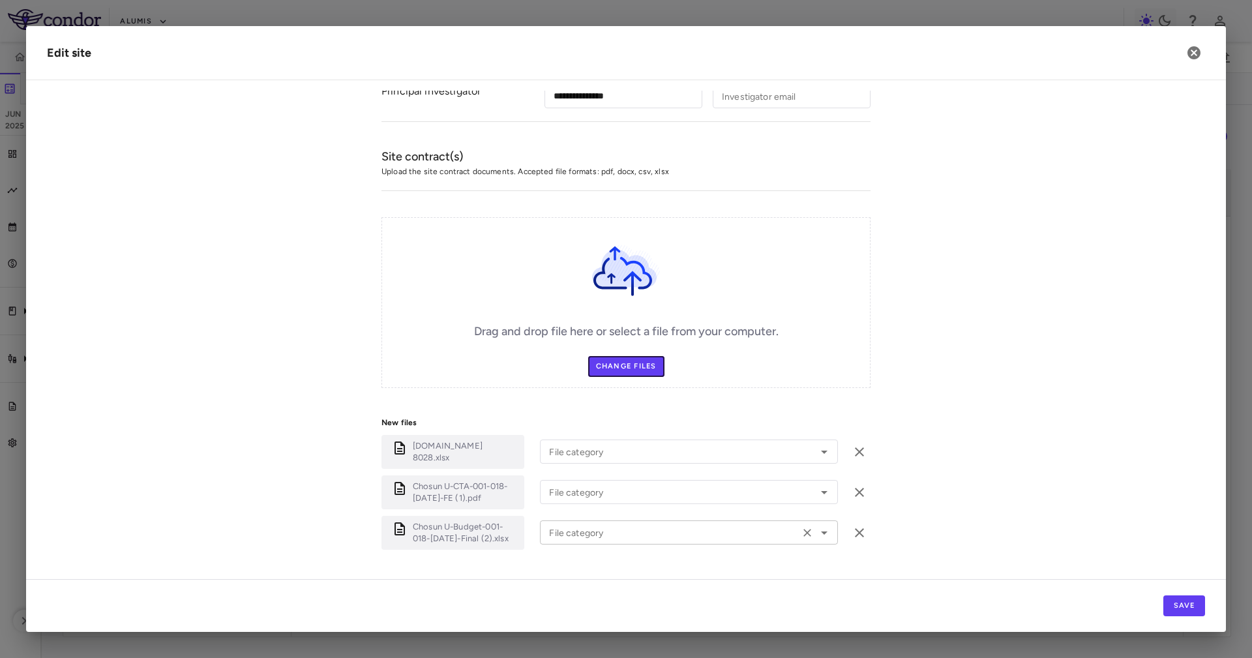
scroll to position [389, 0]
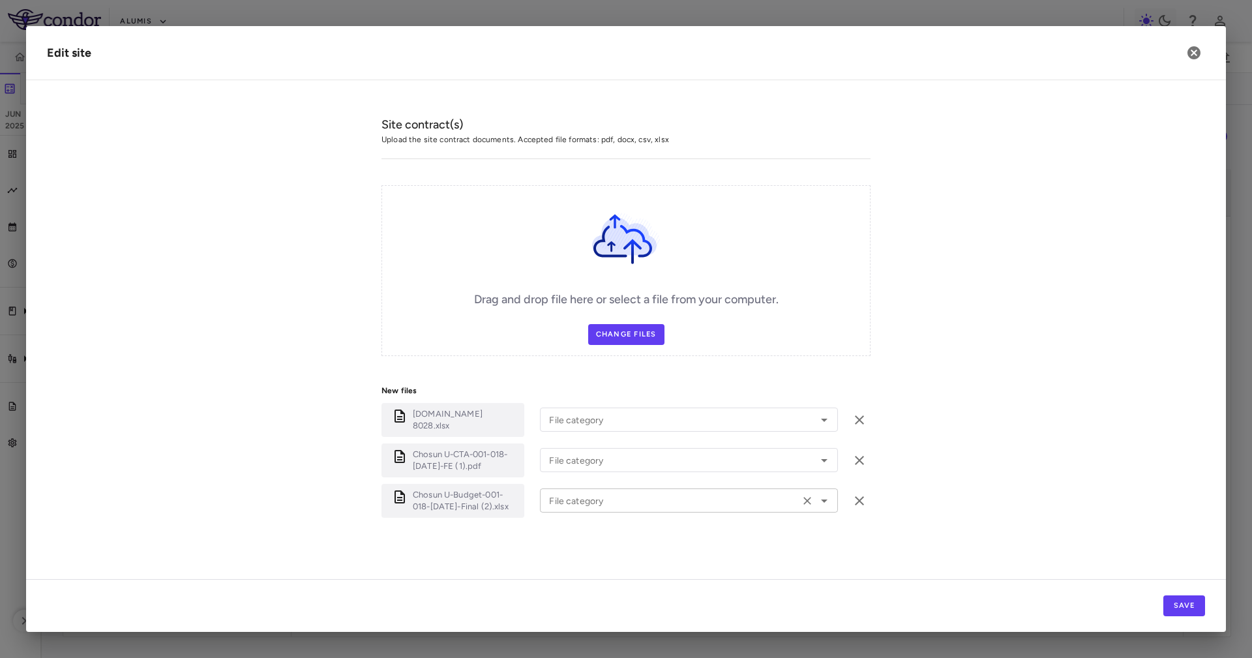
click at [594, 502] on input "File category" at bounding box center [670, 500] width 252 height 16
click at [584, 457] on li "Budget" at bounding box center [689, 455] width 298 height 20
type input "******"
click at [583, 455] on div "File category File category" at bounding box center [689, 460] width 298 height 24
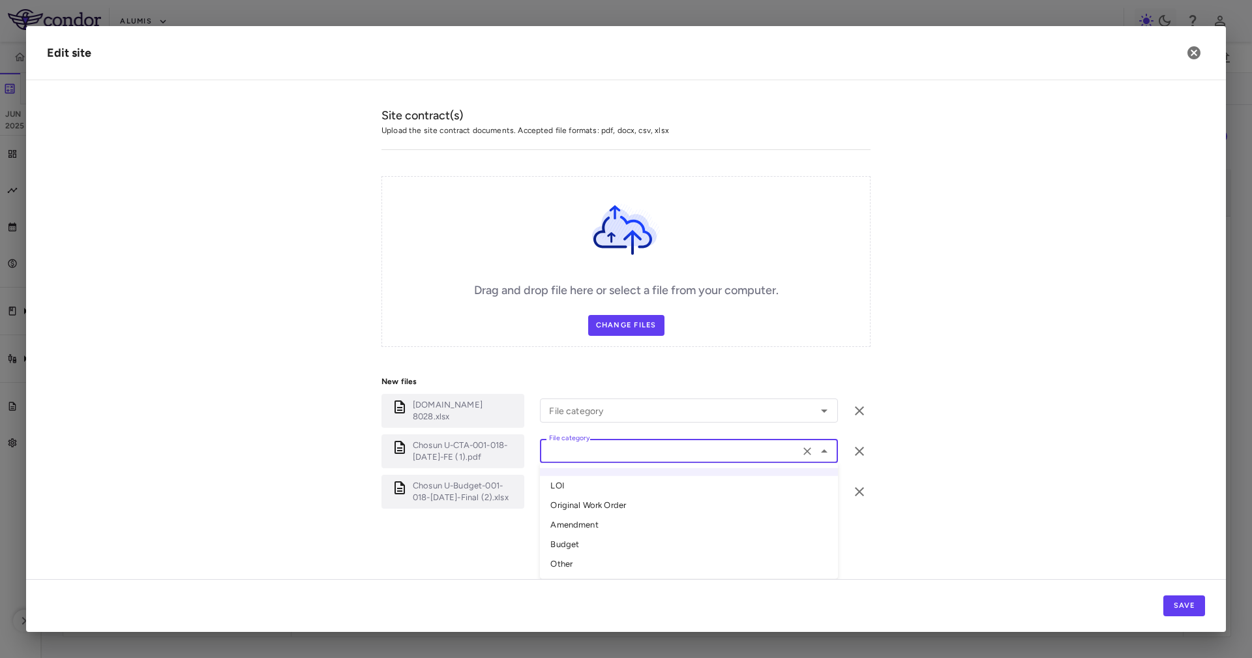
drag, startPoint x: 600, startPoint y: 503, endPoint x: 603, endPoint y: 490, distance: 12.7
click at [599, 501] on li "Original Work Order" at bounding box center [689, 506] width 298 height 20
type input "**********"
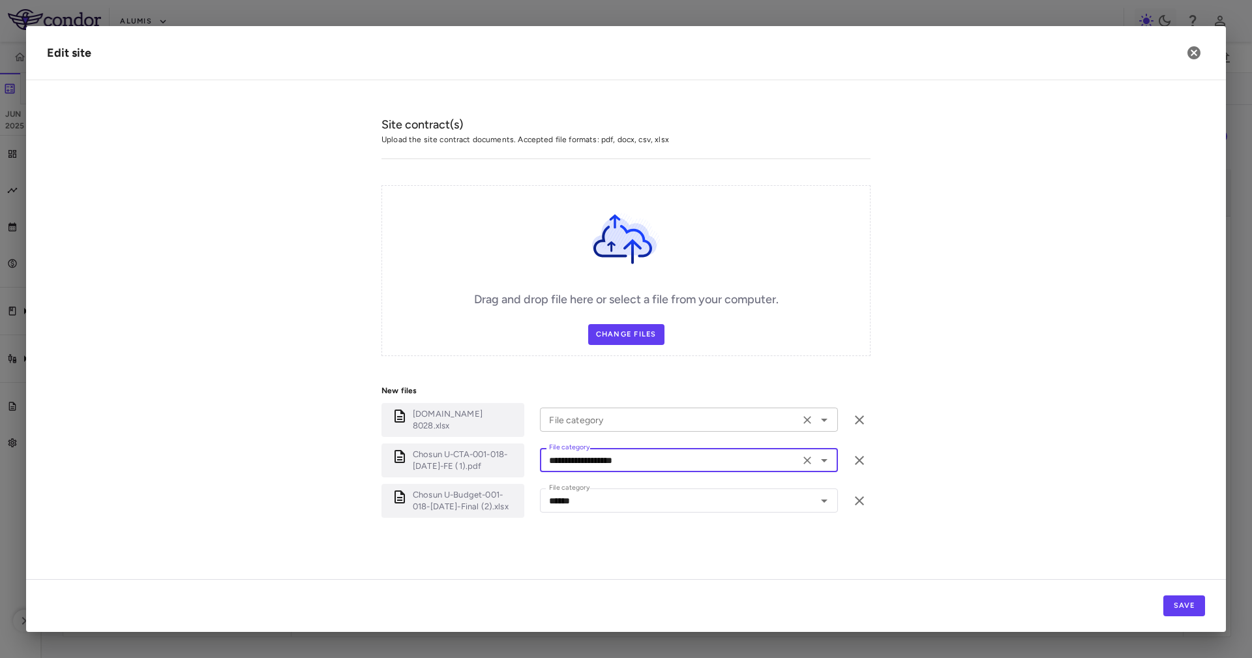
click at [612, 412] on input "File category" at bounding box center [670, 420] width 252 height 16
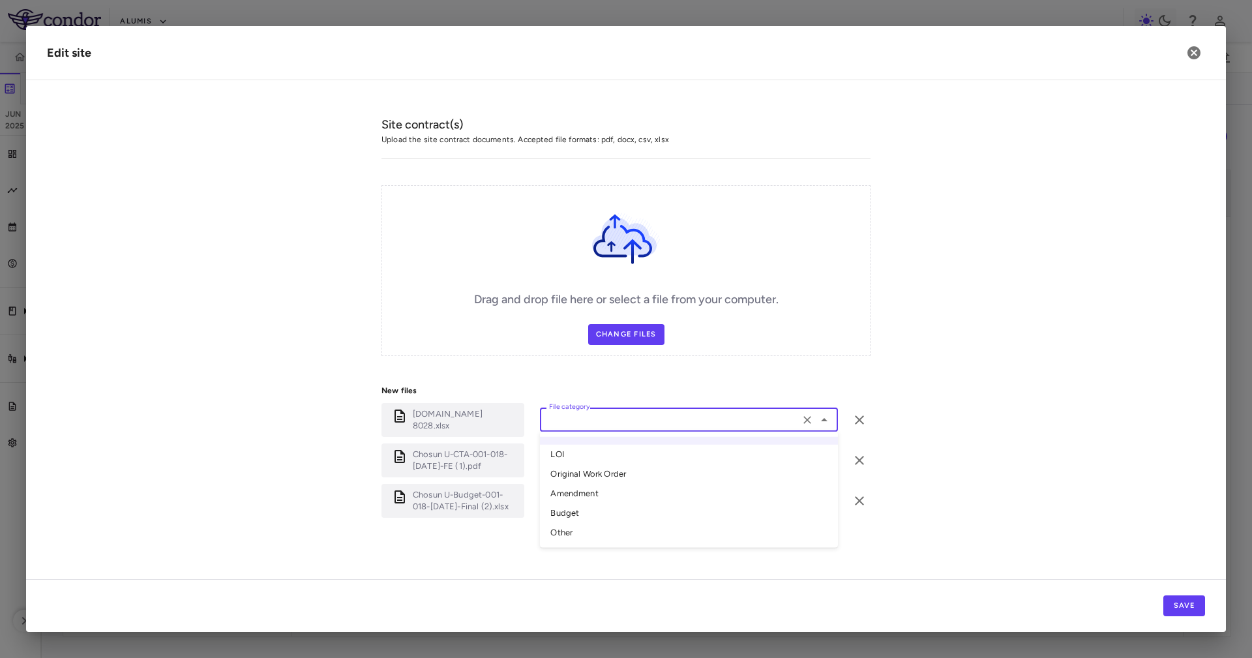
click at [597, 523] on li "Other" at bounding box center [689, 533] width 298 height 20
type input "*****"
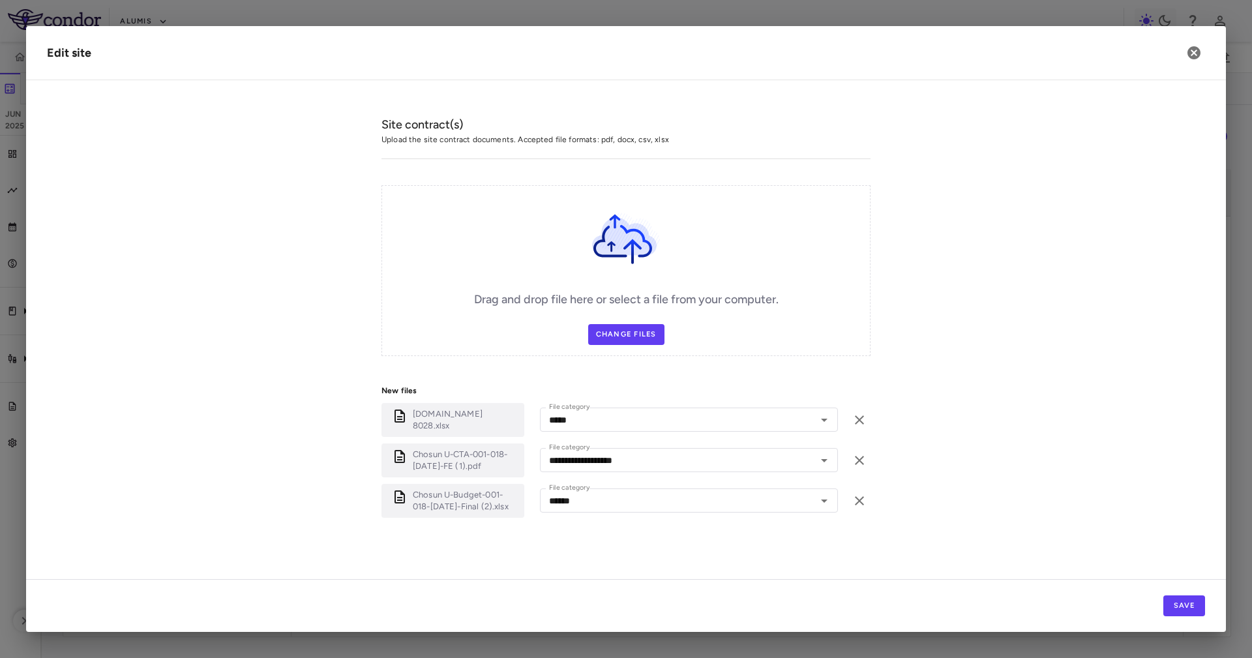
click at [802, 286] on div "Drag and drop file here or select a file from your computer. Change Files" at bounding box center [626, 270] width 489 height 171
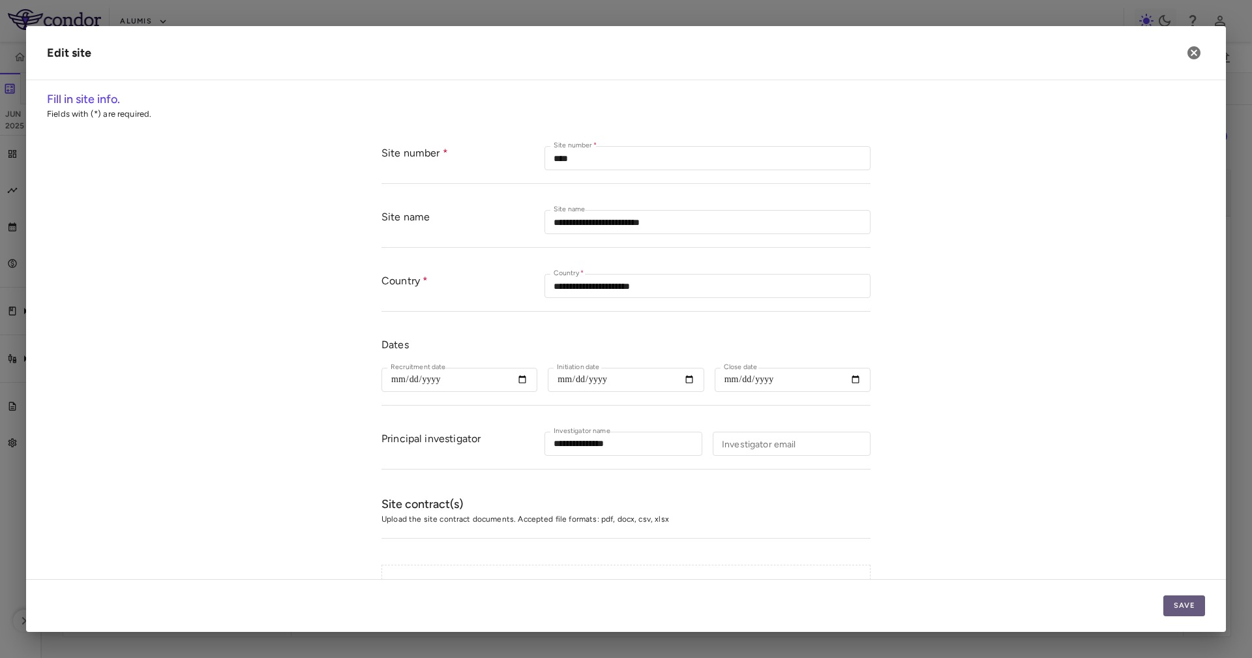
click at [1188, 608] on button "Save" at bounding box center [1185, 605] width 42 height 21
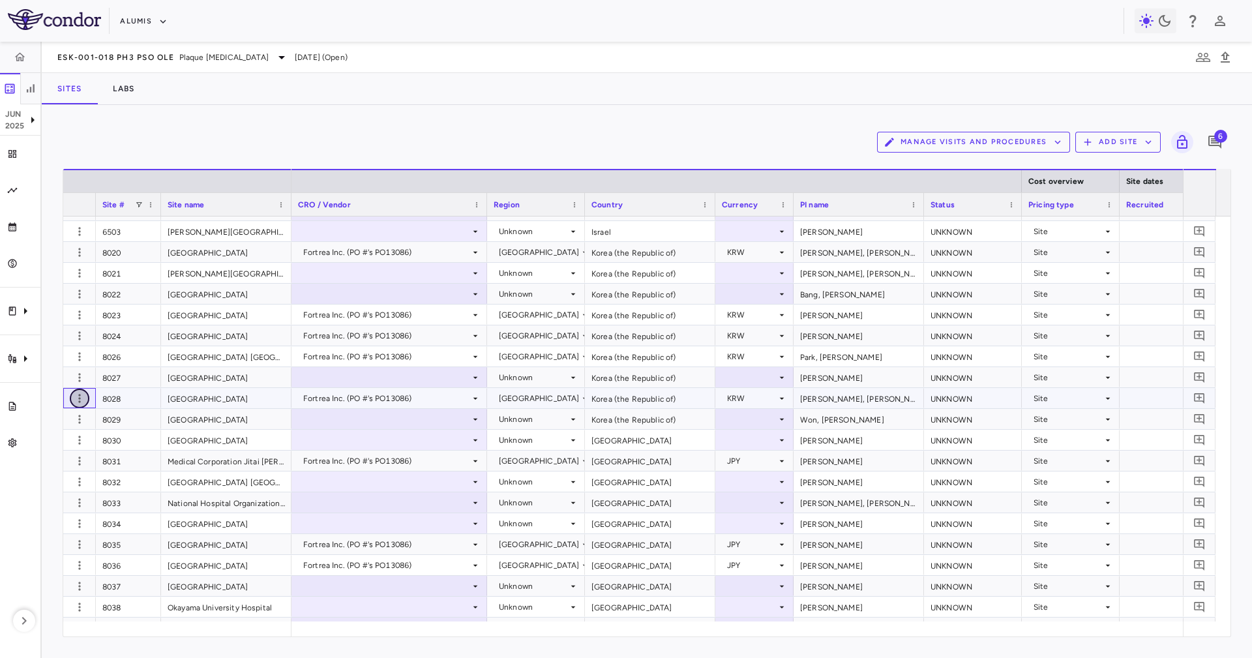
click at [74, 399] on icon "button" at bounding box center [79, 398] width 13 height 13
click at [88, 443] on div "Edit site" at bounding box center [60, 447] width 121 height 23
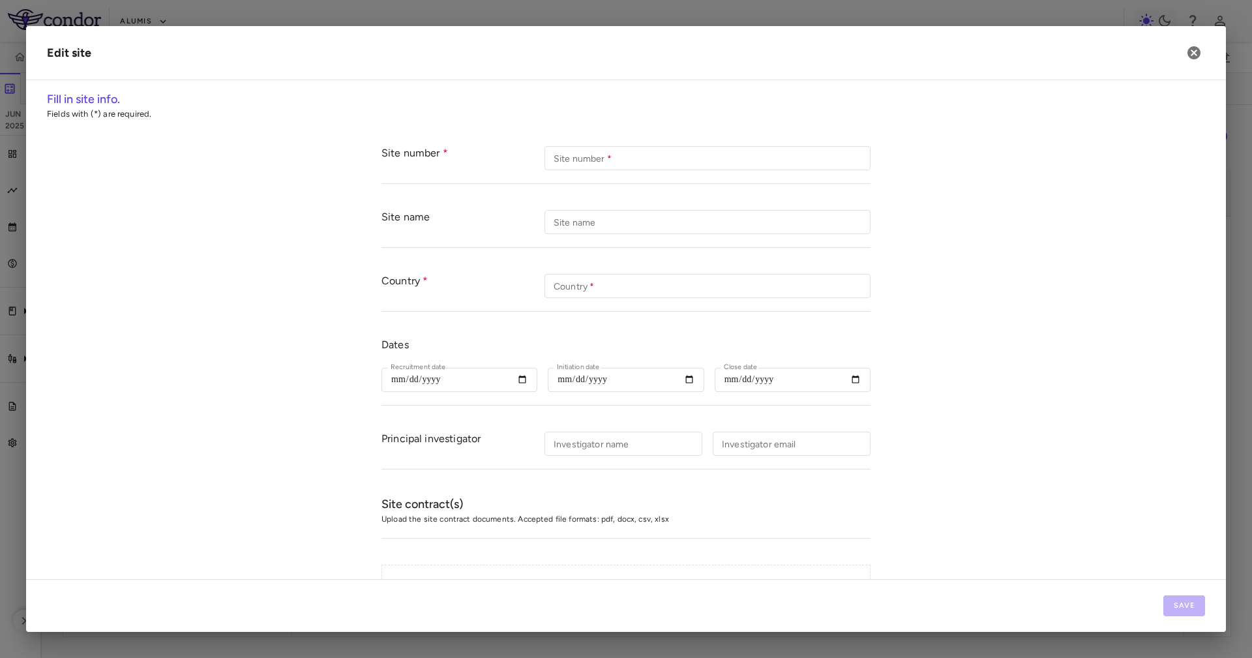
type input "****"
type input "**********"
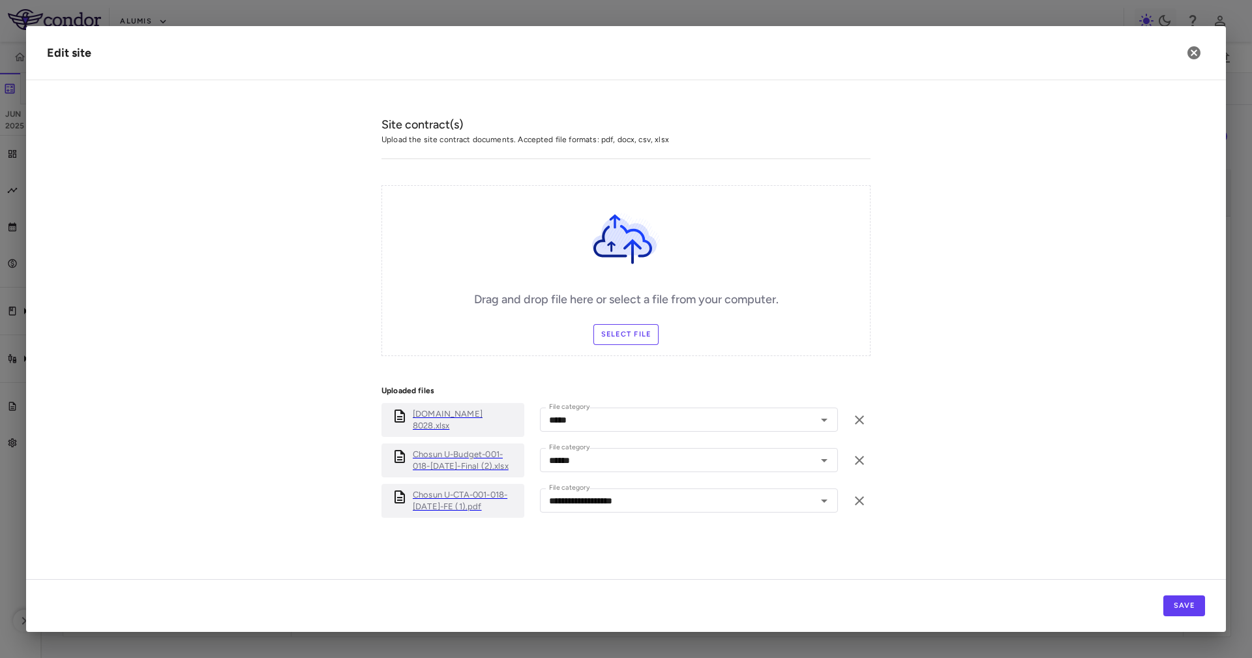
click at [462, 458] on p "Chosun U-Budget-001-018-17Jul2025-Final (2).xlsx" at bounding box center [466, 460] width 106 height 23
click at [1203, 52] on button "button" at bounding box center [1194, 53] width 22 height 22
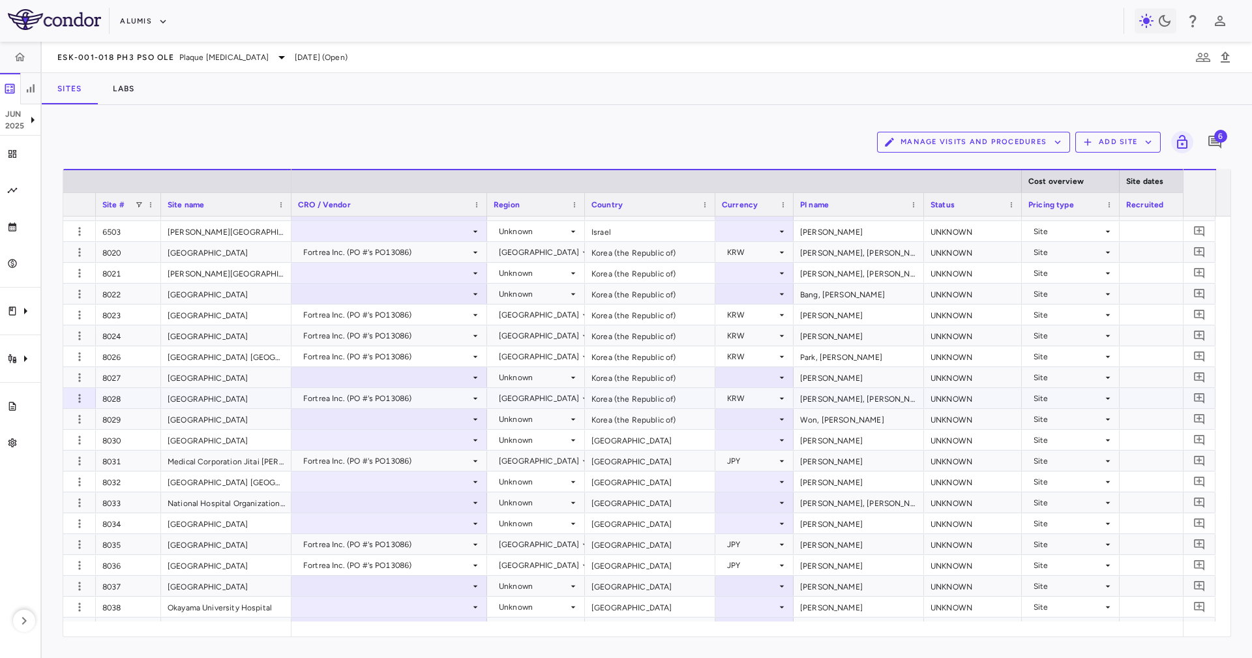
click at [133, 401] on div "8028" at bounding box center [128, 398] width 65 height 20
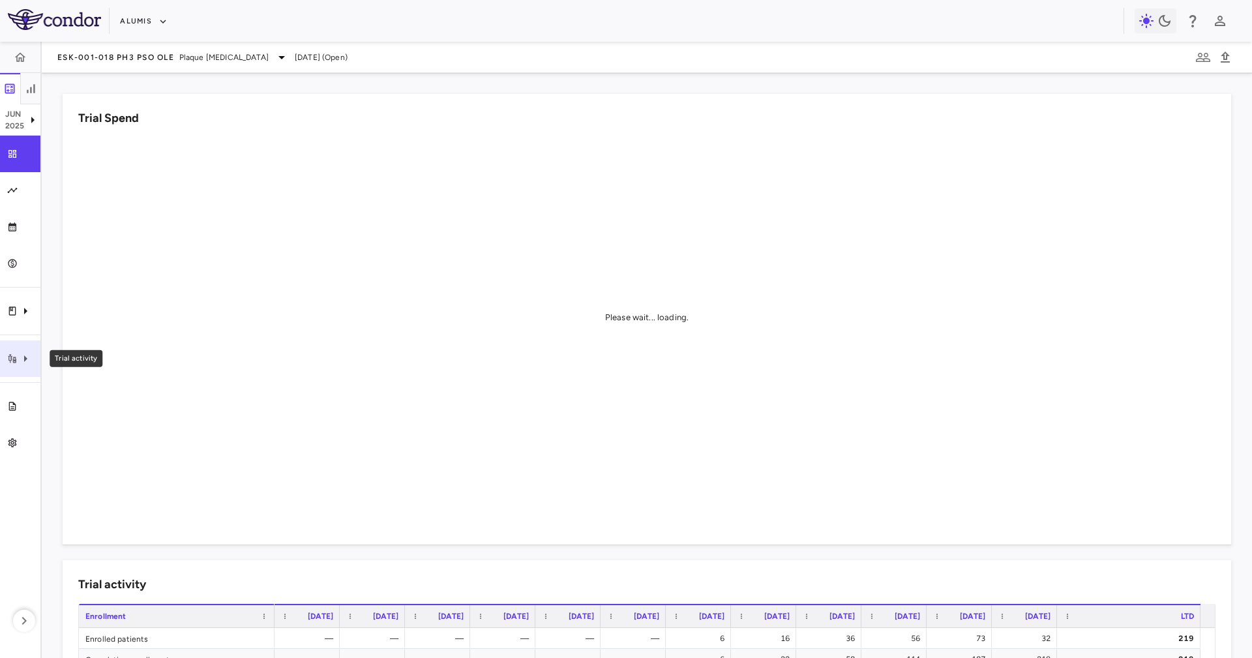
click at [23, 352] on icon "Trial activity" at bounding box center [26, 359] width 16 height 16
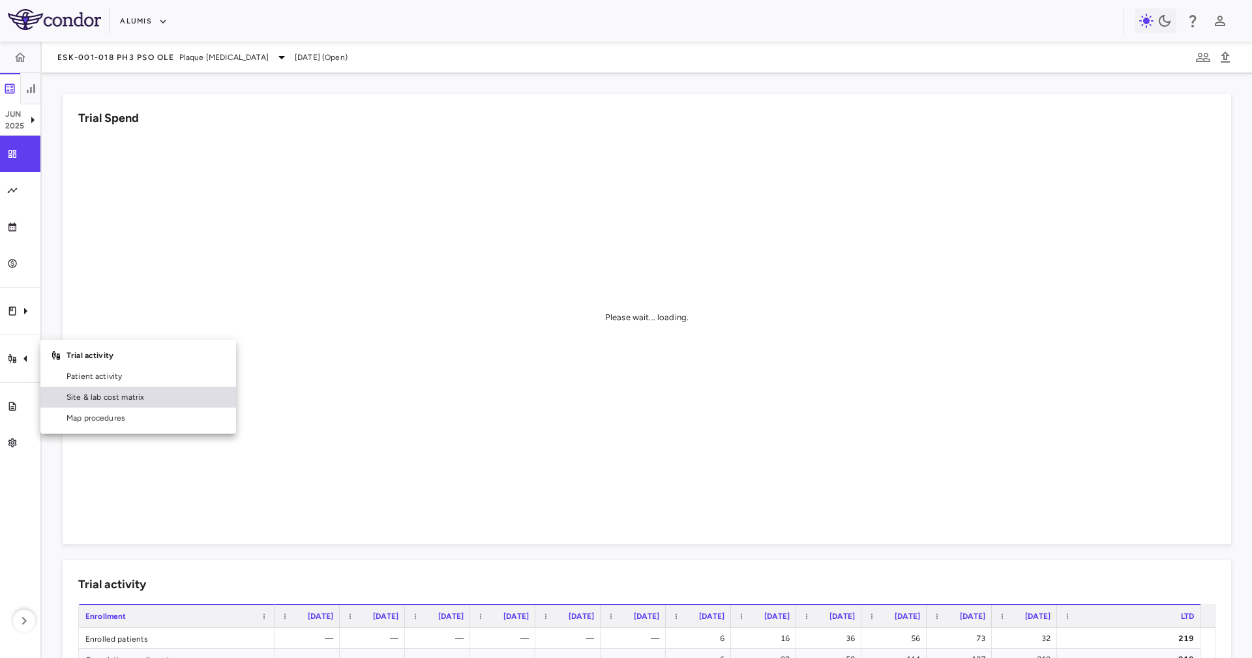
click at [113, 395] on span "Site & lab cost matrix" at bounding box center [146, 397] width 159 height 12
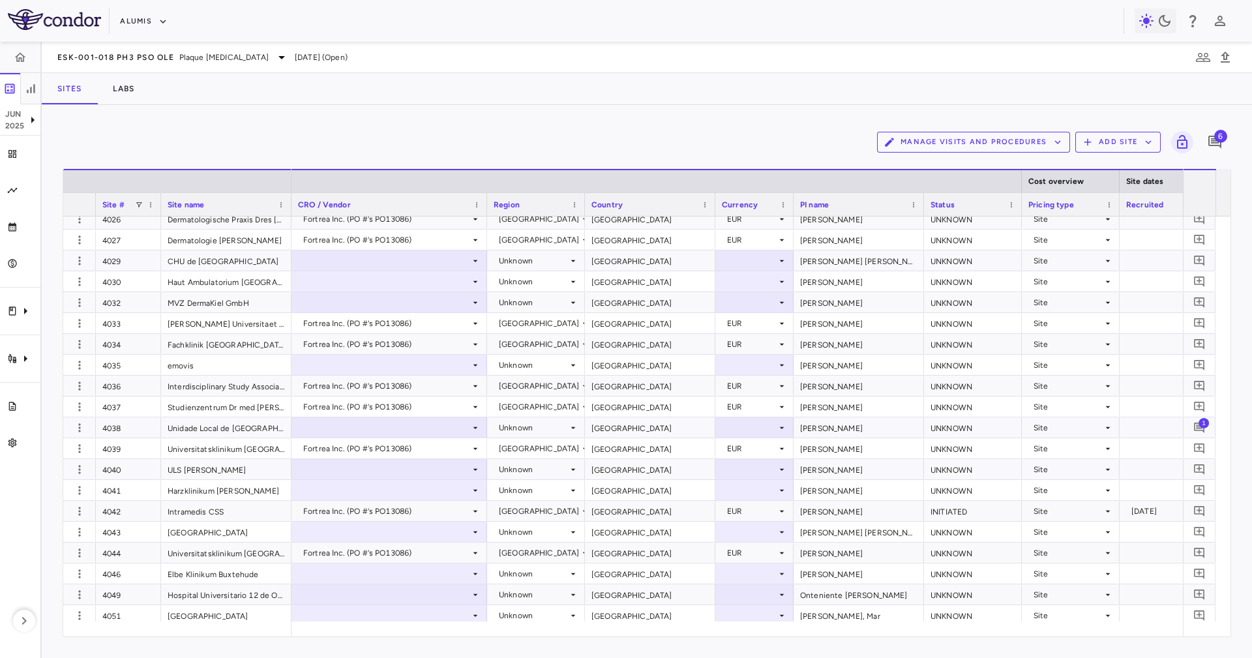
scroll to position [3131, 0]
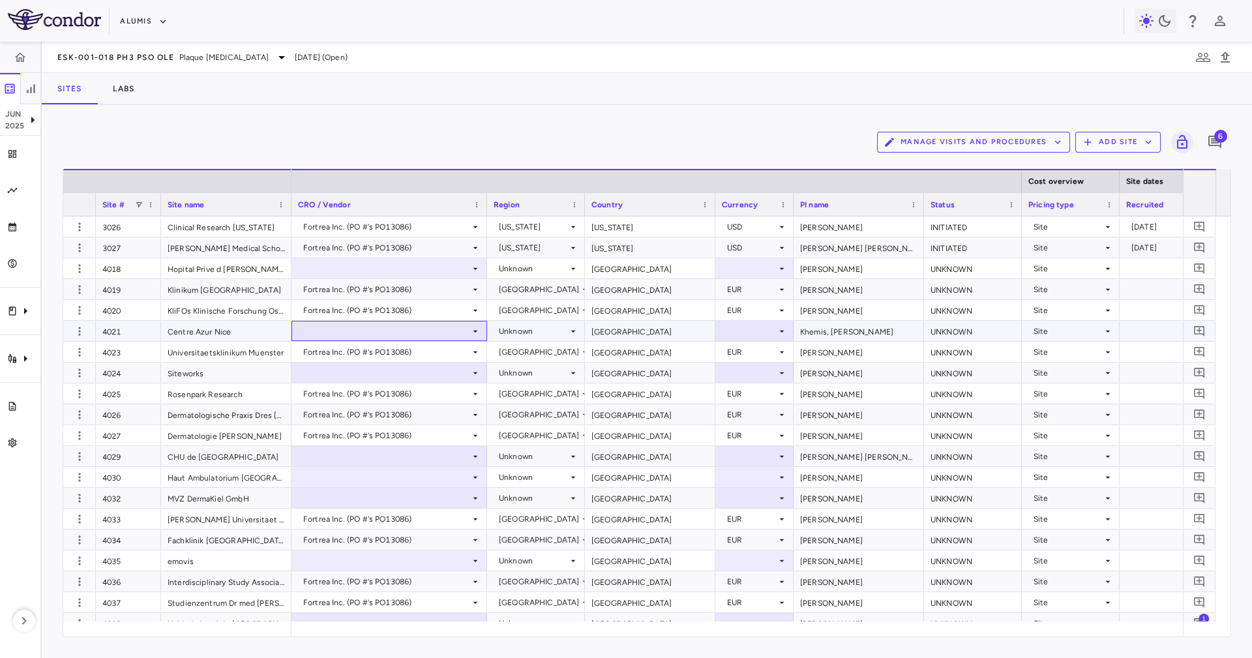
click at [387, 333] on div at bounding box center [389, 331] width 183 height 19
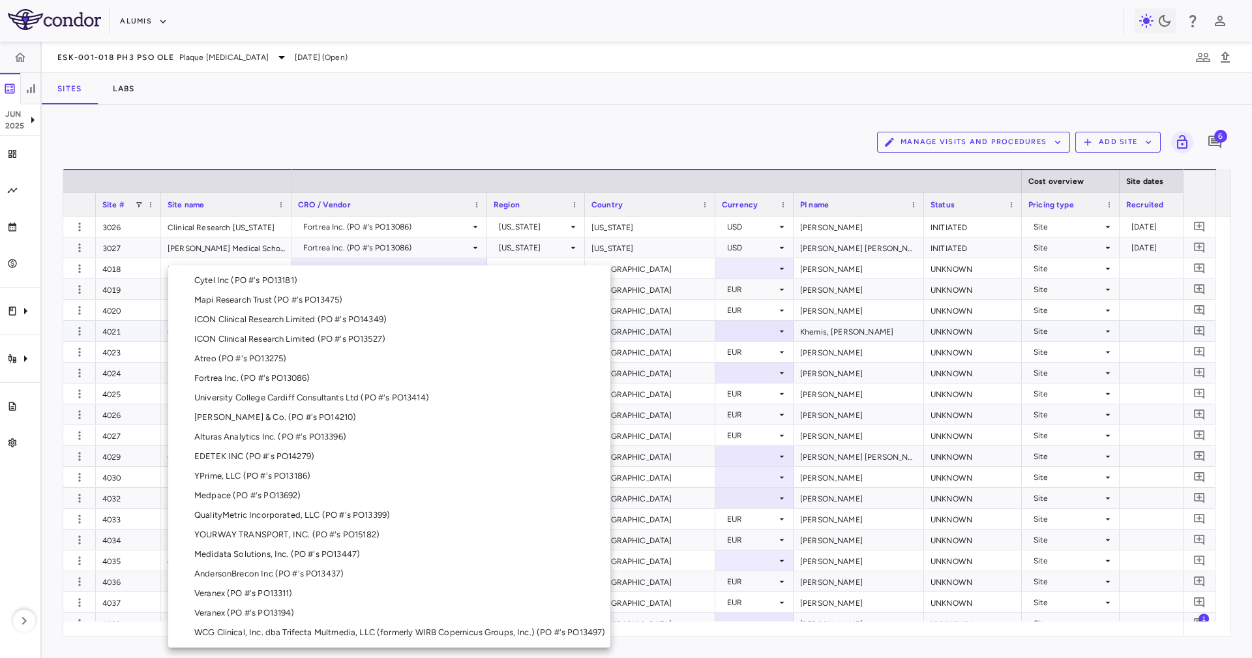
click at [324, 378] on li "Fortrea Inc. (PO #'s PO13086)" at bounding box center [389, 378] width 442 height 20
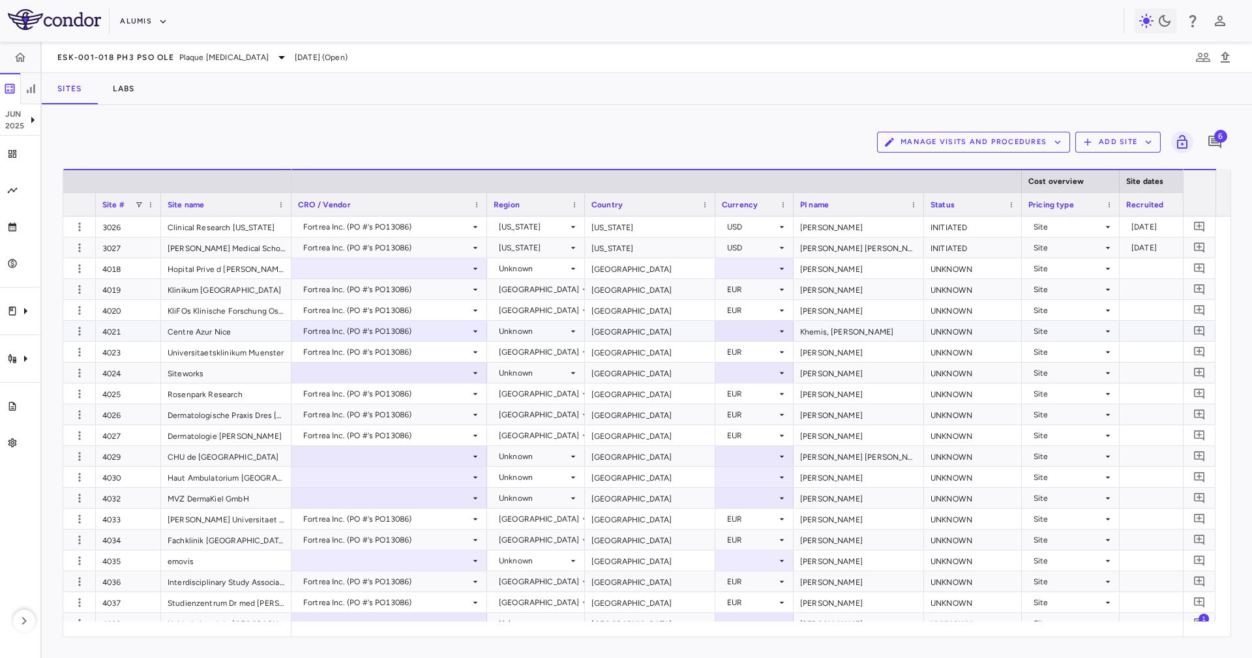
click at [614, 337] on div "[GEOGRAPHIC_DATA]" at bounding box center [650, 331] width 130 height 20
click at [747, 335] on div at bounding box center [754, 331] width 65 height 19
click at [746, 337] on div at bounding box center [754, 331] width 65 height 19
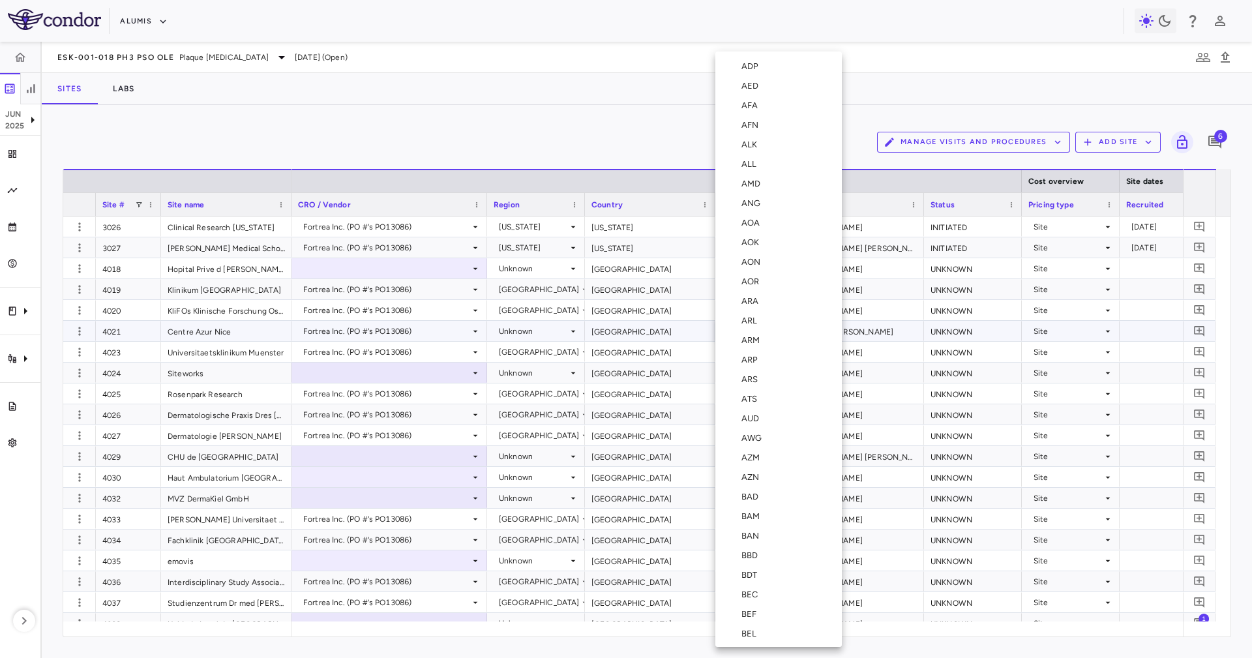
scroll to position [1361, 0]
click at [757, 519] on li "EUR" at bounding box center [778, 526] width 127 height 20
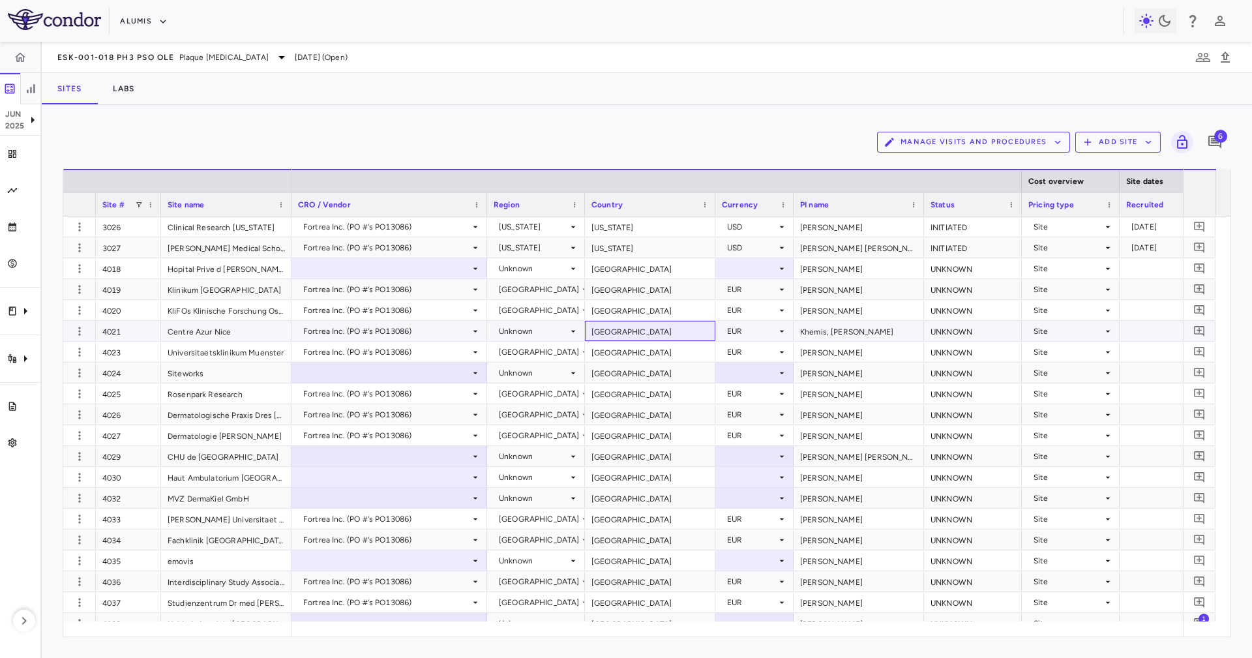
click at [638, 332] on div "[GEOGRAPHIC_DATA]" at bounding box center [650, 331] width 130 height 20
click at [504, 335] on div "Unknown" at bounding box center [533, 331] width 69 height 21
click at [540, 338] on div "Unknown" at bounding box center [533, 331] width 69 height 21
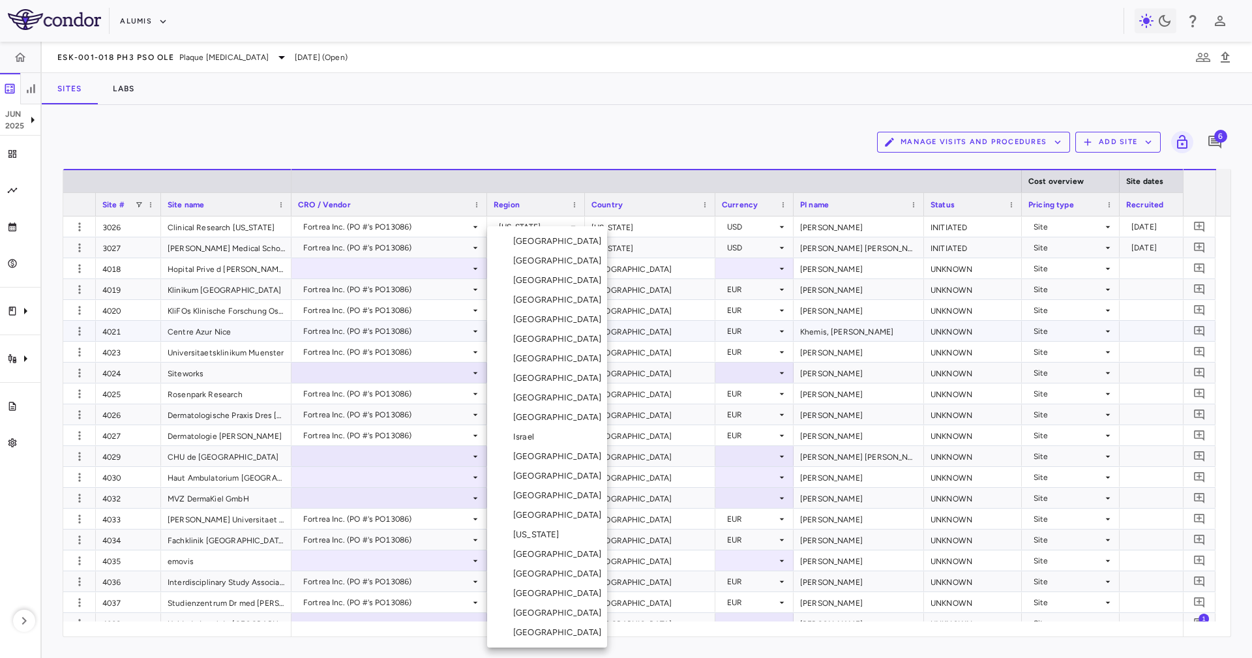
click at [547, 395] on div "Germany" at bounding box center [560, 398] width 94 height 12
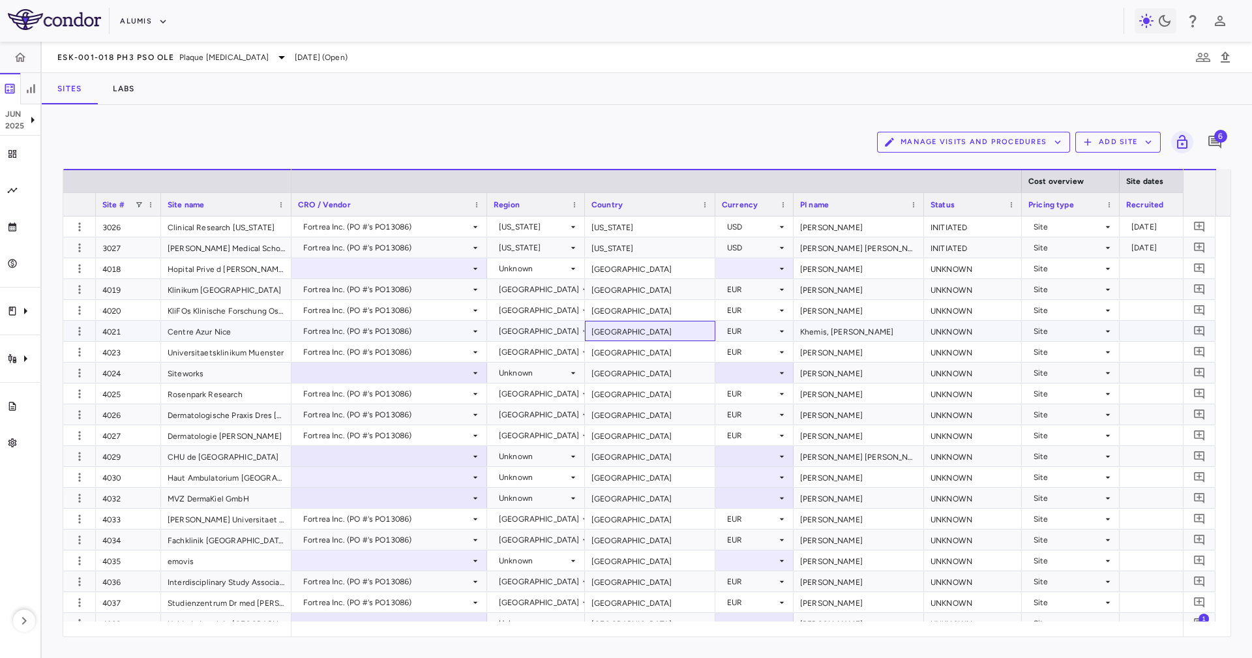
click at [621, 323] on div "France" at bounding box center [650, 331] width 130 height 20
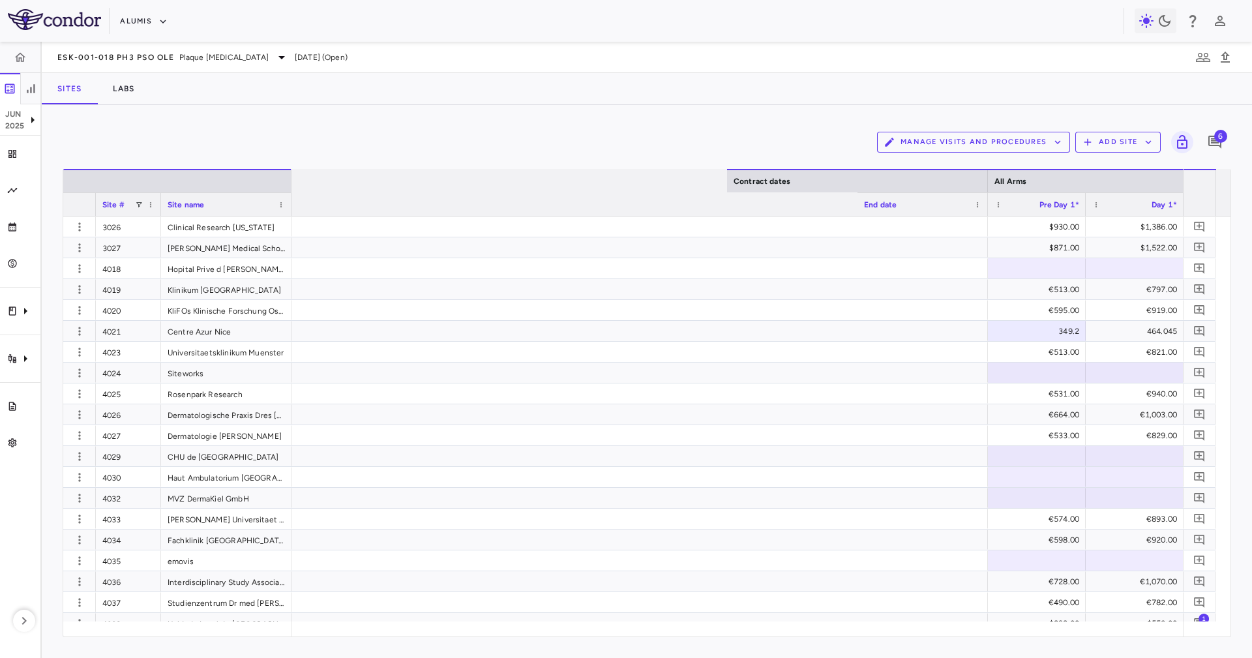
scroll to position [0, 0]
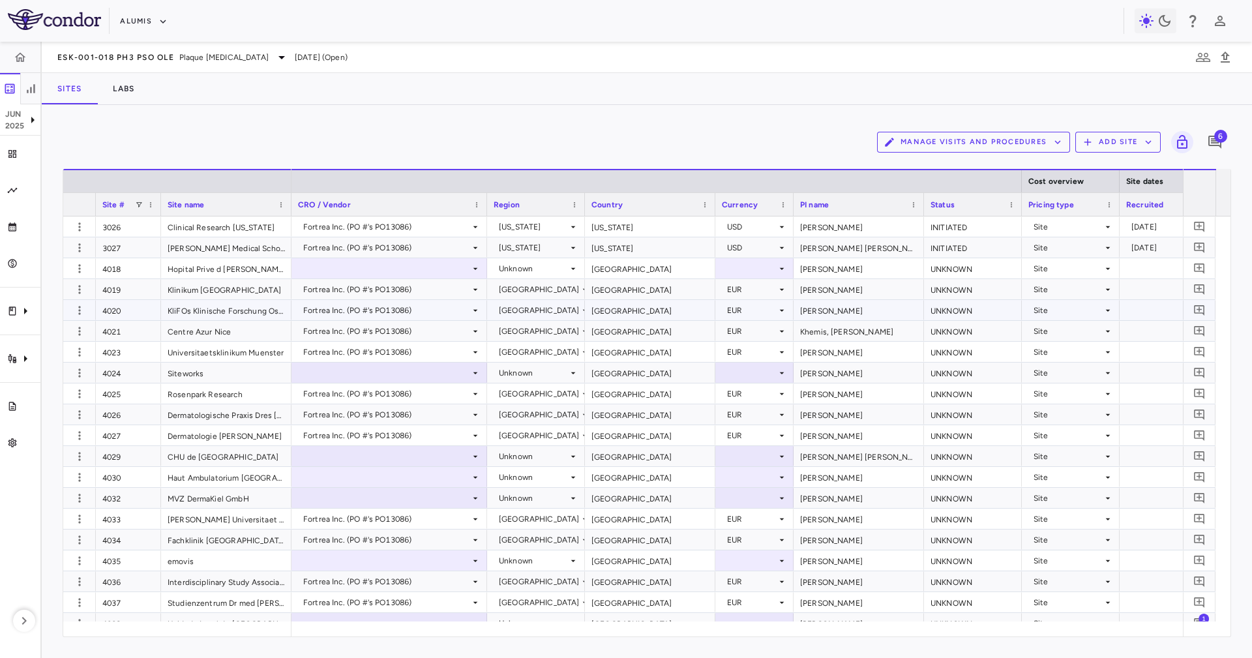
click at [153, 327] on div "4021" at bounding box center [128, 331] width 65 height 20
click at [538, 327] on div "Germany" at bounding box center [539, 331] width 81 height 21
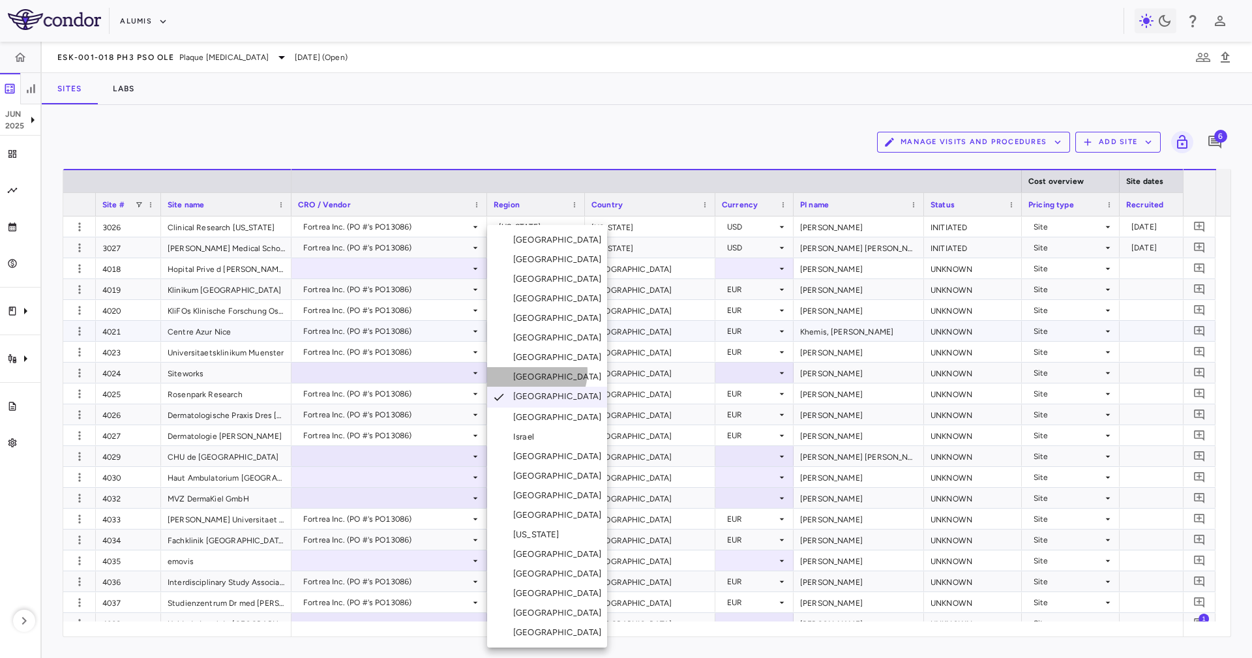
click at [534, 372] on div "France" at bounding box center [560, 377] width 94 height 12
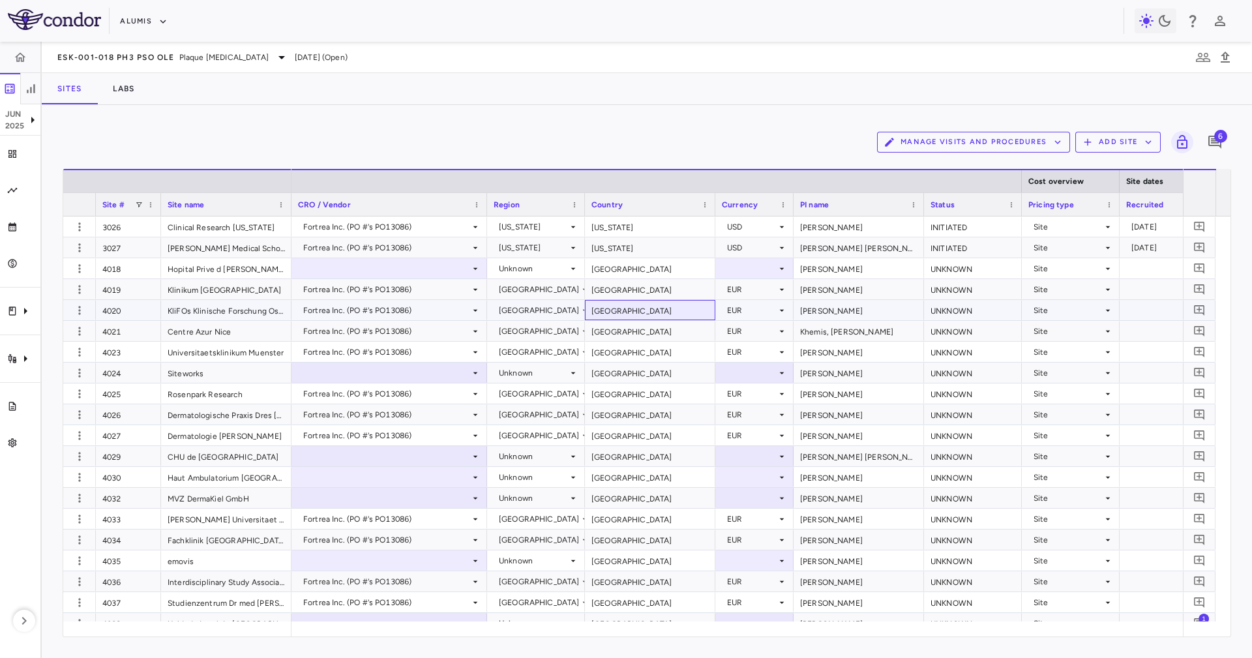
click at [613, 319] on div "Germany" at bounding box center [650, 310] width 130 height 20
click at [620, 329] on div "France" at bounding box center [650, 331] width 130 height 20
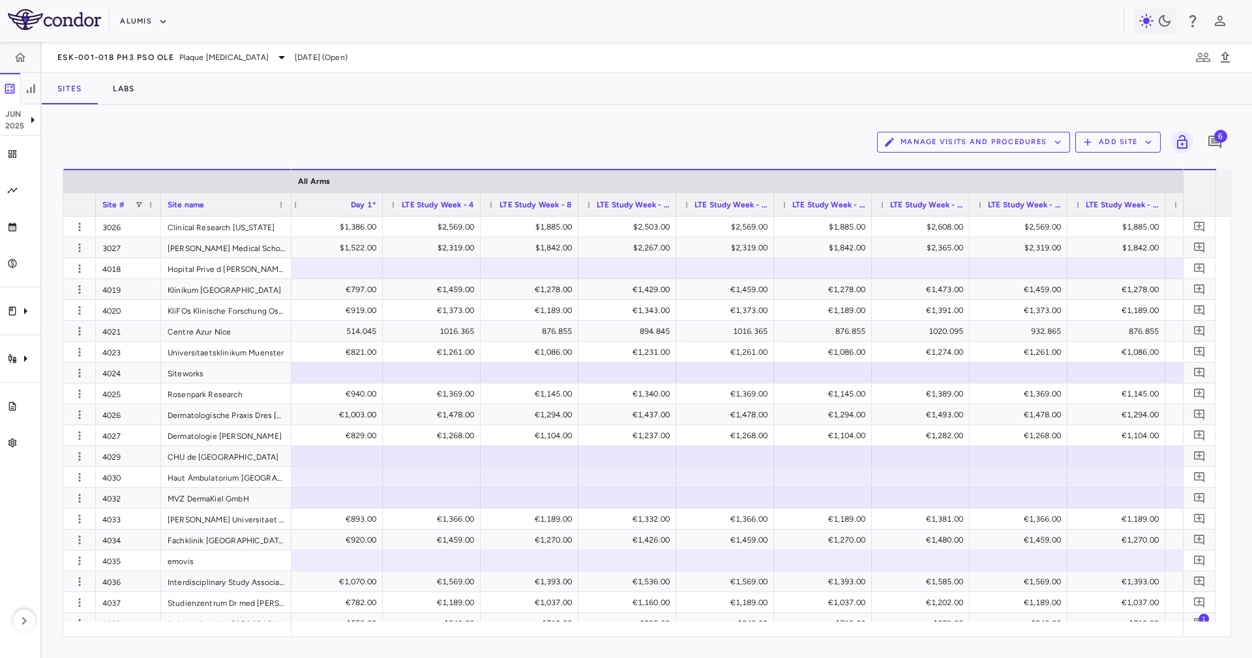
scroll to position [0, 1763]
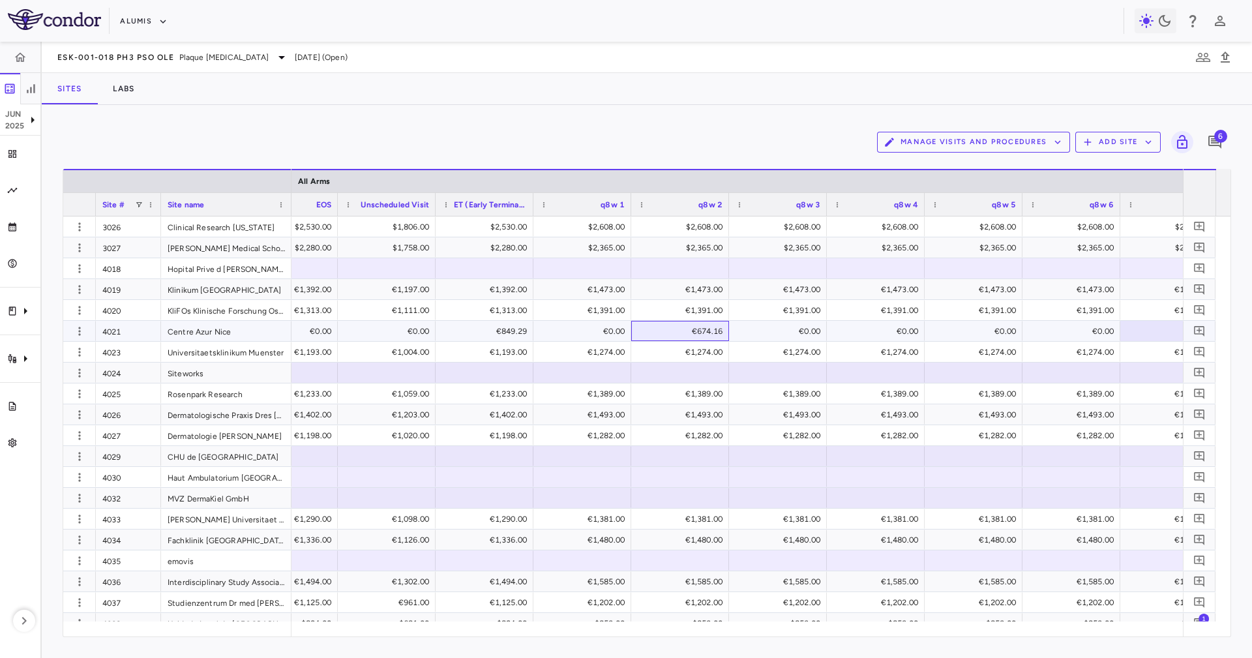
click at [656, 334] on div "€674.16" at bounding box center [683, 331] width 80 height 21
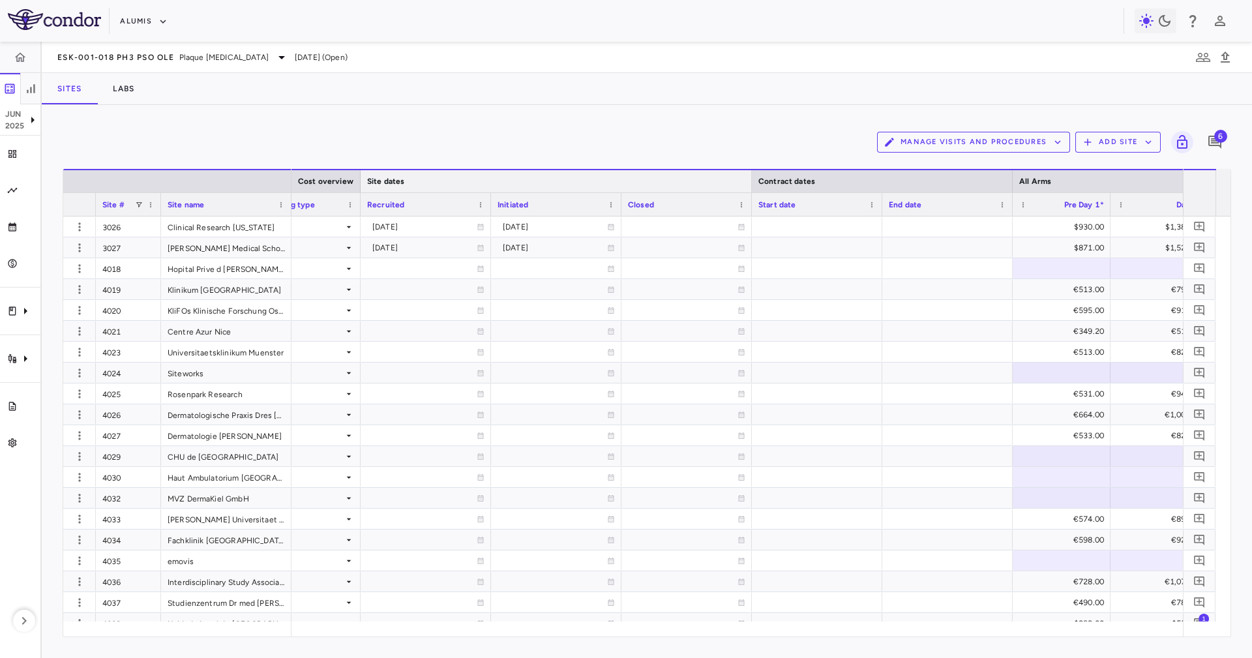
click at [750, 180] on div at bounding box center [751, 181] width 5 height 22
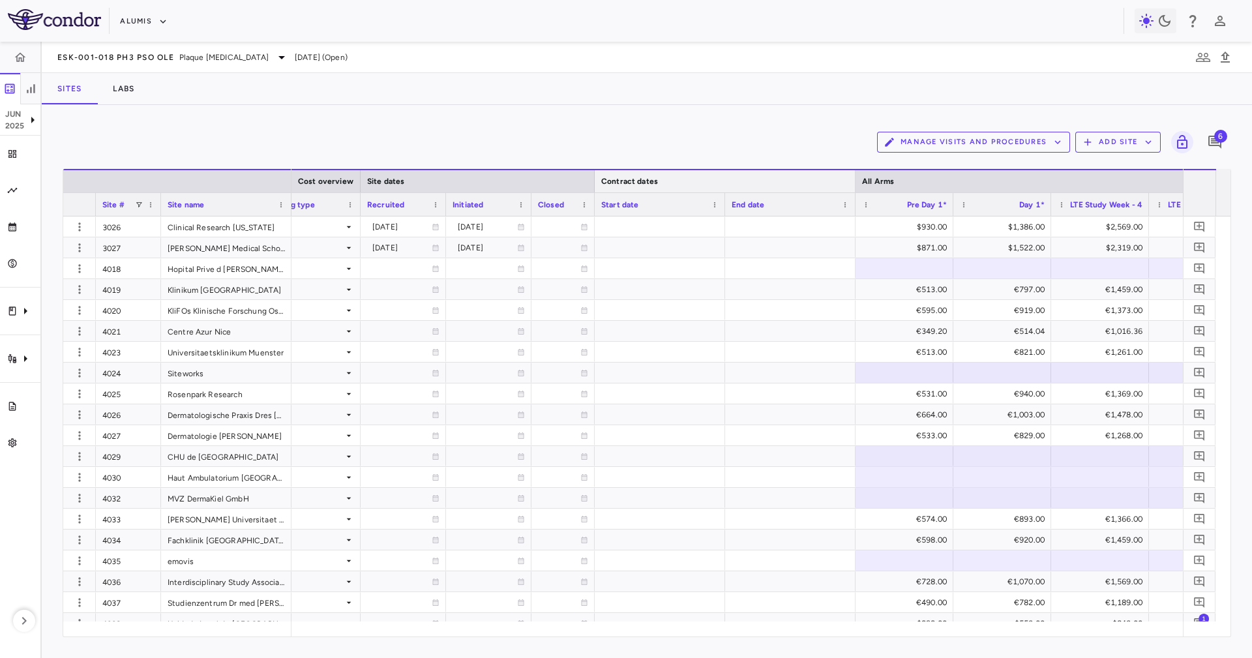
click at [852, 179] on div at bounding box center [854, 181] width 5 height 22
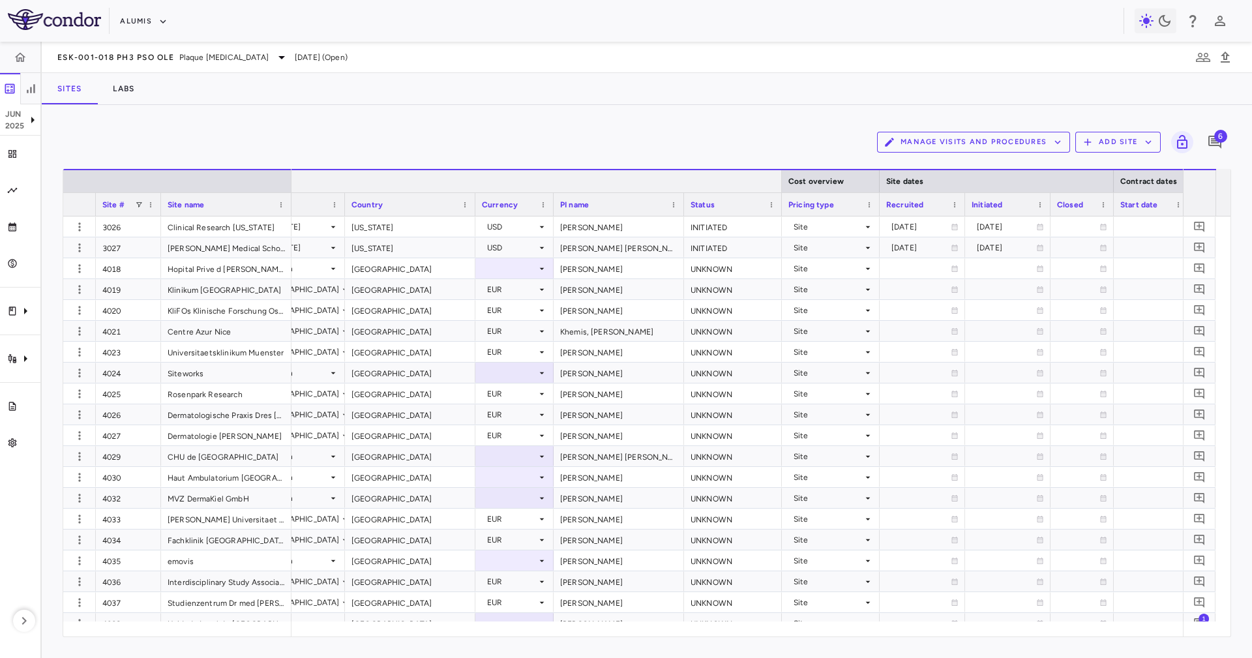
click at [780, 184] on div at bounding box center [781, 181] width 5 height 22
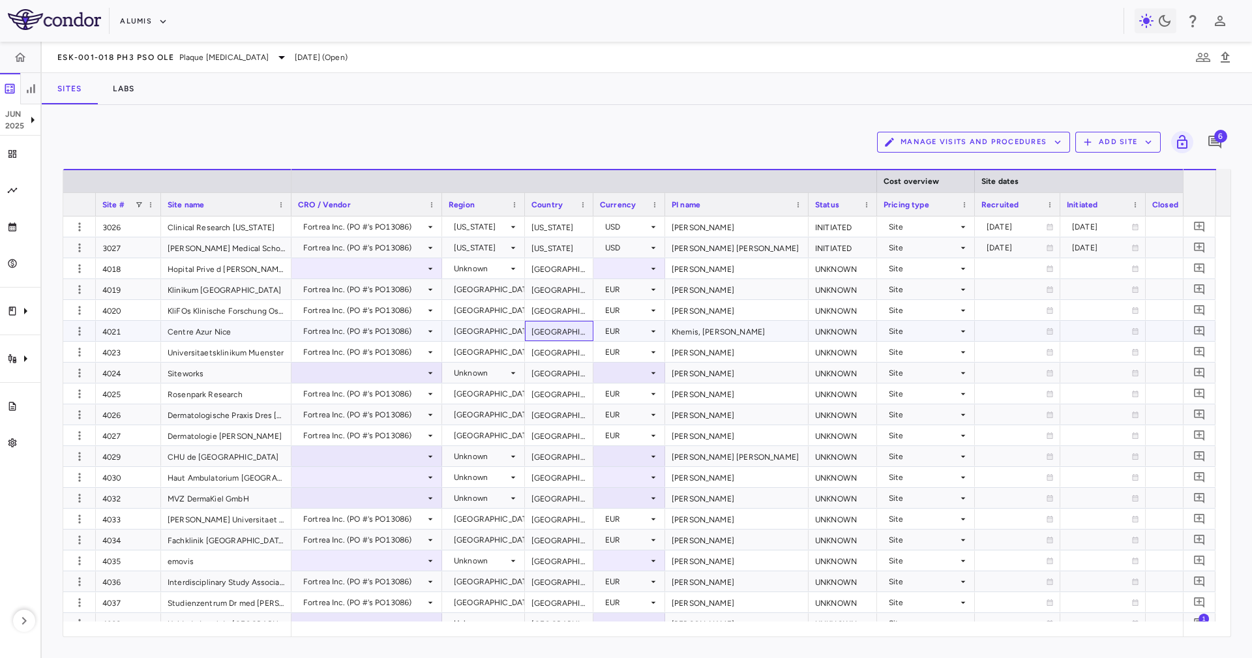
click at [549, 333] on div "France" at bounding box center [559, 331] width 68 height 20
click at [82, 328] on icon "button" at bounding box center [79, 331] width 13 height 13
click at [102, 382] on div "Edit site" at bounding box center [60, 380] width 121 height 23
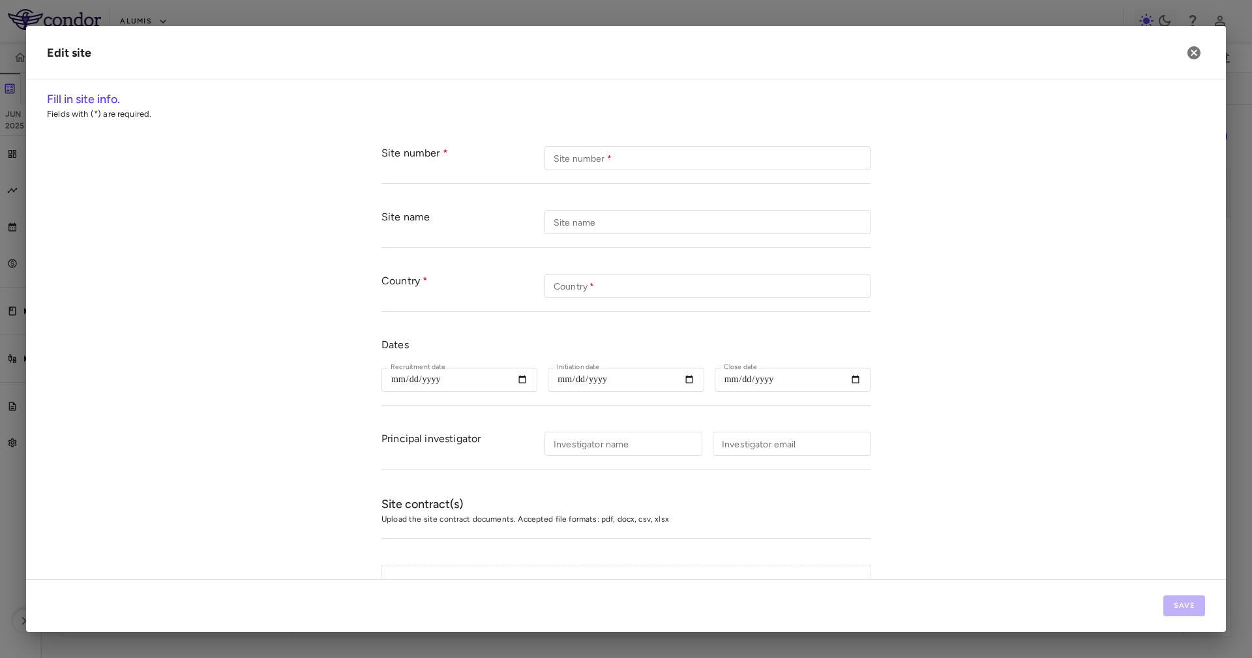
type input "****"
type input "**********"
type input "******"
type input "**********"
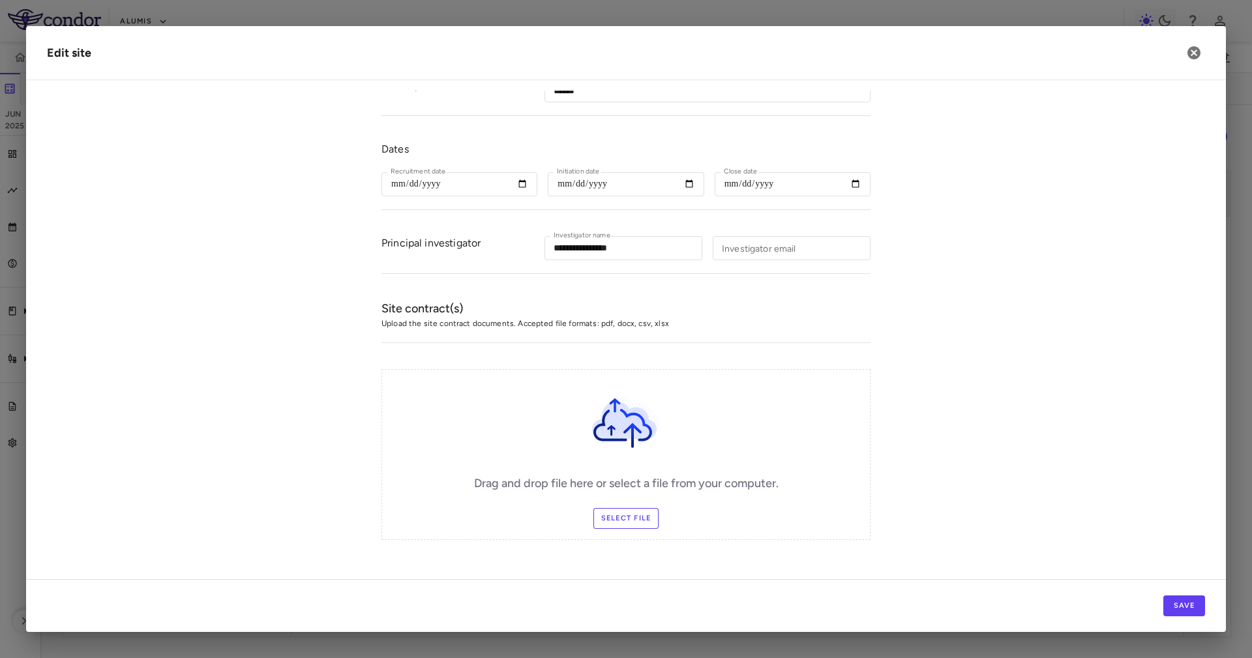
click at [642, 533] on div "Drag and drop file here or select a file from your computer. Select file" at bounding box center [626, 454] width 489 height 171
click at [634, 524] on label "Select file" at bounding box center [627, 518] width 66 height 21
click at [0, 0] on input "Select file" at bounding box center [0, 0] width 0 height 0
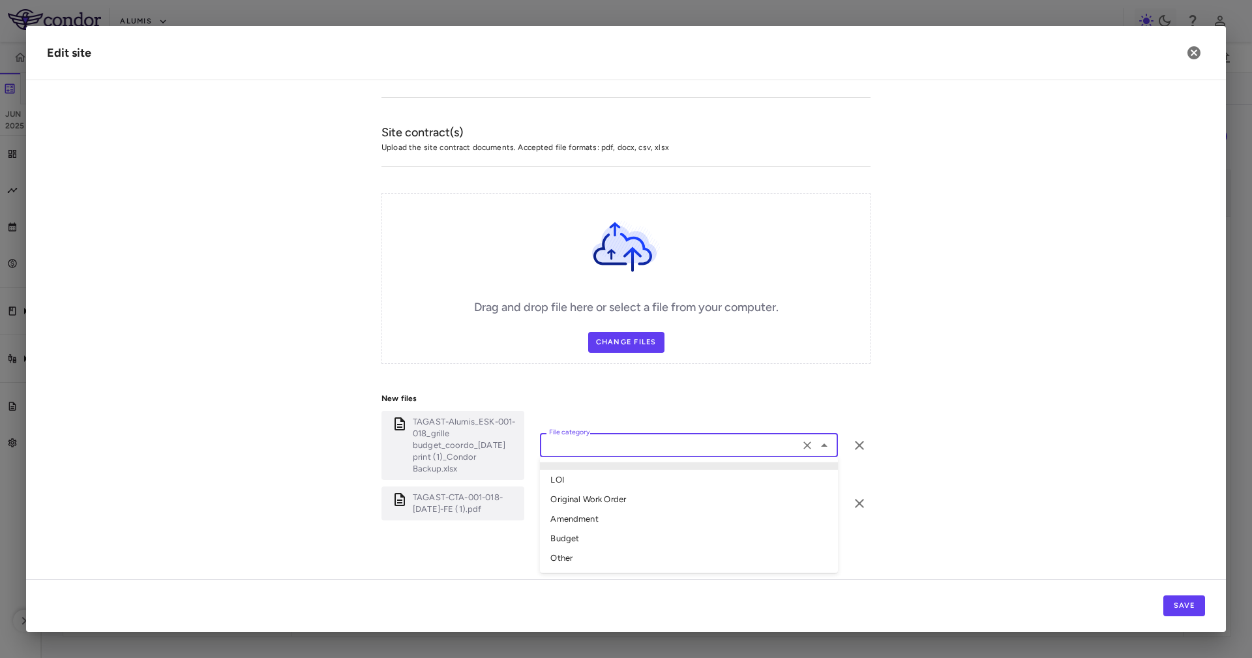
click at [619, 447] on input "File category" at bounding box center [670, 445] width 252 height 16
click at [614, 532] on li "Budget" at bounding box center [689, 539] width 298 height 20
type input "******"
click at [607, 513] on div "File category" at bounding box center [689, 503] width 298 height 24
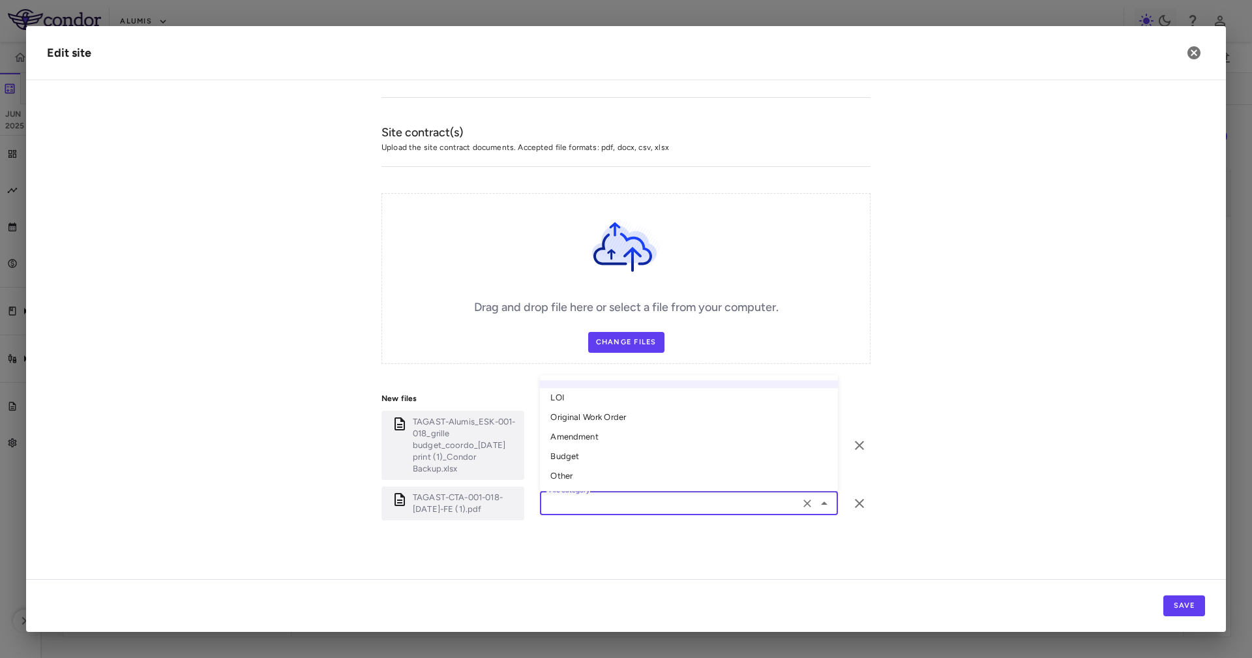
click at [585, 419] on li "Original Work Order" at bounding box center [689, 418] width 298 height 20
type input "**********"
click at [607, 341] on label "Change Files" at bounding box center [626, 342] width 76 height 21
click at [0, 0] on input "Change Files" at bounding box center [0, 0] width 0 height 0
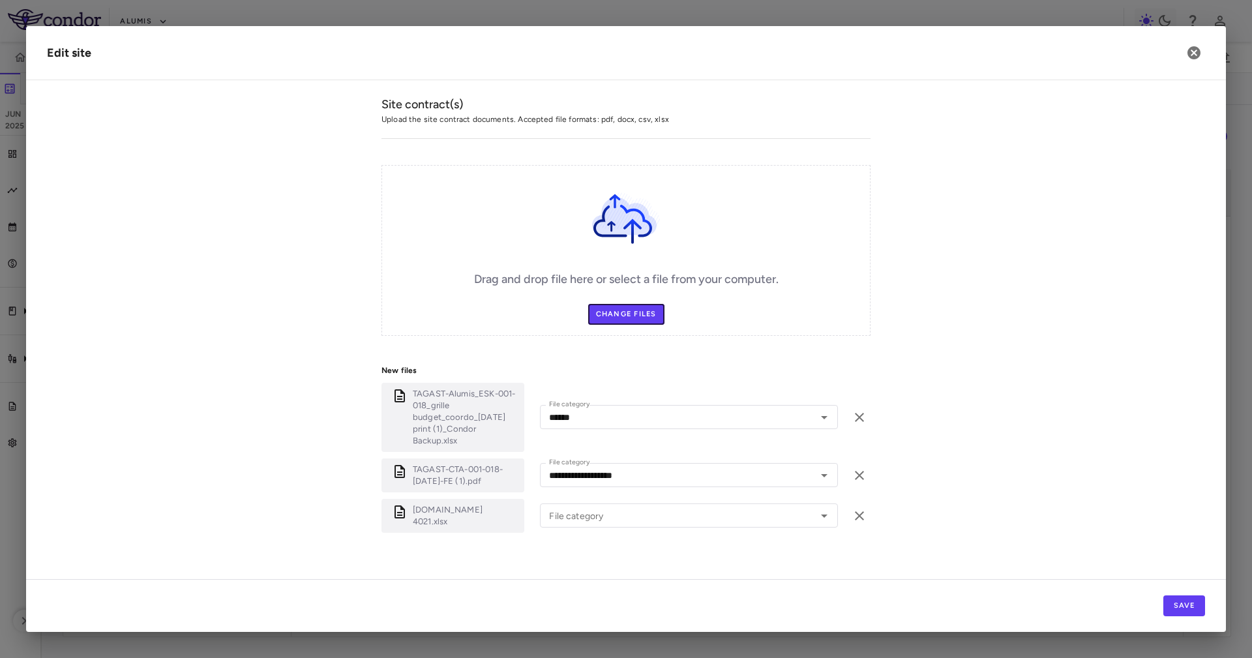
scroll to position [412, 0]
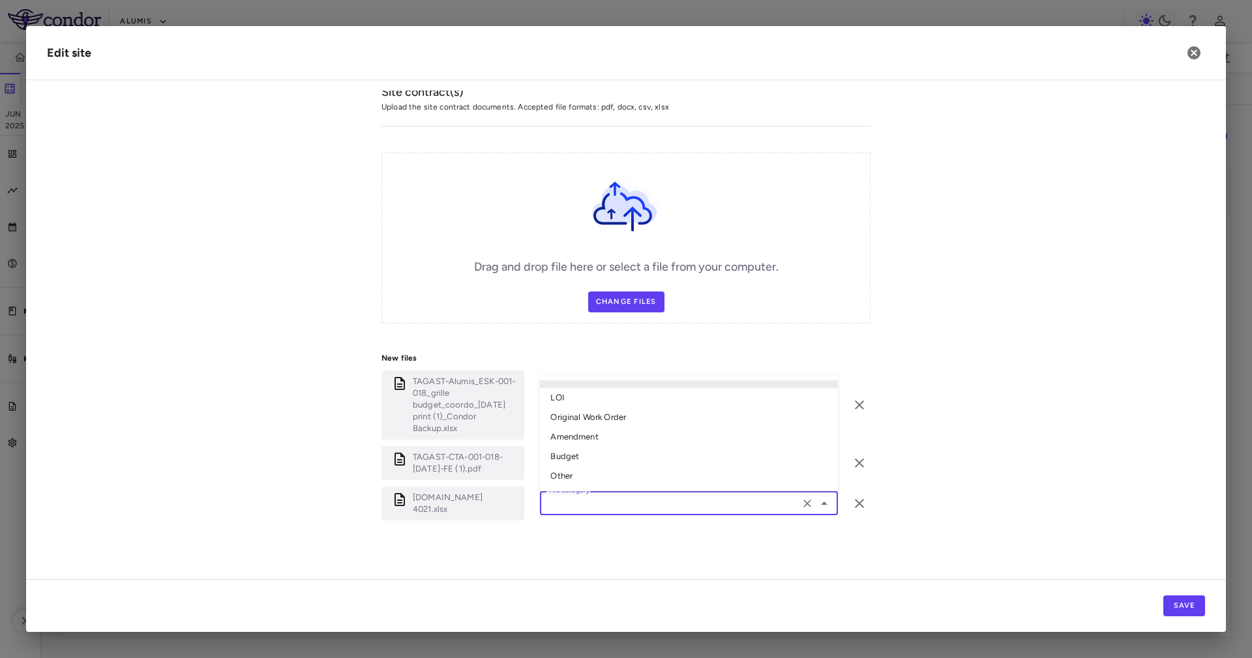
click at [661, 508] on input "File category" at bounding box center [670, 503] width 252 height 16
click at [621, 467] on li "Other" at bounding box center [689, 477] width 298 height 20
type input "*****"
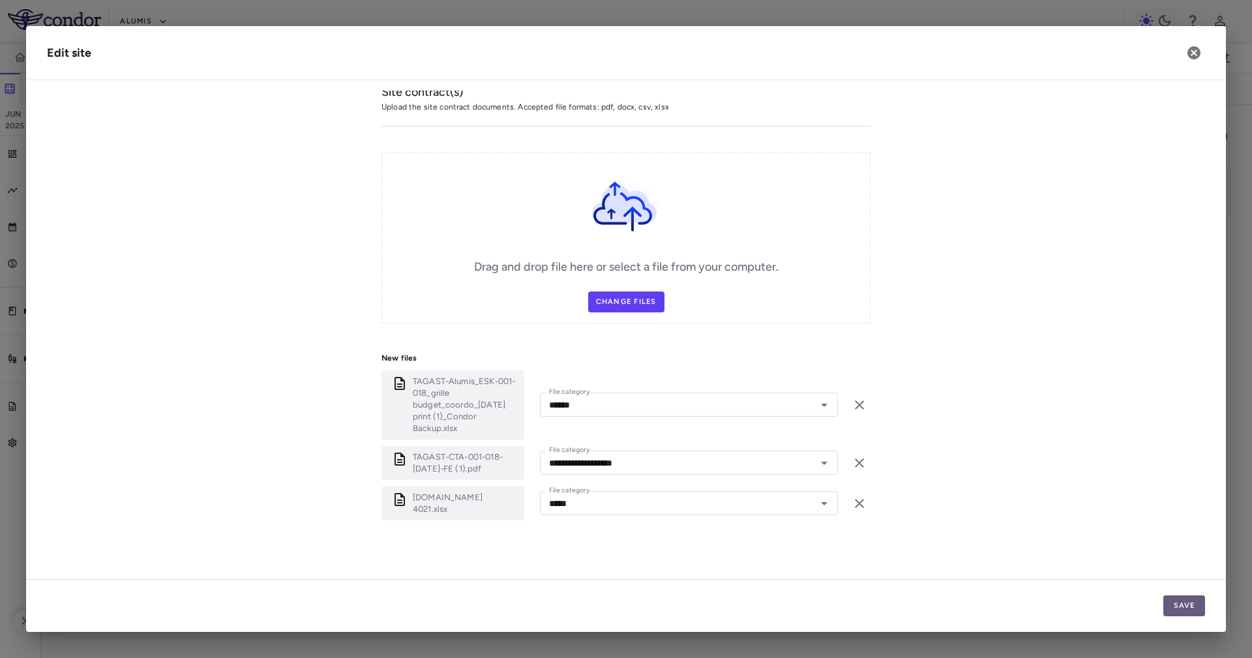
click at [1199, 597] on button "Save" at bounding box center [1185, 605] width 42 height 21
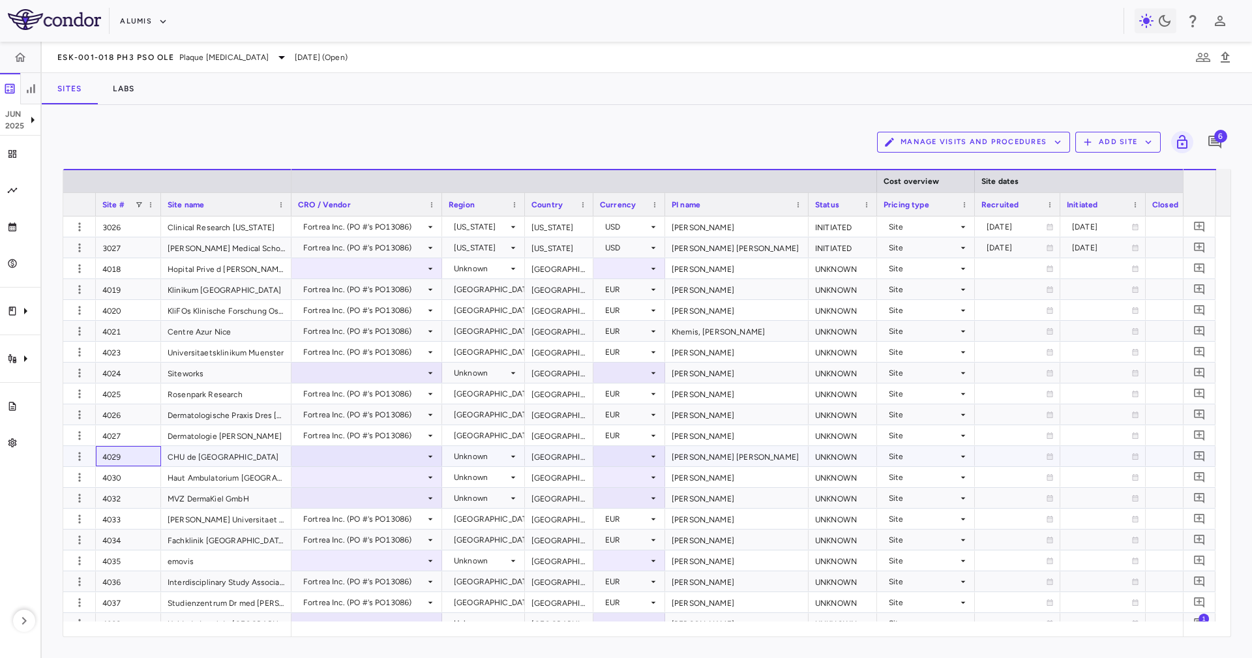
click at [121, 456] on div "4029" at bounding box center [128, 456] width 65 height 20
click at [320, 456] on div at bounding box center [367, 456] width 138 height 19
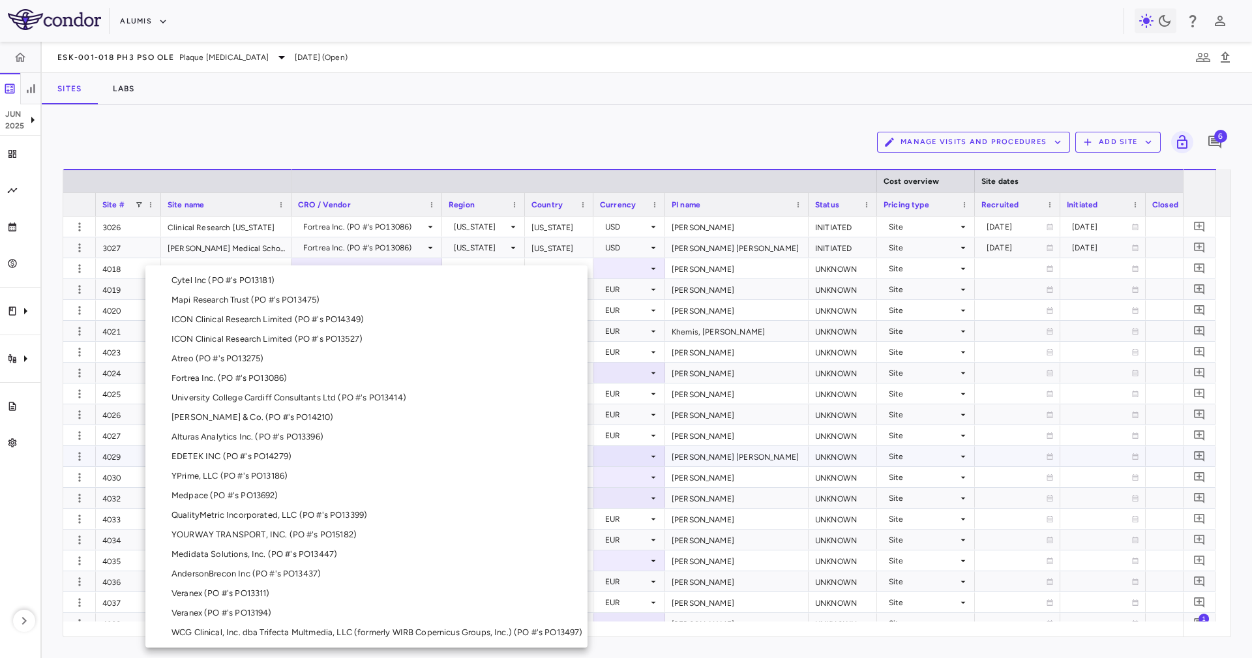
click at [343, 372] on li "Fortrea Inc. (PO #'s PO13086)" at bounding box center [366, 378] width 442 height 20
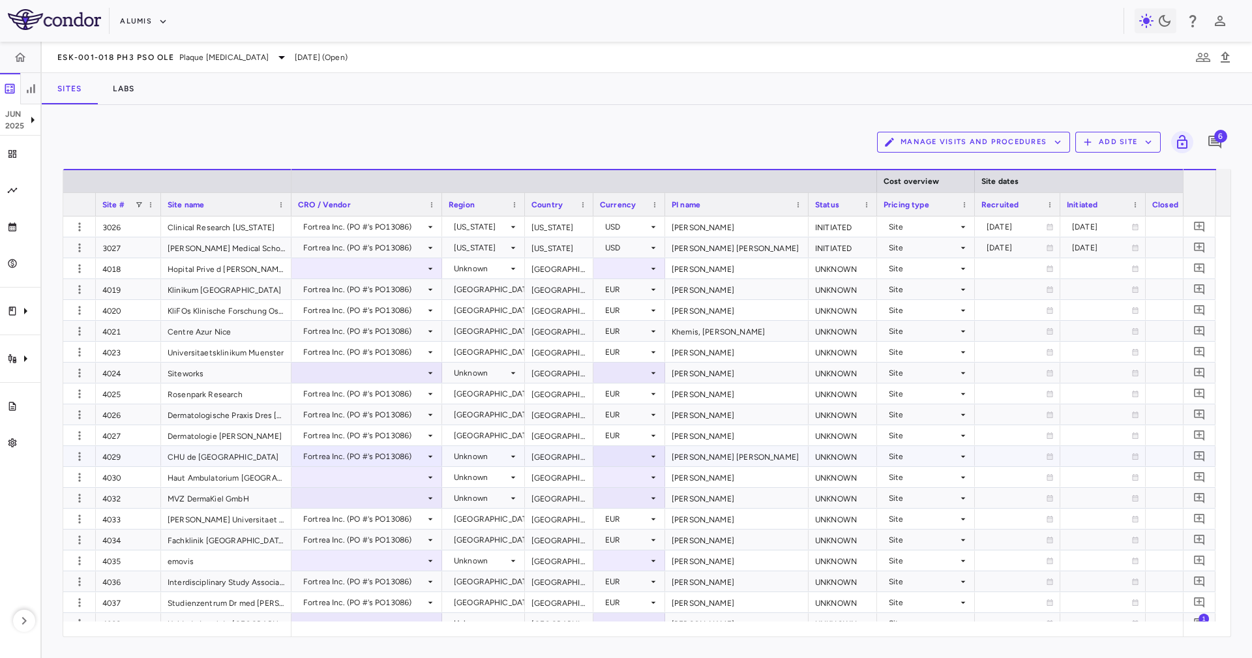
click at [551, 460] on div "France" at bounding box center [559, 456] width 68 height 20
click at [622, 457] on div at bounding box center [629, 456] width 59 height 19
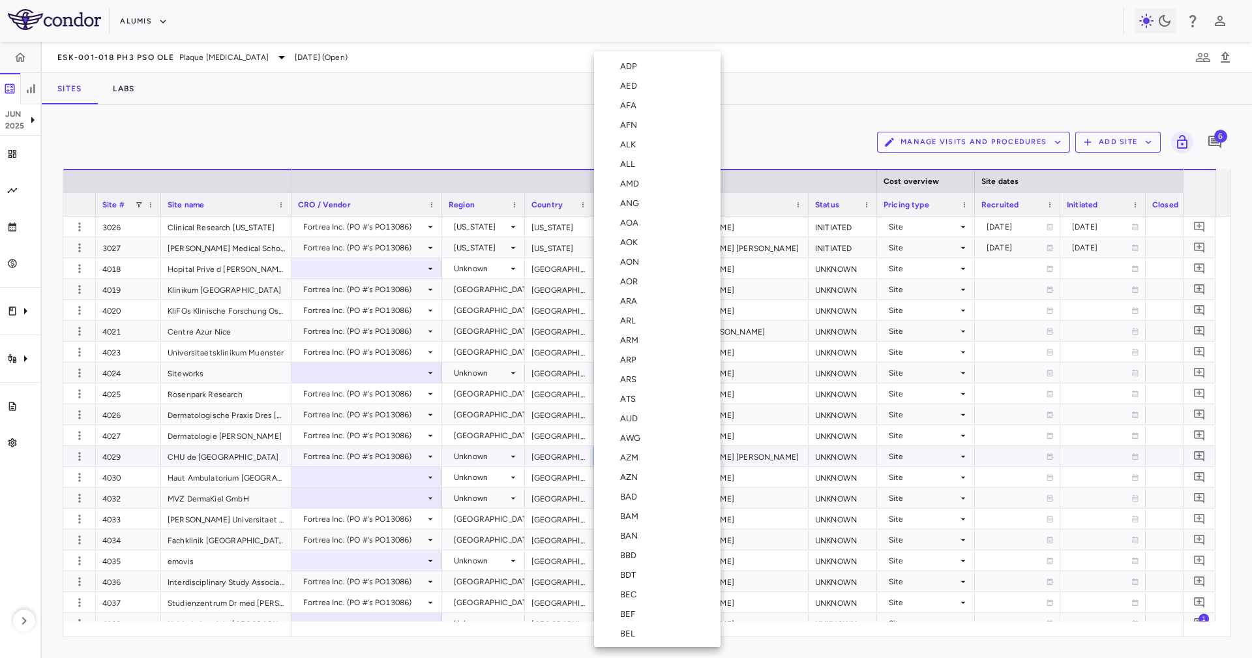
scroll to position [1361, 0]
click at [628, 522] on div "EUR" at bounding box center [631, 526] width 22 height 12
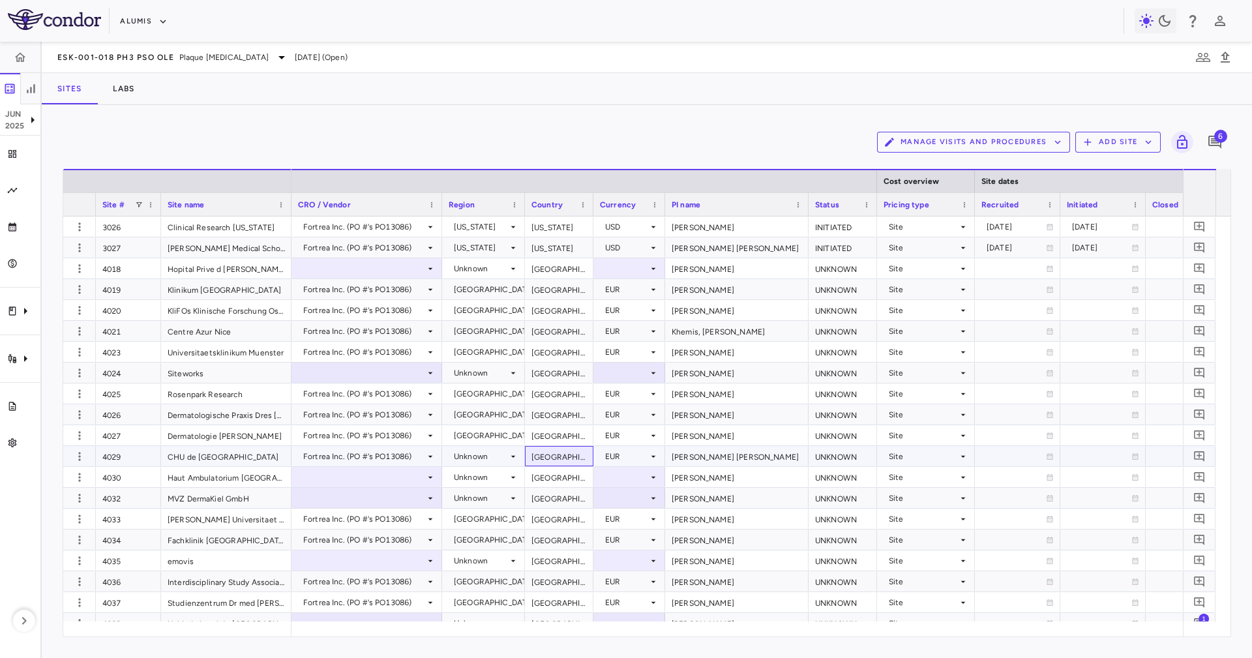
click at [554, 453] on div "France" at bounding box center [559, 456] width 68 height 20
click at [497, 461] on div "Unknown" at bounding box center [481, 456] width 54 height 21
drag, startPoint x: 528, startPoint y: 447, endPoint x: 532, endPoint y: 459, distance: 12.4
click at [528, 447] on div at bounding box center [626, 329] width 1252 height 658
click at [507, 460] on div "Unknown" at bounding box center [481, 456] width 54 height 21
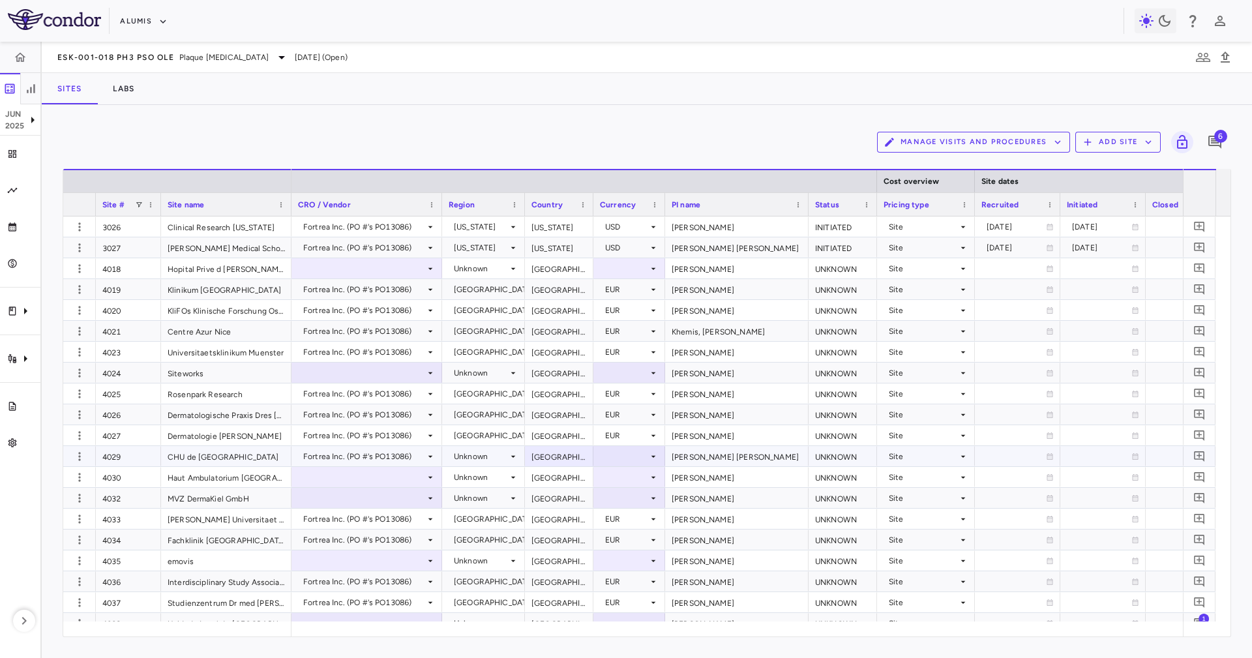
click at [558, 460] on div "France" at bounding box center [559, 456] width 68 height 20
click at [547, 460] on div "France" at bounding box center [559, 456] width 68 height 20
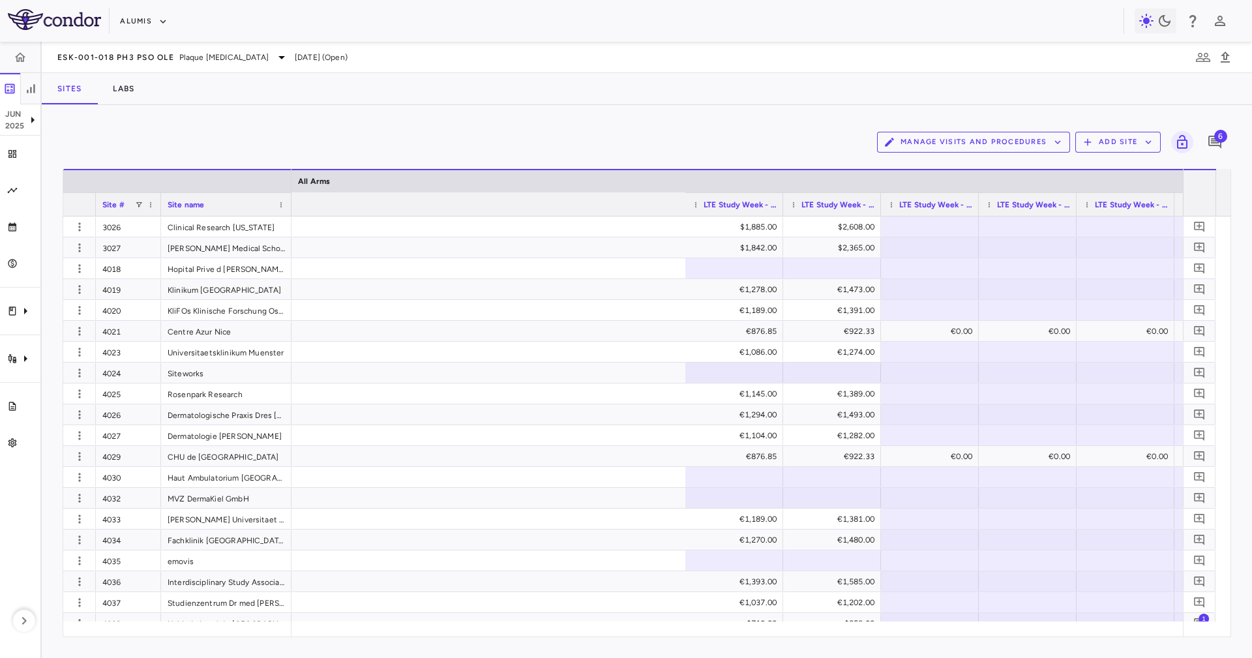
scroll to position [0, 2520]
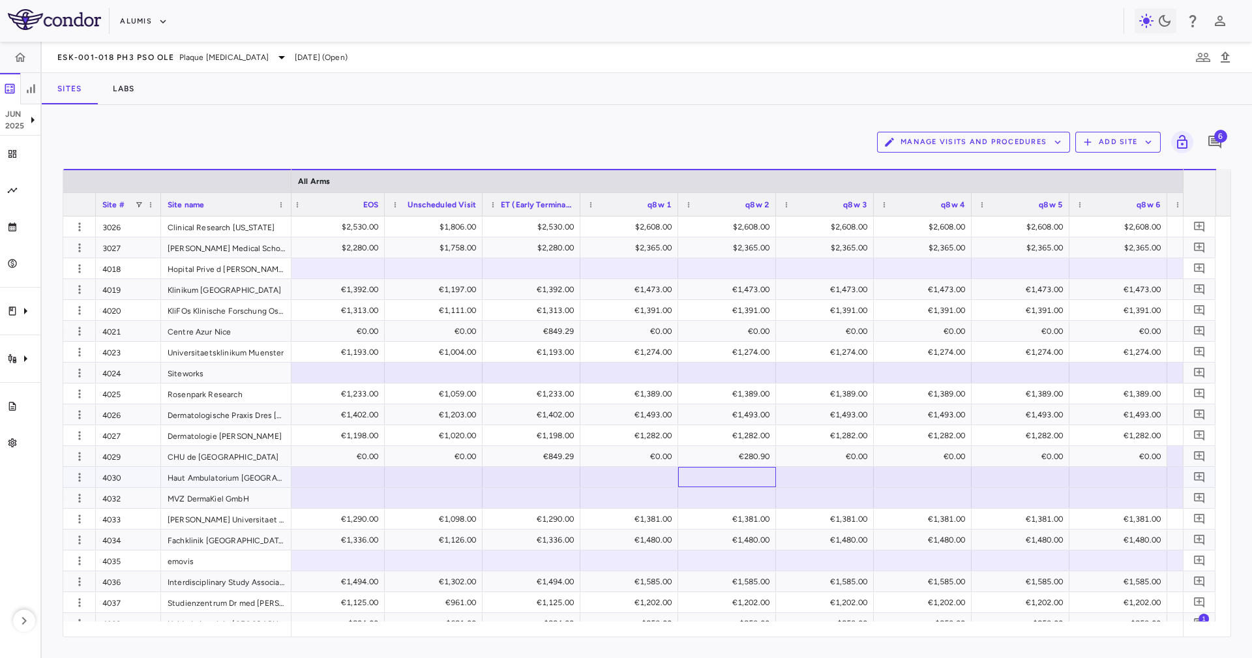
click at [747, 469] on div at bounding box center [727, 477] width 85 height 19
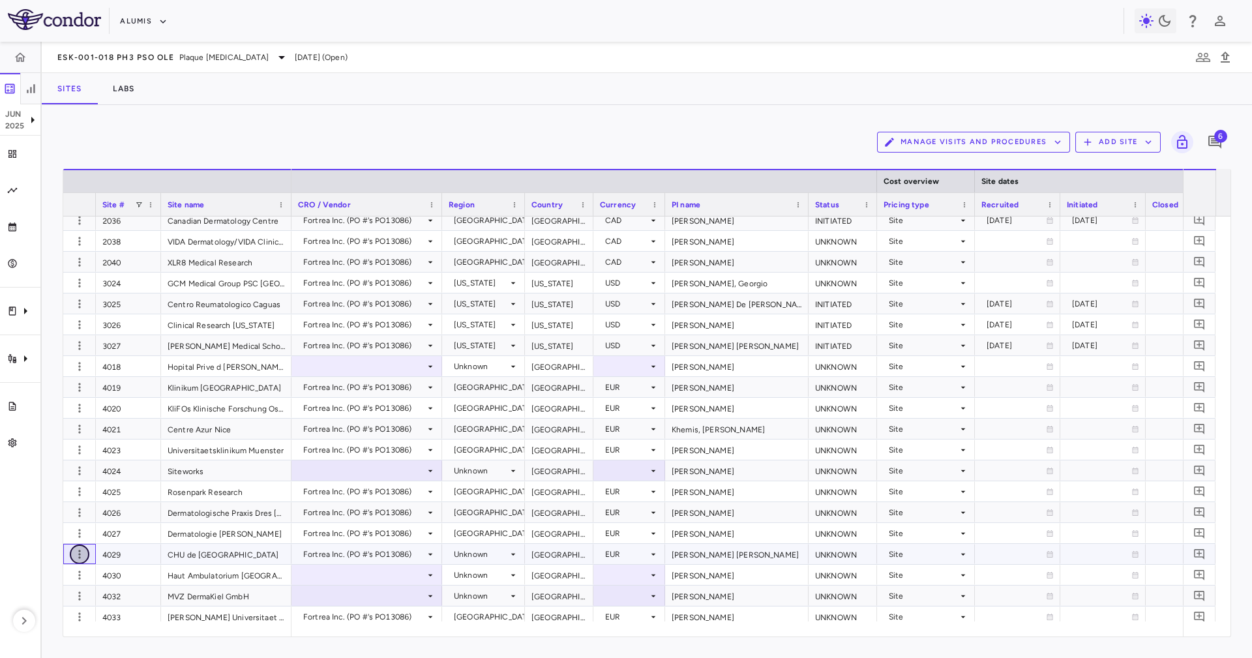
click at [79, 557] on icon "button" at bounding box center [79, 554] width 2 height 8
click at [68, 601] on div "Edit site" at bounding box center [60, 603] width 121 height 23
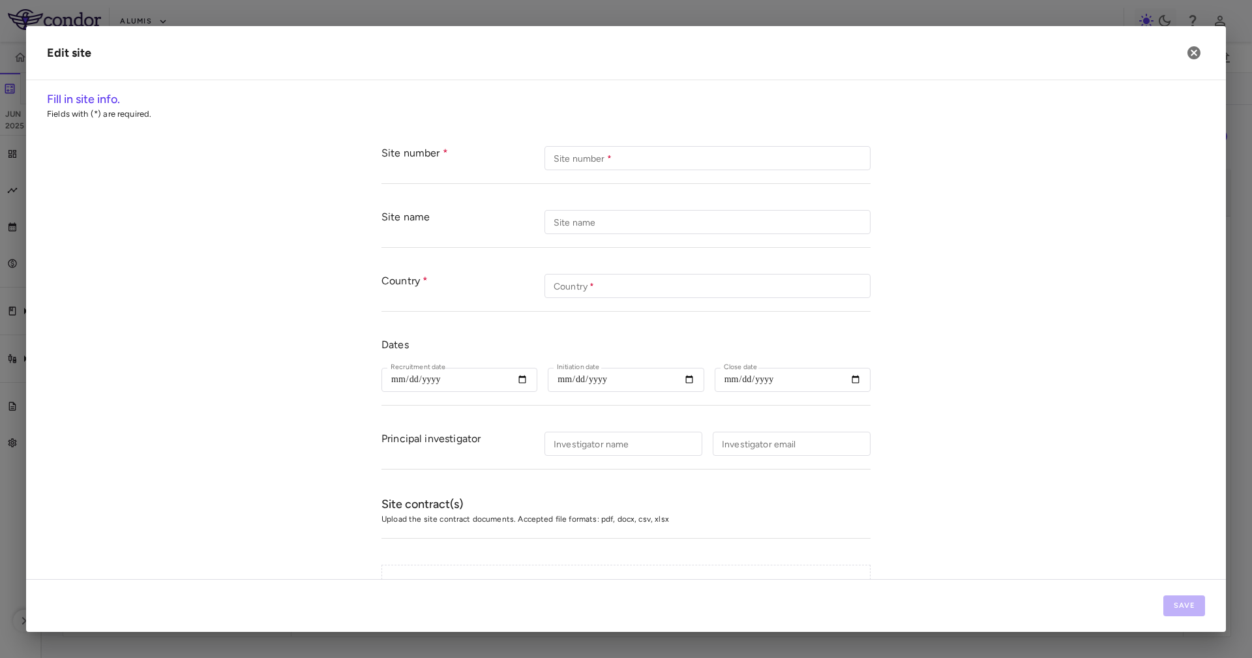
type input "****"
type input "**********"
type input "******"
type input "**********"
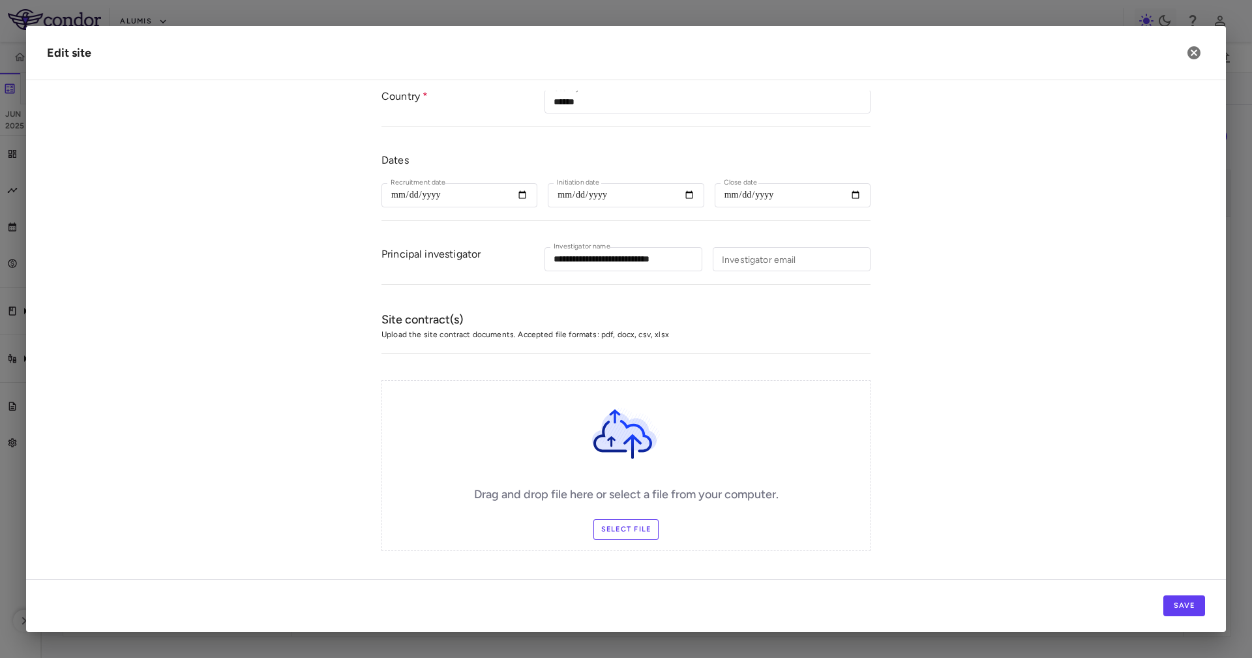
scroll to position [196, 0]
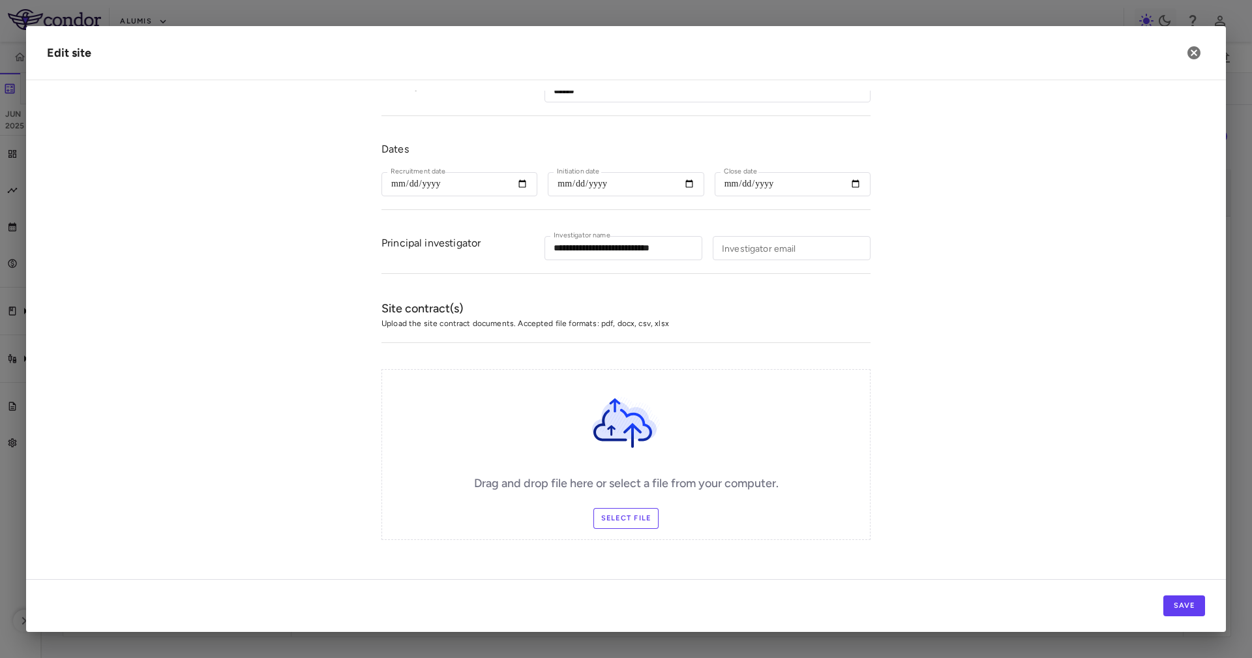
click at [620, 522] on label "Select file" at bounding box center [627, 518] width 66 height 21
click at [0, 0] on input "Select file" at bounding box center [0, 0] width 0 height 0
click at [635, 517] on label "Change Files" at bounding box center [626, 518] width 76 height 21
click at [0, 0] on input "Change Files" at bounding box center [0, 0] width 0 height 0
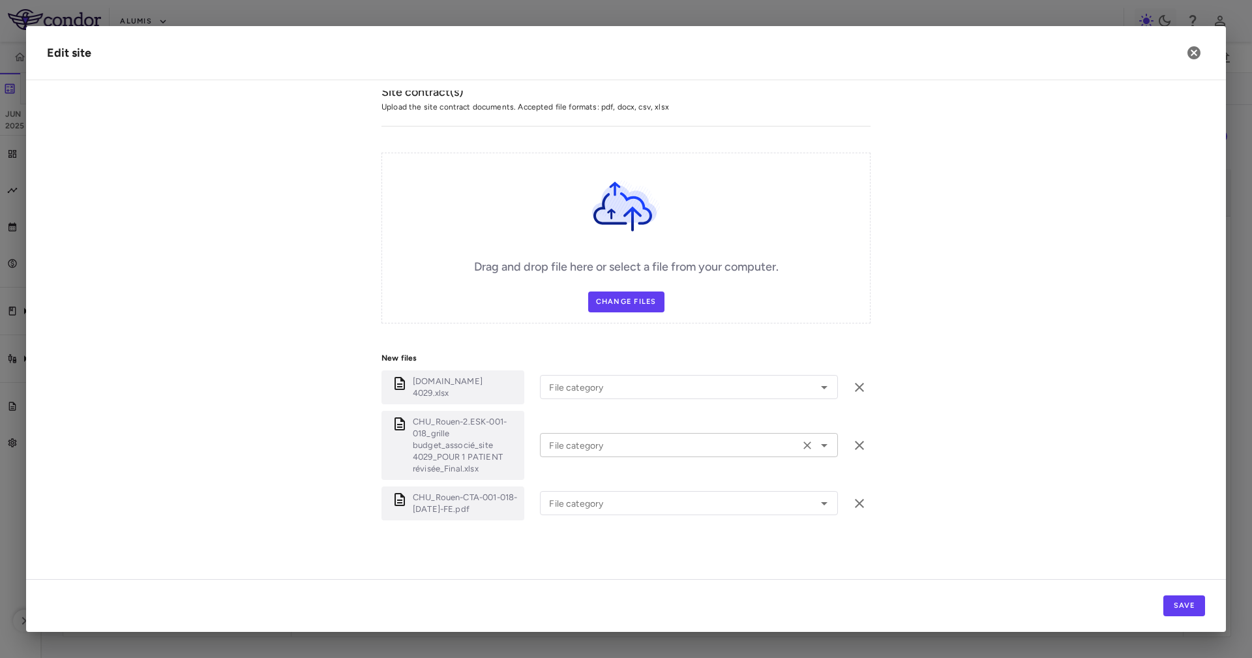
drag, startPoint x: 583, startPoint y: 398, endPoint x: 582, endPoint y: 434, distance: 35.9
click at [583, 398] on div "ESK-001-018.Site 4029.xlsx File category File category" at bounding box center [626, 387] width 489 height 34
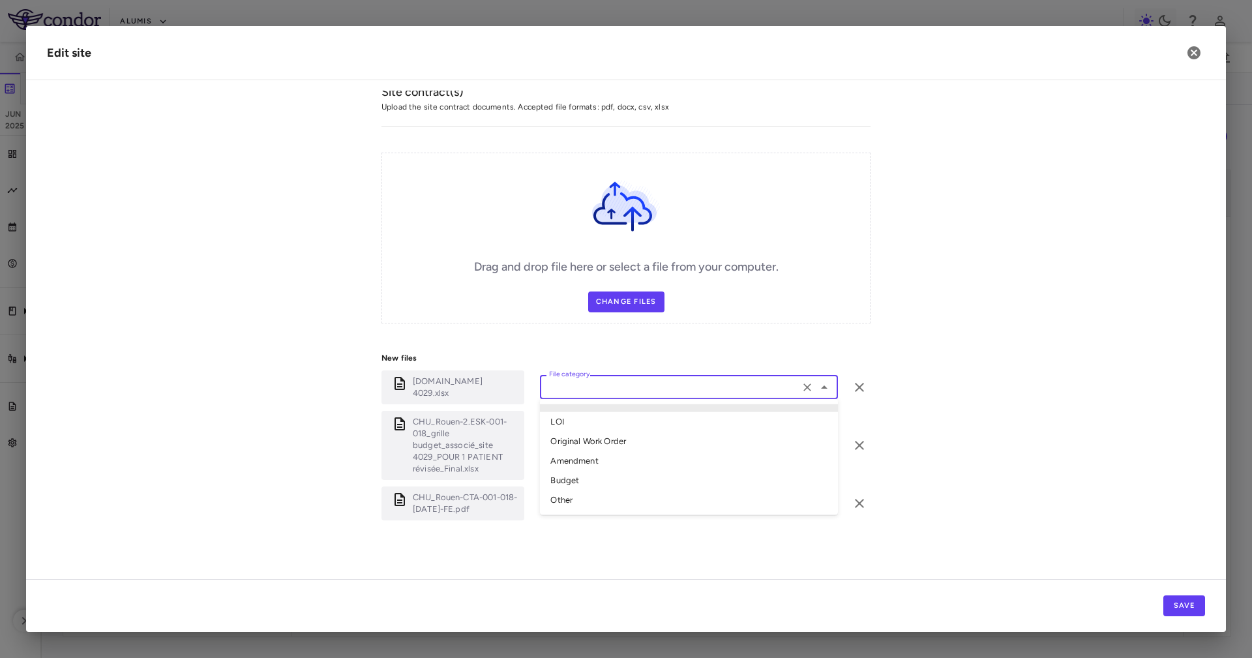
click at [582, 392] on input "File category" at bounding box center [670, 387] width 252 height 16
click at [600, 505] on li "Other" at bounding box center [689, 500] width 298 height 20
type input "*****"
click at [588, 447] on input "File category" at bounding box center [670, 445] width 252 height 16
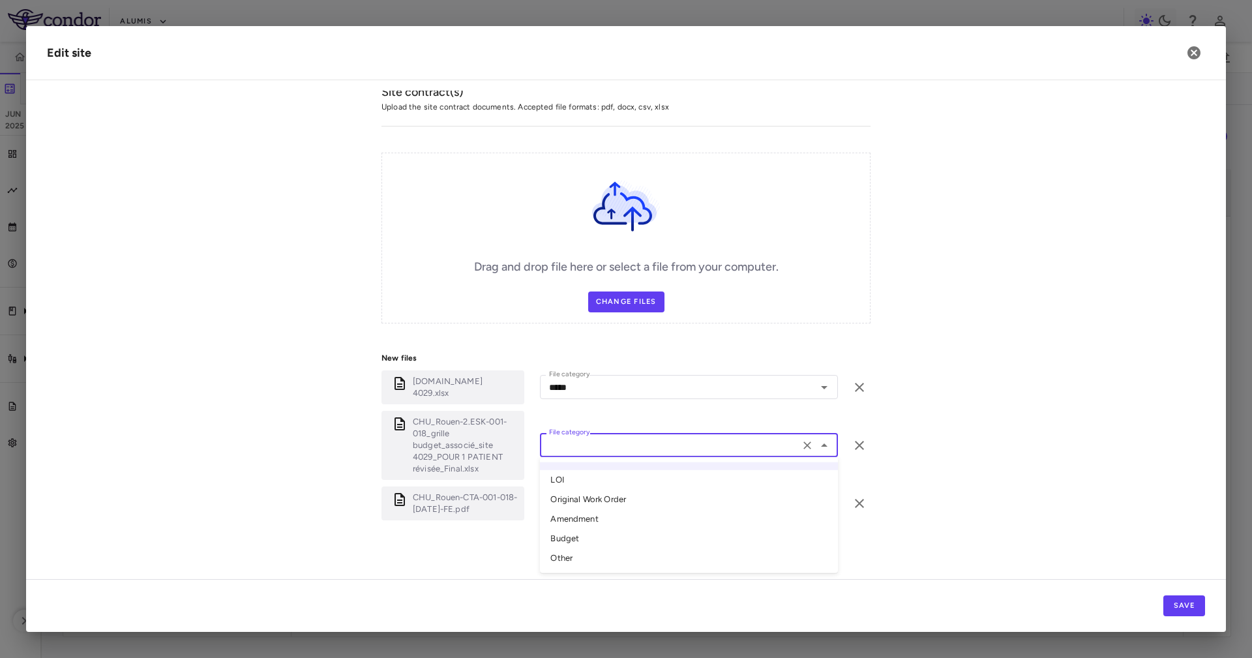
click at [615, 534] on li "Budget" at bounding box center [689, 539] width 298 height 20
type input "******"
click at [616, 513] on div "File category" at bounding box center [689, 503] width 298 height 24
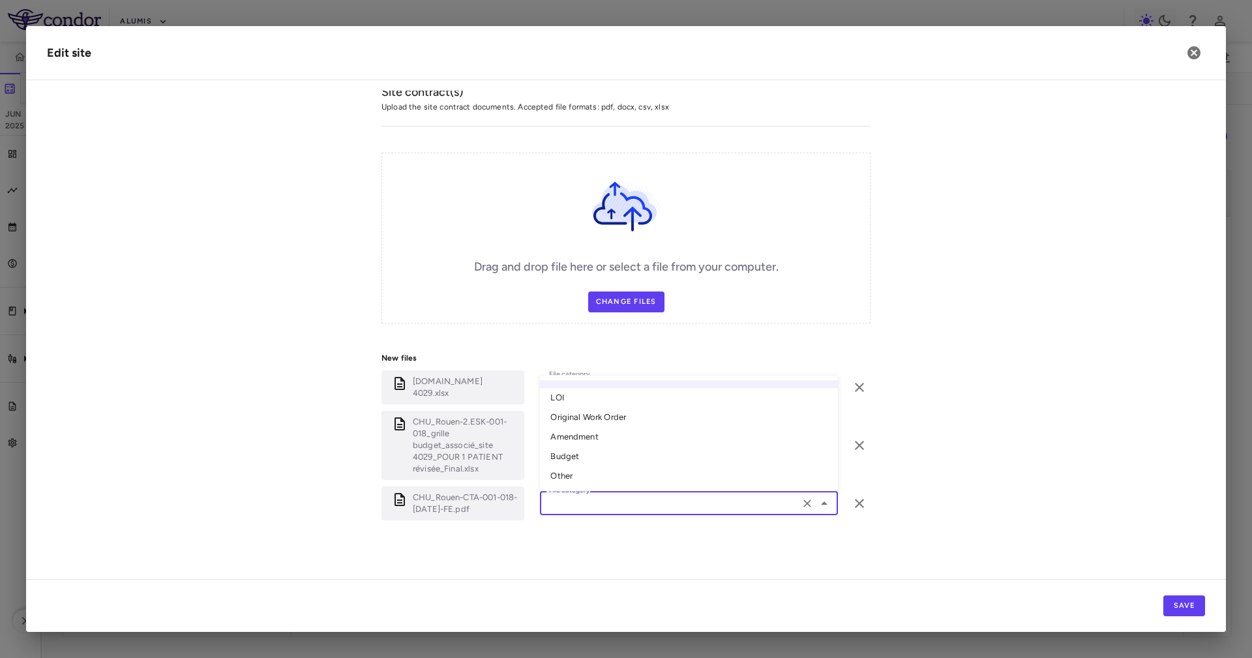
click at [595, 423] on li "Original Work Order" at bounding box center [689, 418] width 298 height 20
type input "**********"
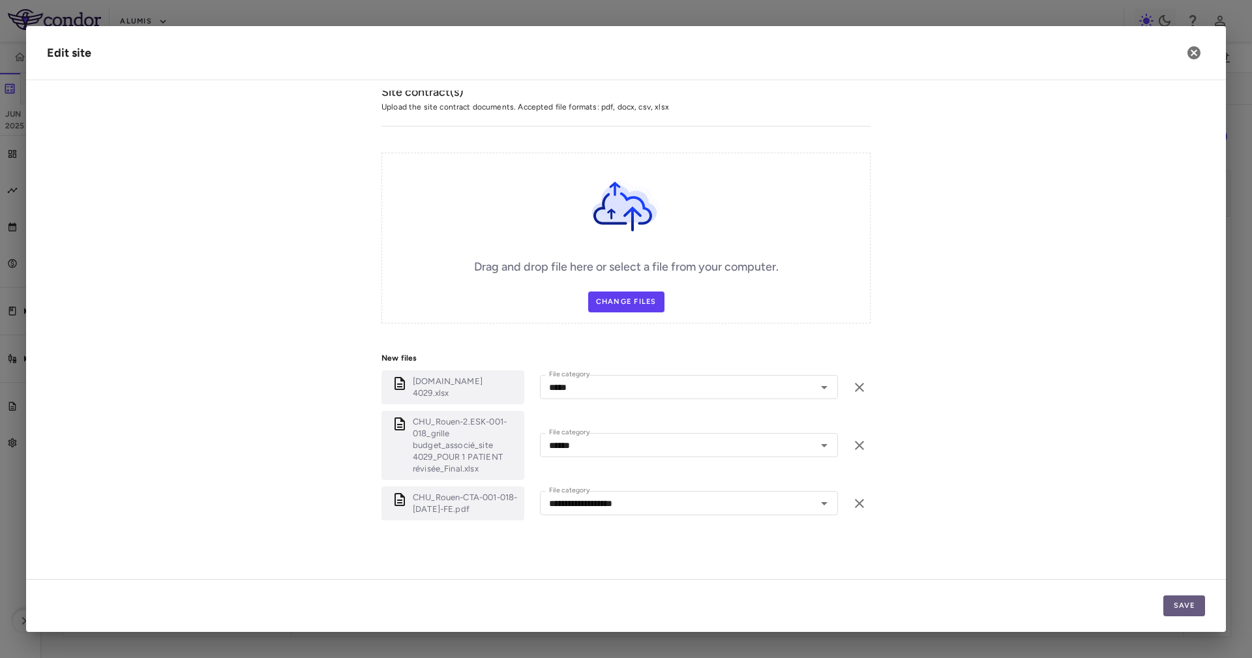
click at [1178, 611] on button "Save" at bounding box center [1185, 605] width 42 height 21
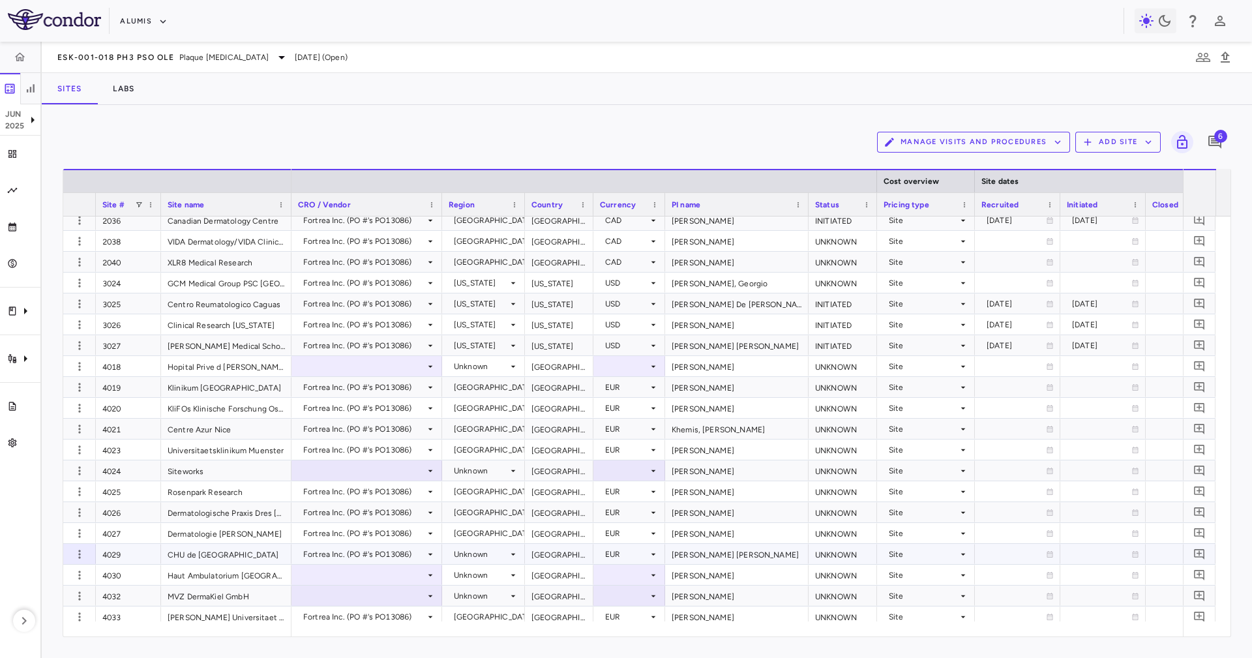
click at [491, 559] on div "Unknown" at bounding box center [481, 554] width 54 height 21
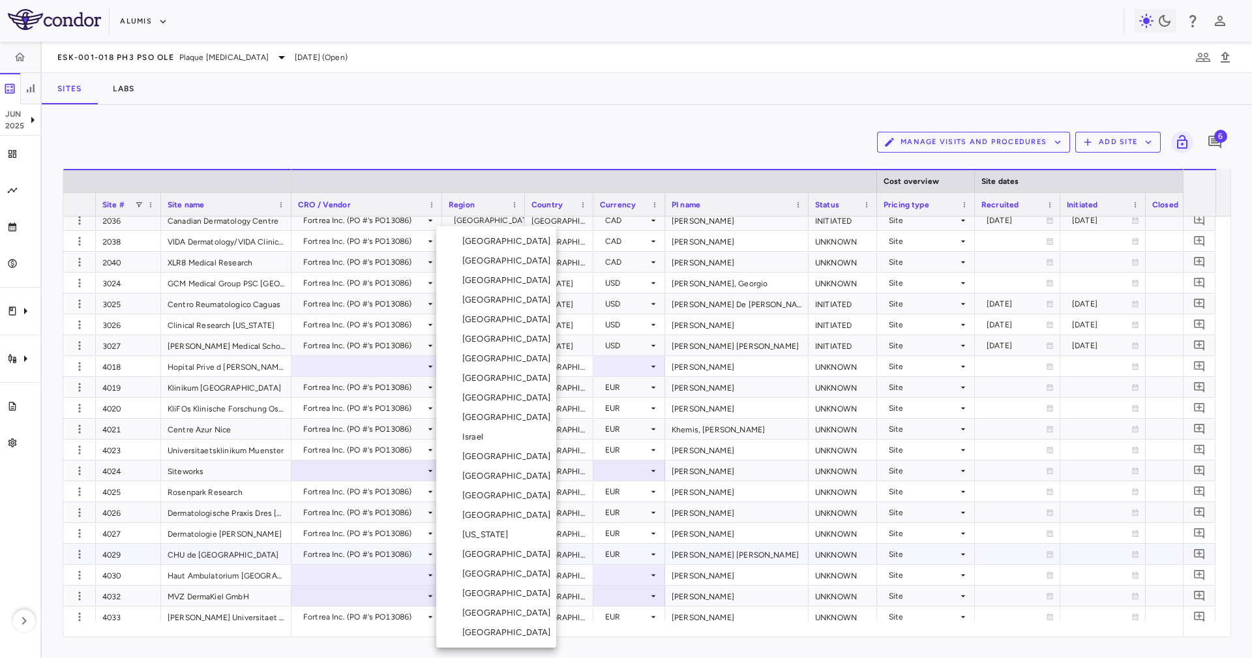
click at [503, 382] on li "France" at bounding box center [496, 378] width 120 height 20
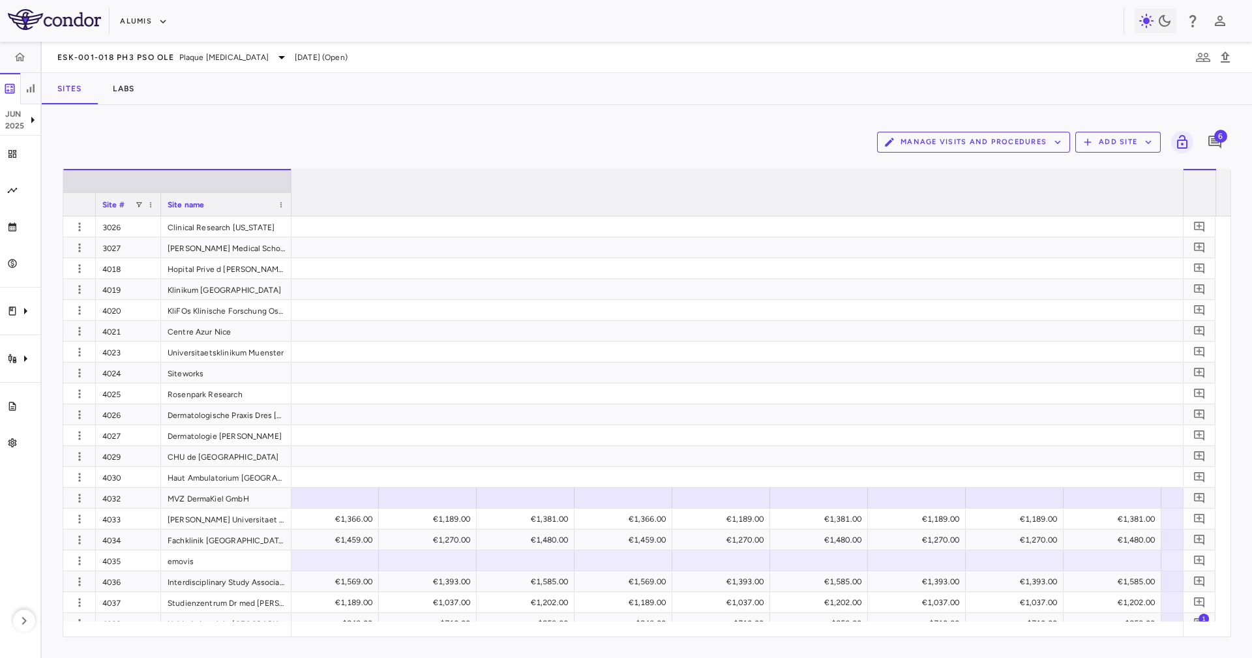
scroll to position [0, 7488]
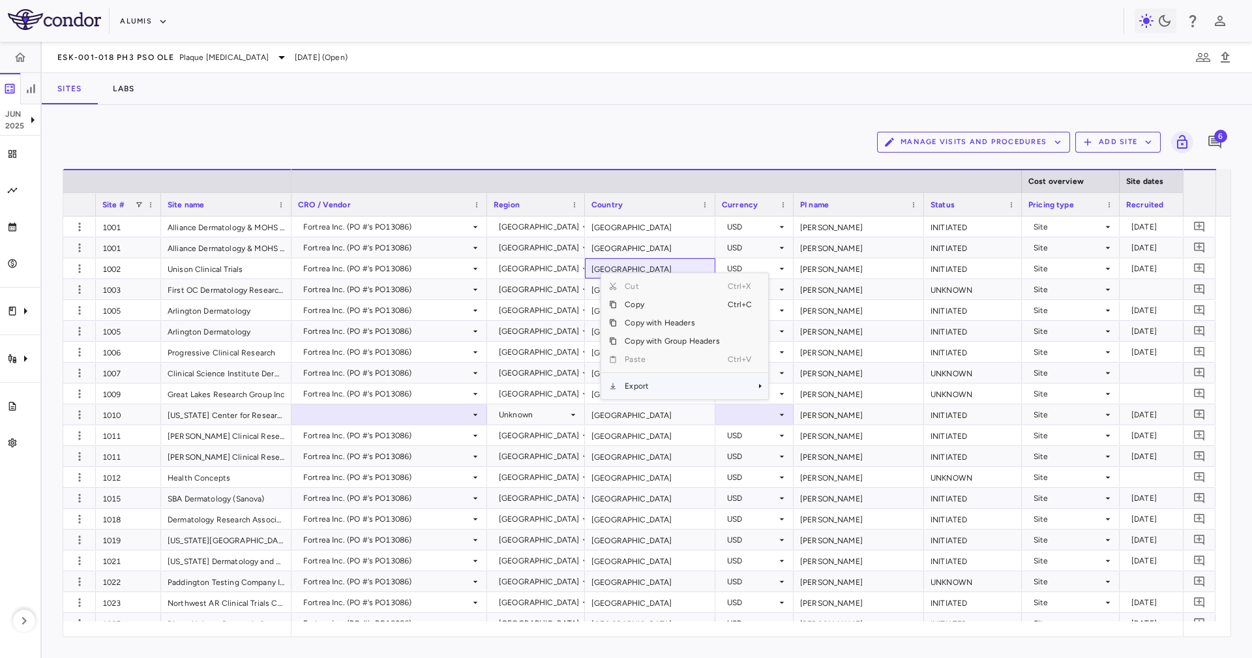
click at [628, 382] on span "Export" at bounding box center [672, 386] width 110 height 18
click at [796, 408] on span "Excel Export" at bounding box center [811, 409] width 61 height 18
click at [342, 129] on div "Manage Visits and Procedures Add Site 6" at bounding box center [647, 142] width 1169 height 33
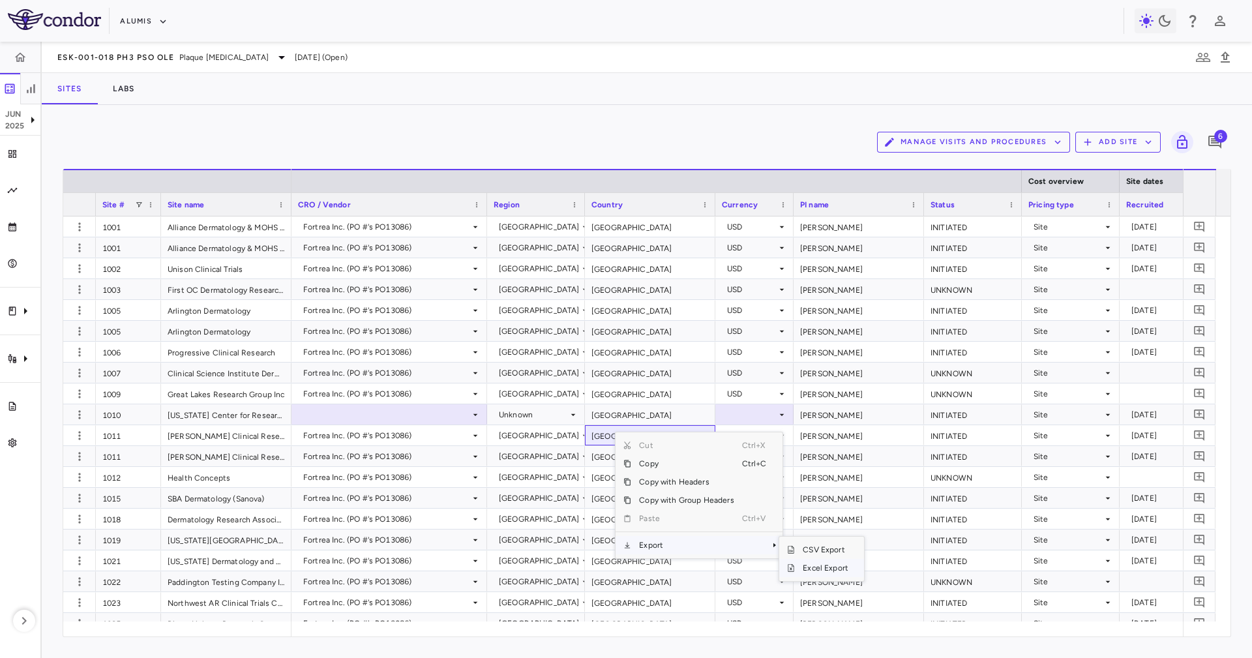
click at [809, 573] on span "Excel Export" at bounding box center [825, 568] width 61 height 18
